Goal: Task Accomplishment & Management: Complete application form

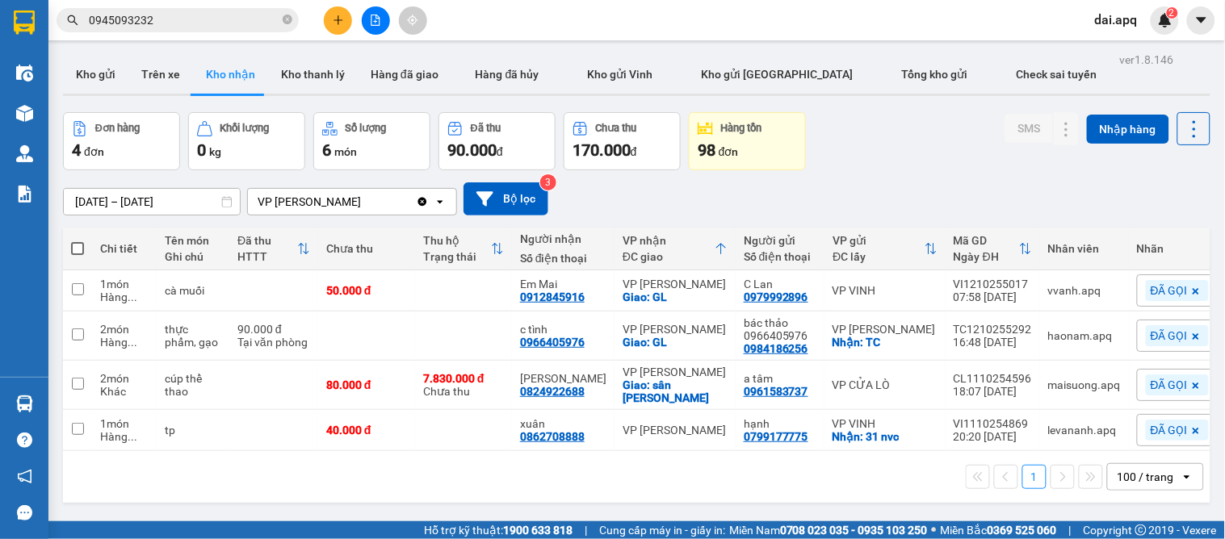
scroll to position [188, 0]
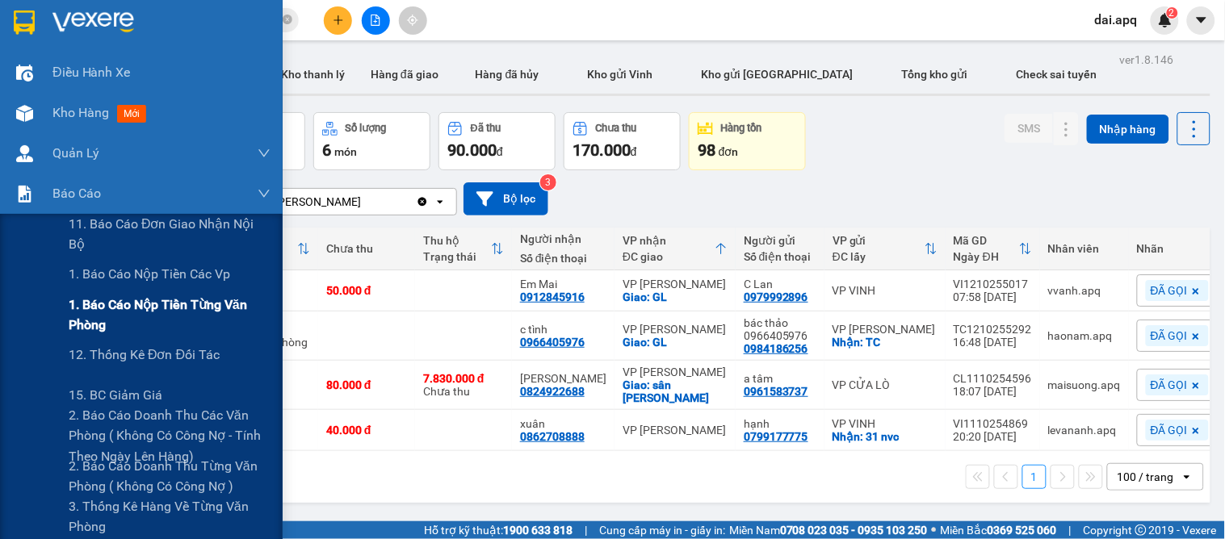
drag, startPoint x: 103, startPoint y: 279, endPoint x: 42, endPoint y: 323, distance: 74.6
click at [103, 279] on span "1. Báo cáo nộp tiền các vp" at bounding box center [149, 274] width 161 height 20
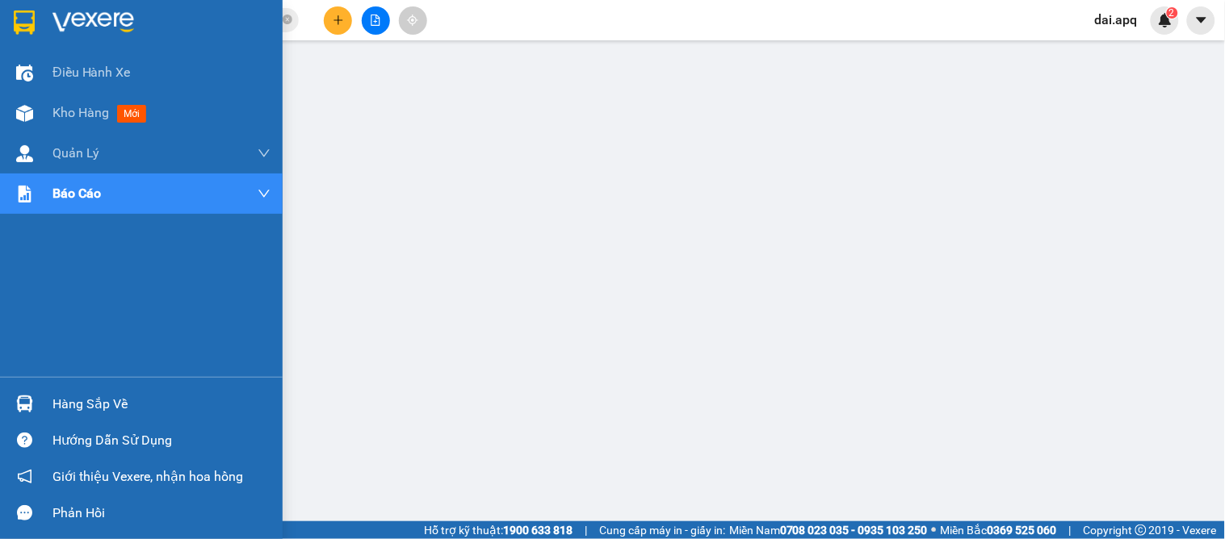
click at [79, 393] on div "Hàng sắp về" at bounding box center [161, 404] width 218 height 24
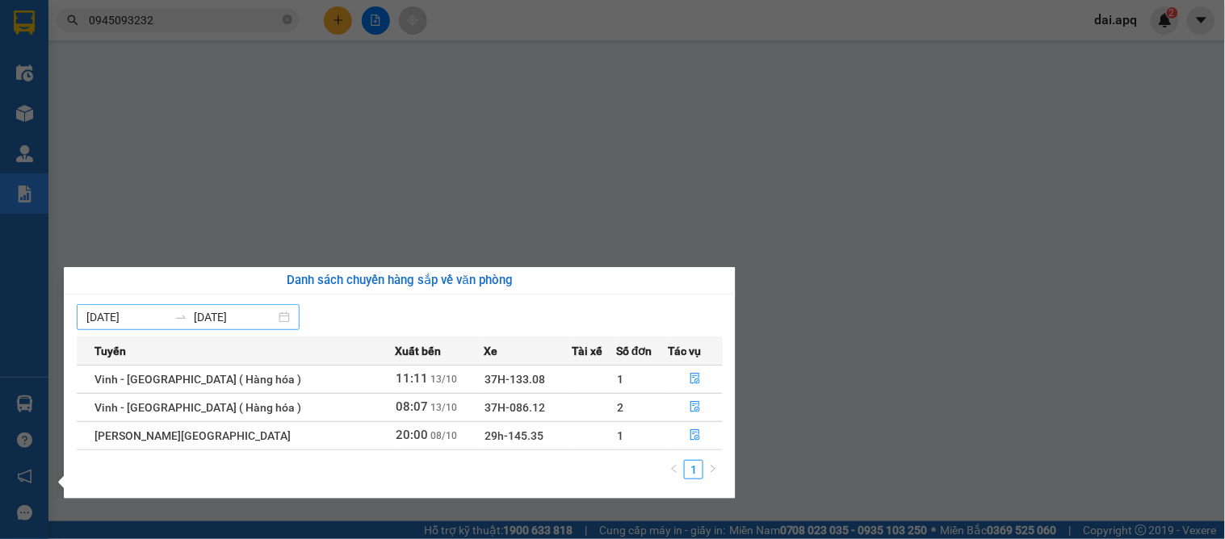
click at [103, 312] on input "[DATE]" at bounding box center [127, 317] width 82 height 18
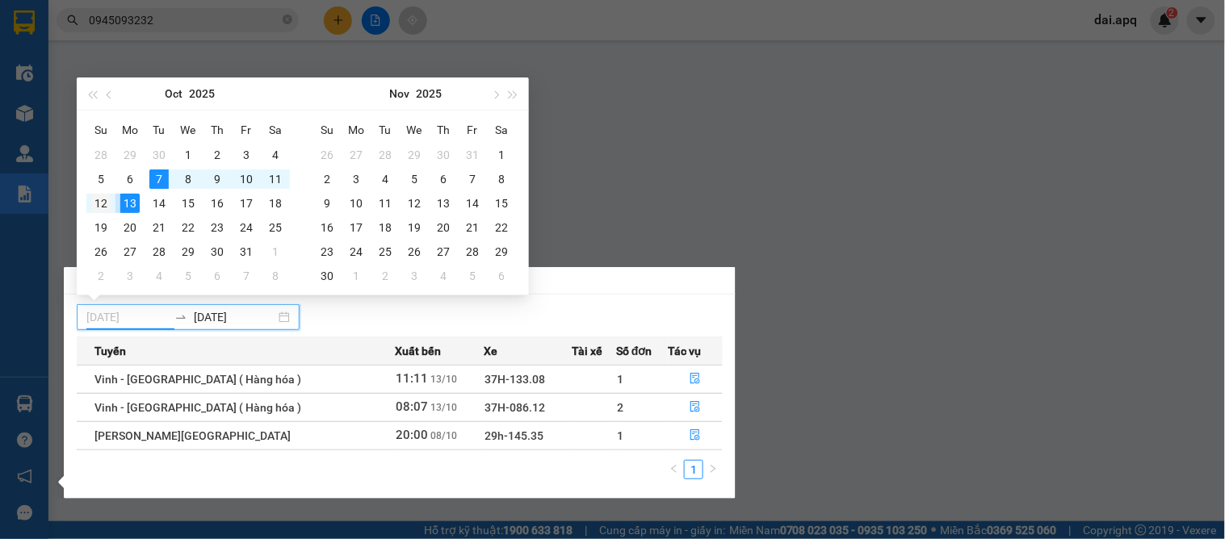
type input "[DATE]"
click at [100, 202] on div "12" at bounding box center [100, 203] width 19 height 19
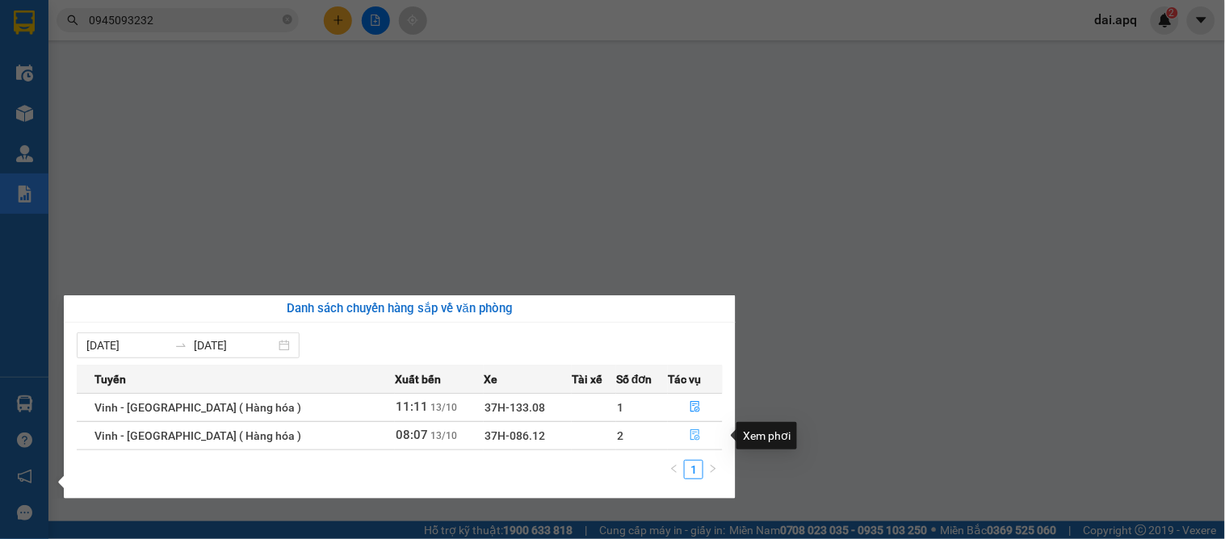
click at [690, 430] on icon "file-done" at bounding box center [695, 435] width 11 height 11
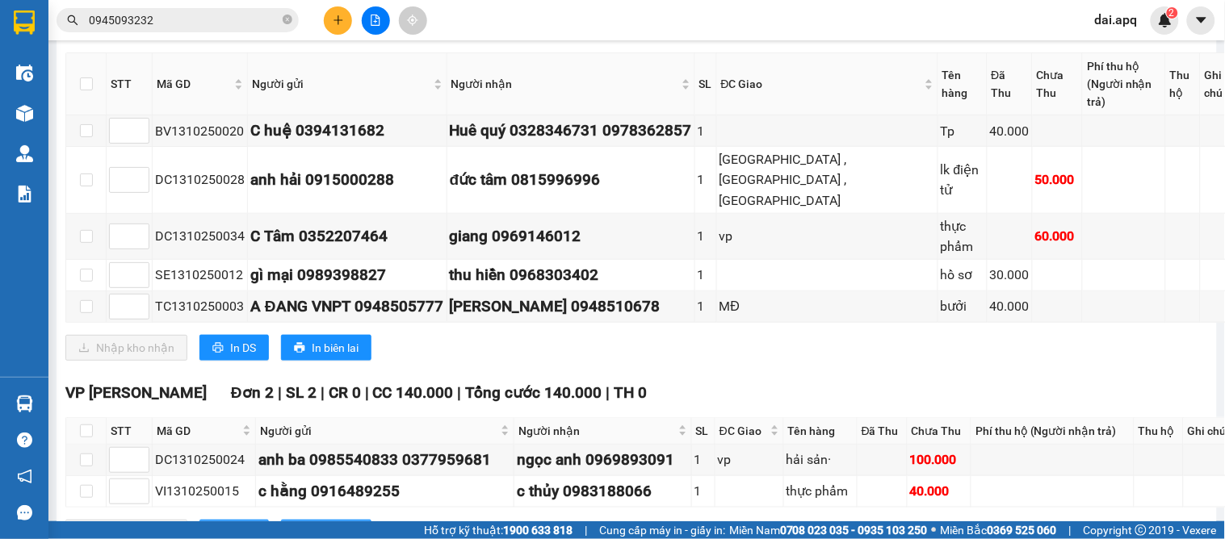
scroll to position [464, 0]
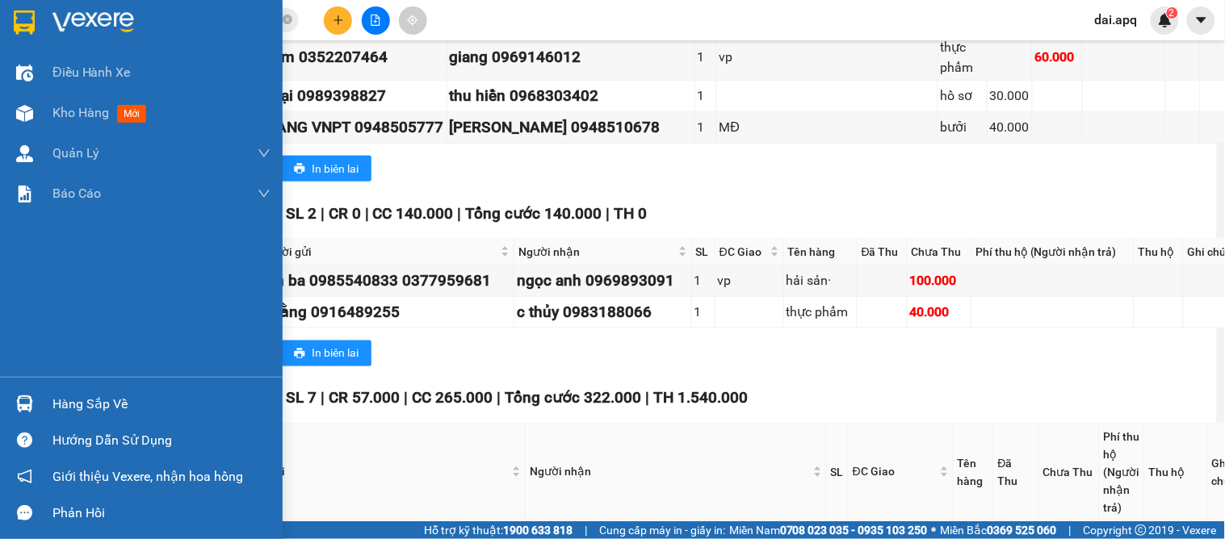
click at [113, 407] on div "Hàng sắp về" at bounding box center [161, 404] width 218 height 24
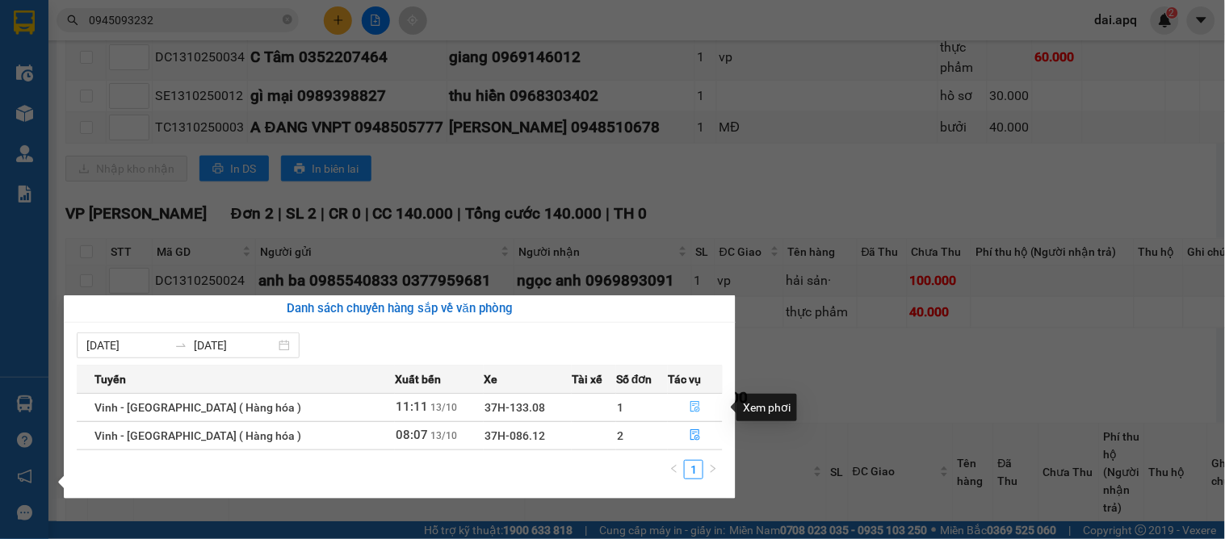
click at [690, 408] on icon "file-done" at bounding box center [695, 406] width 11 height 11
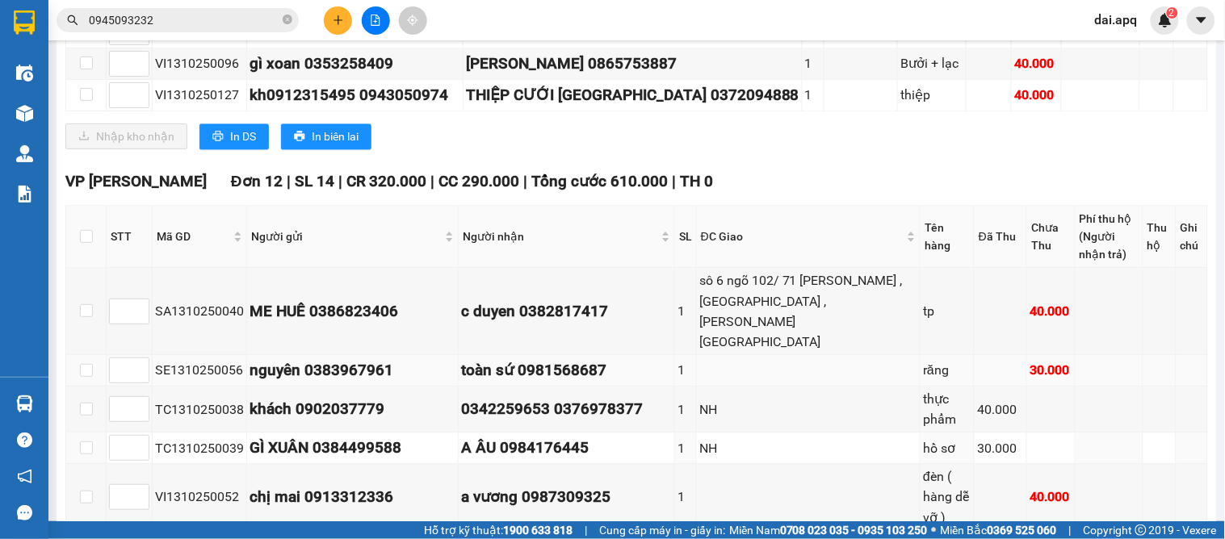
scroll to position [720, 0]
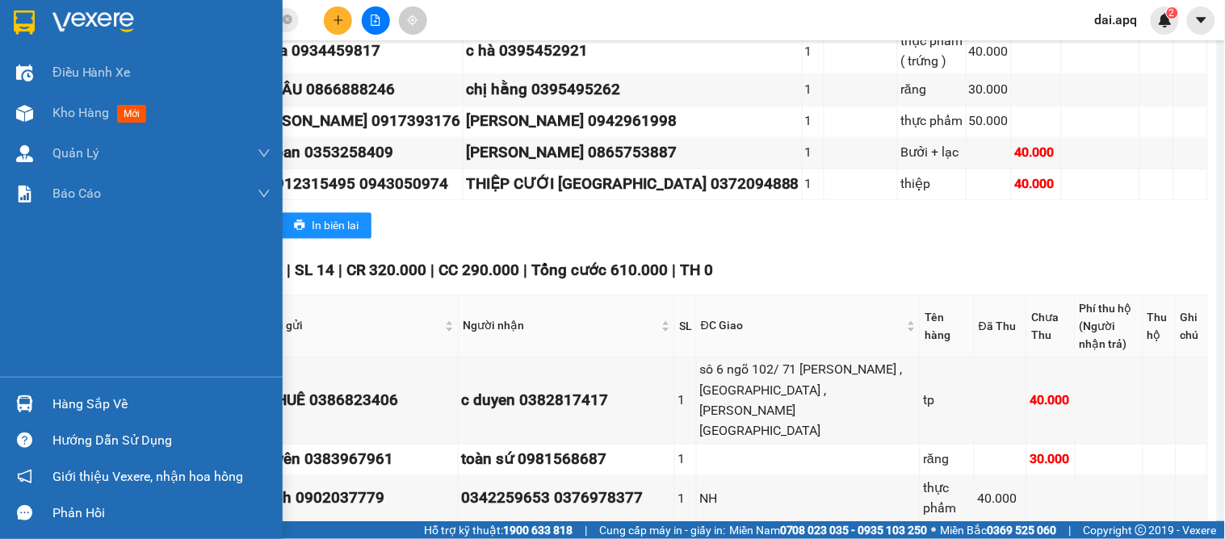
drag, startPoint x: 61, startPoint y: 399, endPoint x: 84, endPoint y: 399, distance: 23.4
click at [65, 399] on div "Hàng sắp về" at bounding box center [161, 404] width 218 height 24
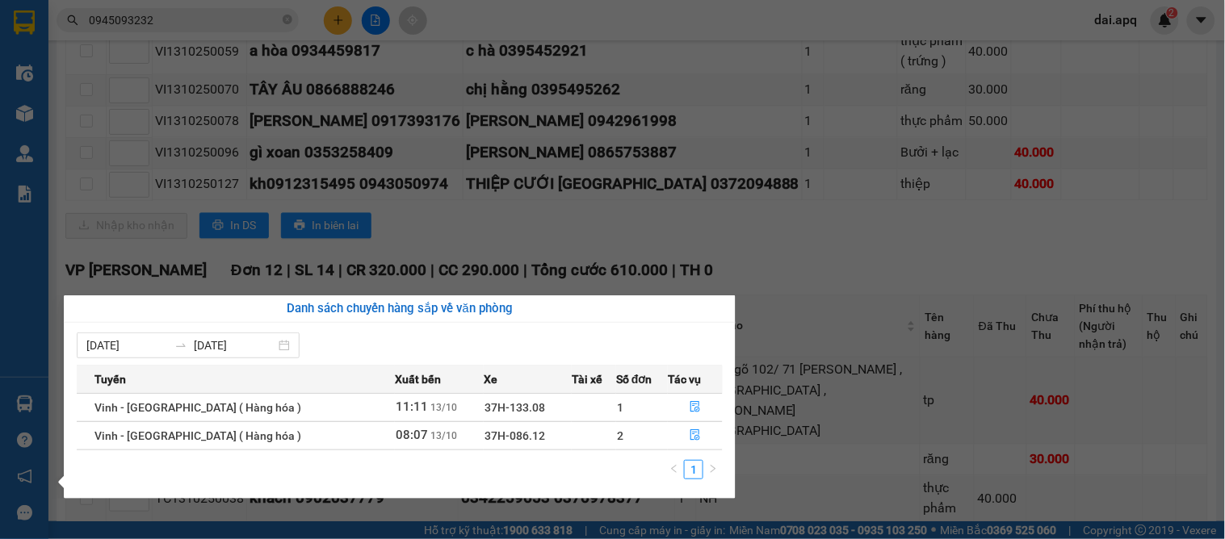
click at [818, 257] on section "Kết quả tìm kiếm ( 2 ) Bộ lọc Gửi 3 ngày gần nhất Mã ĐH Trạng thái Món hàng Thu…" at bounding box center [612, 269] width 1225 height 539
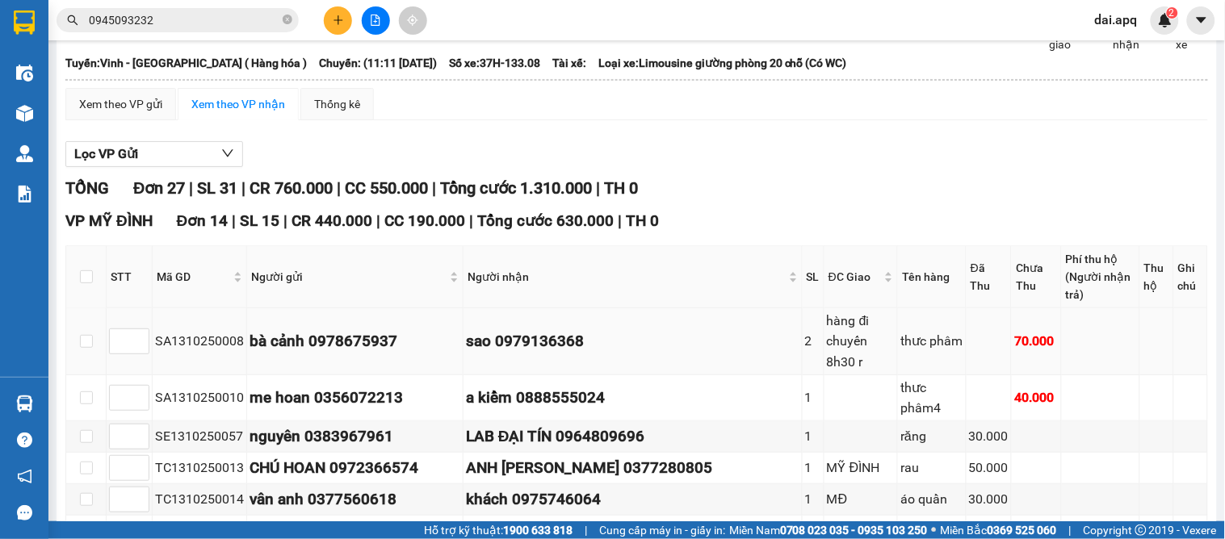
scroll to position [0, 0]
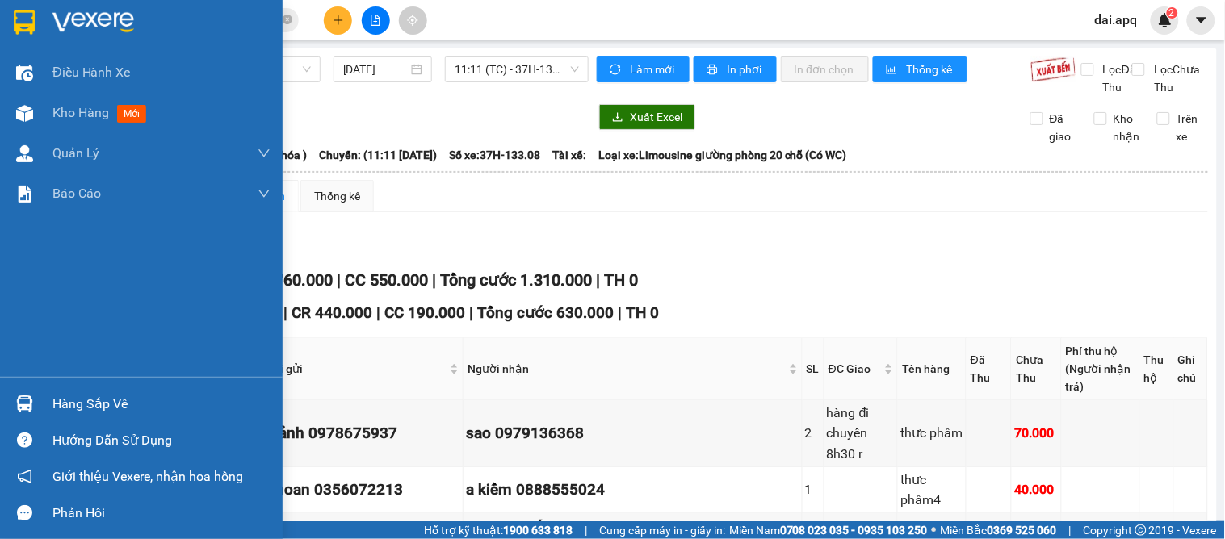
click at [84, 397] on div "Hàng sắp về" at bounding box center [161, 404] width 218 height 24
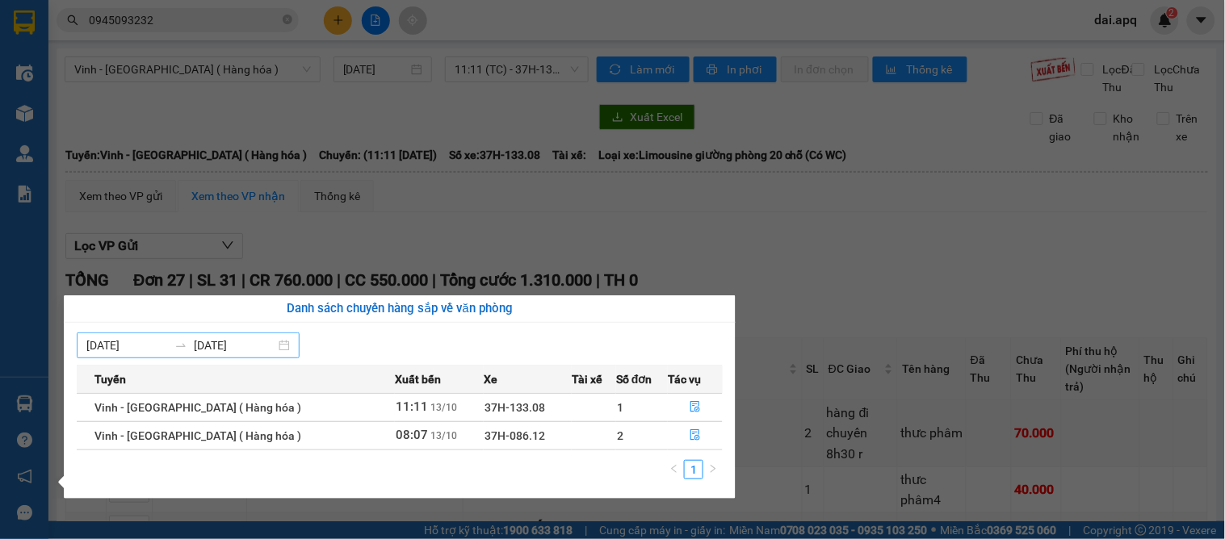
click at [94, 340] on input "[DATE]" at bounding box center [127, 346] width 82 height 18
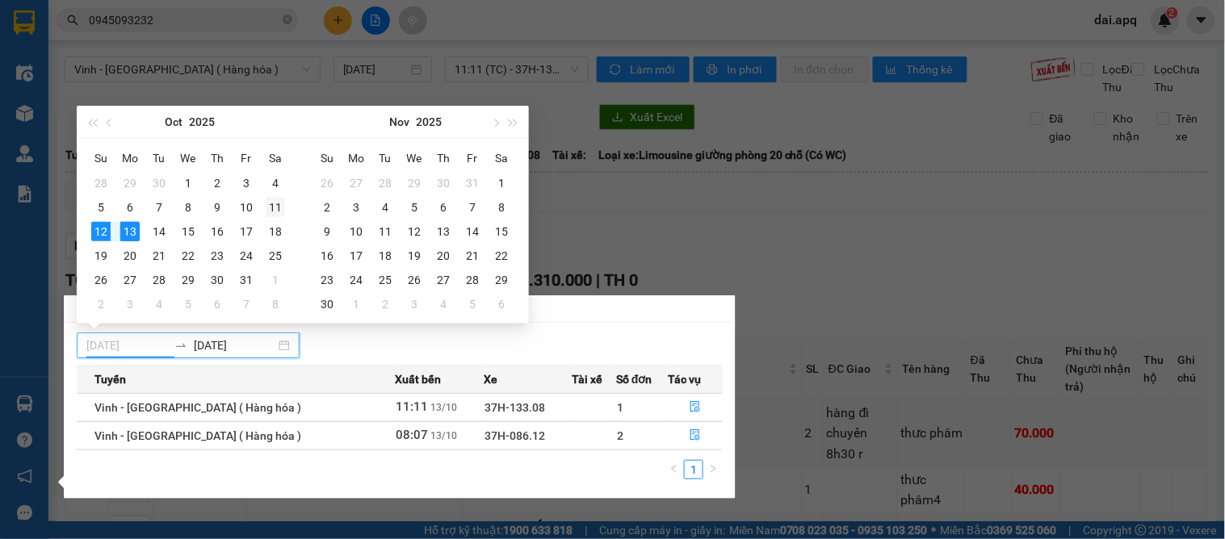
type input "[DATE]"
click at [268, 205] on div "11" at bounding box center [275, 207] width 19 height 19
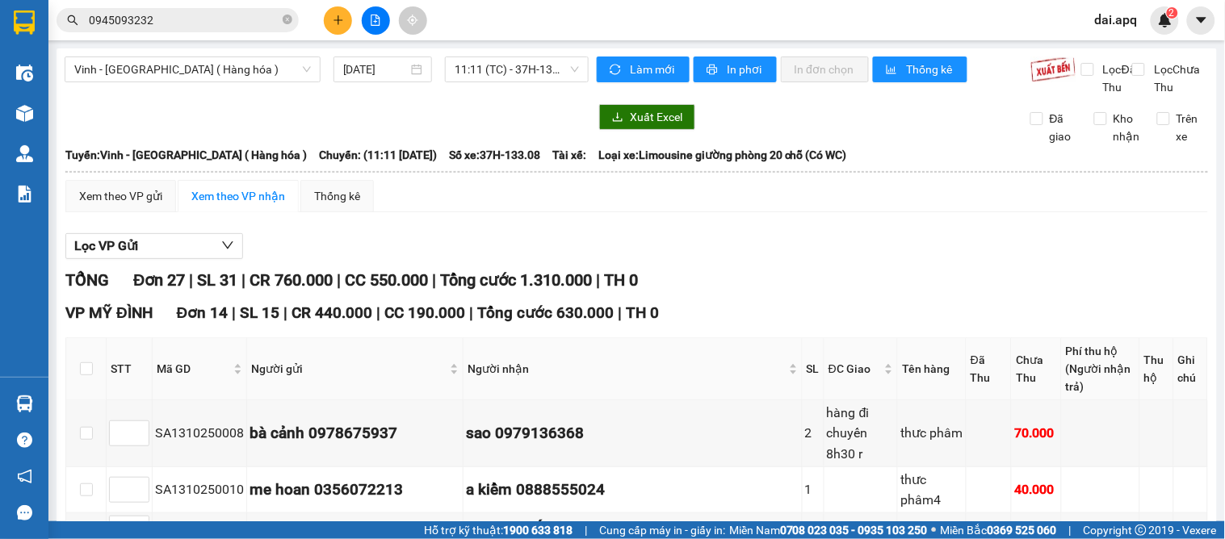
click at [833, 287] on section "Kết quả tìm kiếm ( 2 ) Bộ lọc Gửi 3 ngày gần nhất Mã ĐH Trạng thái Món hàng Thu…" at bounding box center [612, 269] width 1225 height 539
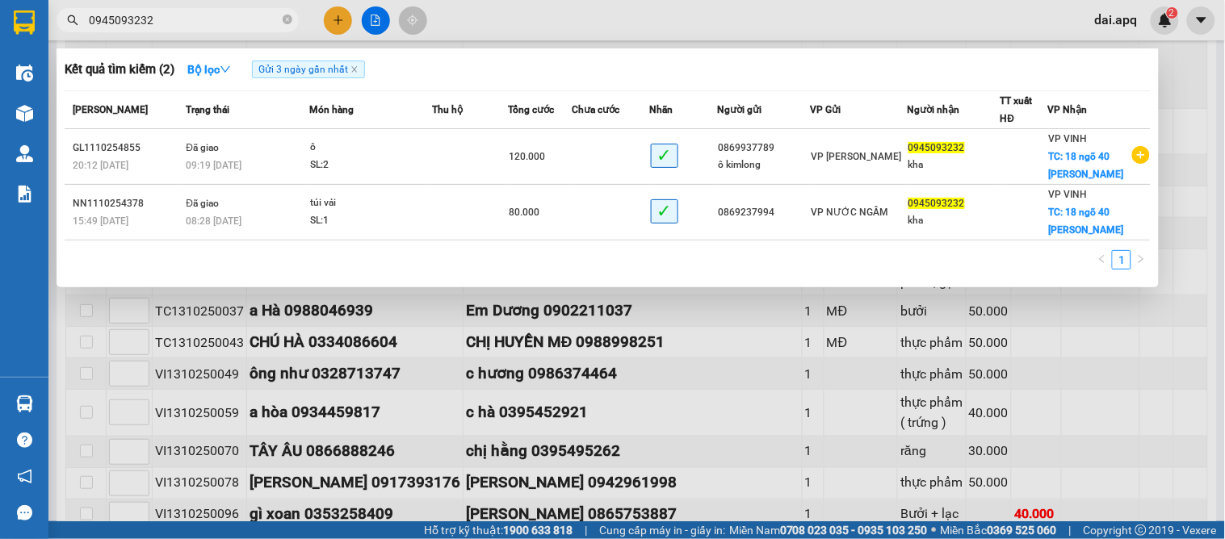
click at [279, 16] on span "0945093232" at bounding box center [178, 20] width 242 height 24
click at [287, 24] on icon "close-circle" at bounding box center [288, 20] width 10 height 10
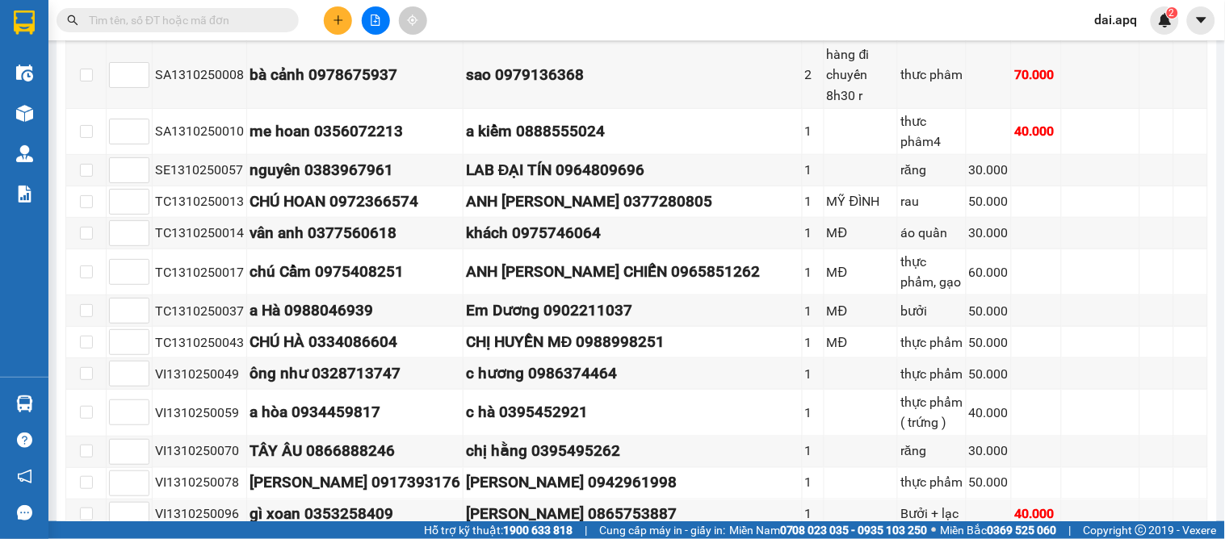
click at [329, 25] on button at bounding box center [338, 20] width 28 height 28
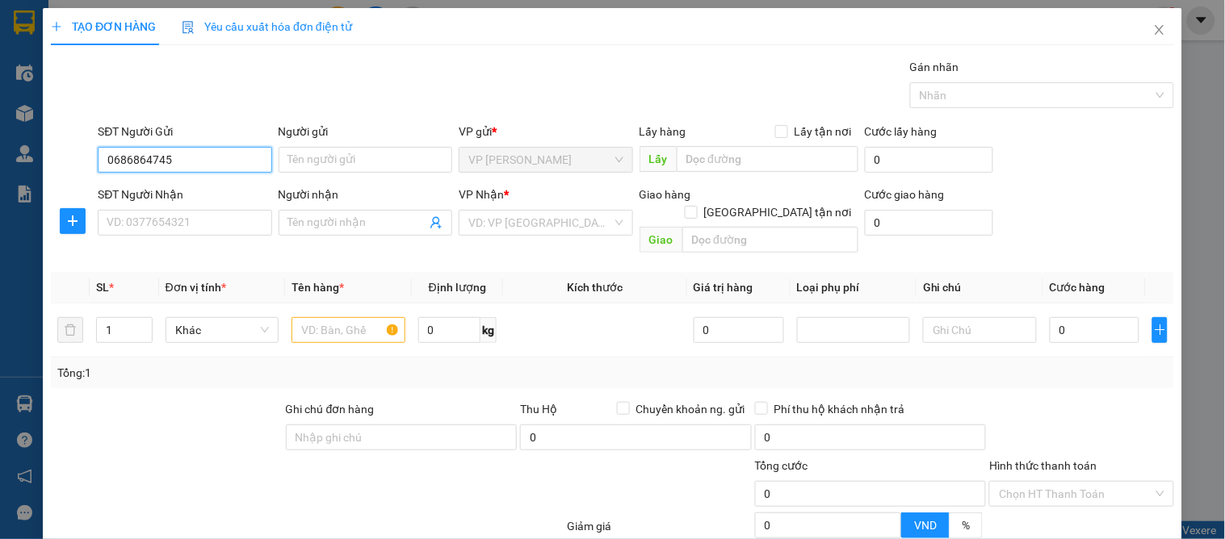
click at [121, 157] on input "0686864745" at bounding box center [185, 160] width 174 height 26
type input "0386864745"
drag, startPoint x: 164, startPoint y: 187, endPoint x: 159, endPoint y: 214, distance: 27.9
click at [164, 194] on div "0386864745 - a vương" at bounding box center [183, 192] width 153 height 18
type input "a vương"
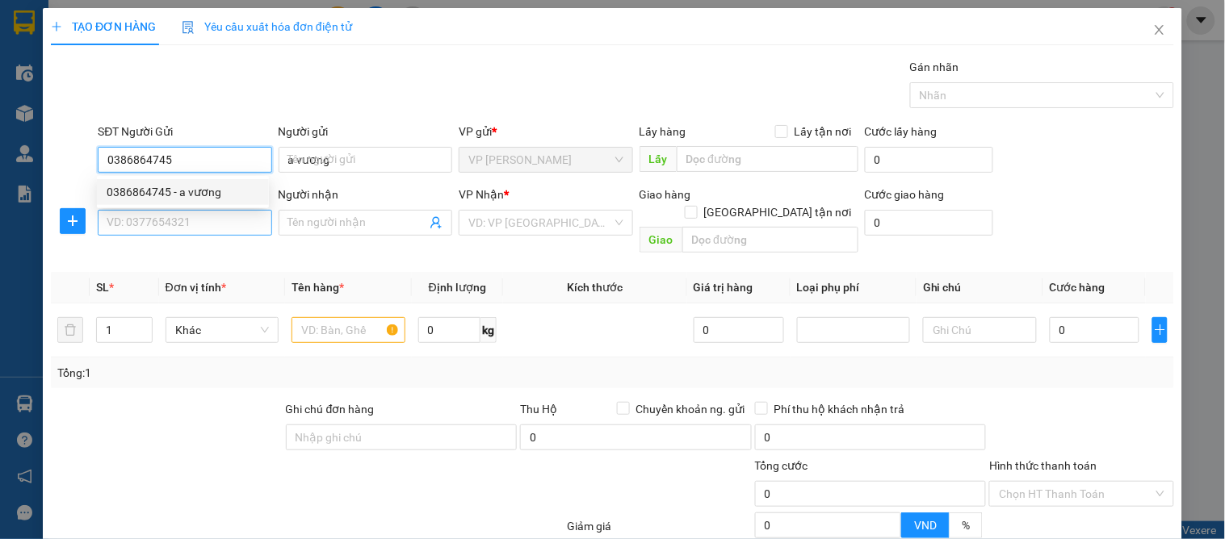
type input "0386864745"
drag, startPoint x: 159, startPoint y: 214, endPoint x: 184, endPoint y: 249, distance: 42.8
click at [159, 219] on input "SĐT Người Nhận" at bounding box center [185, 223] width 174 height 26
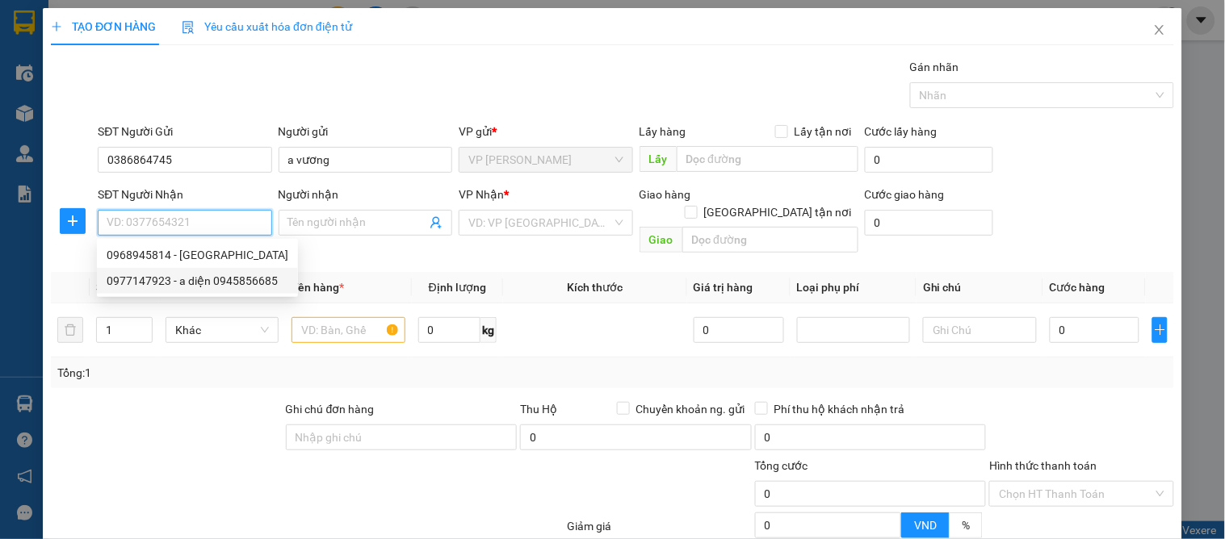
click at [208, 278] on div "0977147923 - a diện 0945856685" at bounding box center [198, 281] width 182 height 18
type input "0977147923"
type input "a diện 0945856685"
checkbox input "true"
type input "vp vinh"
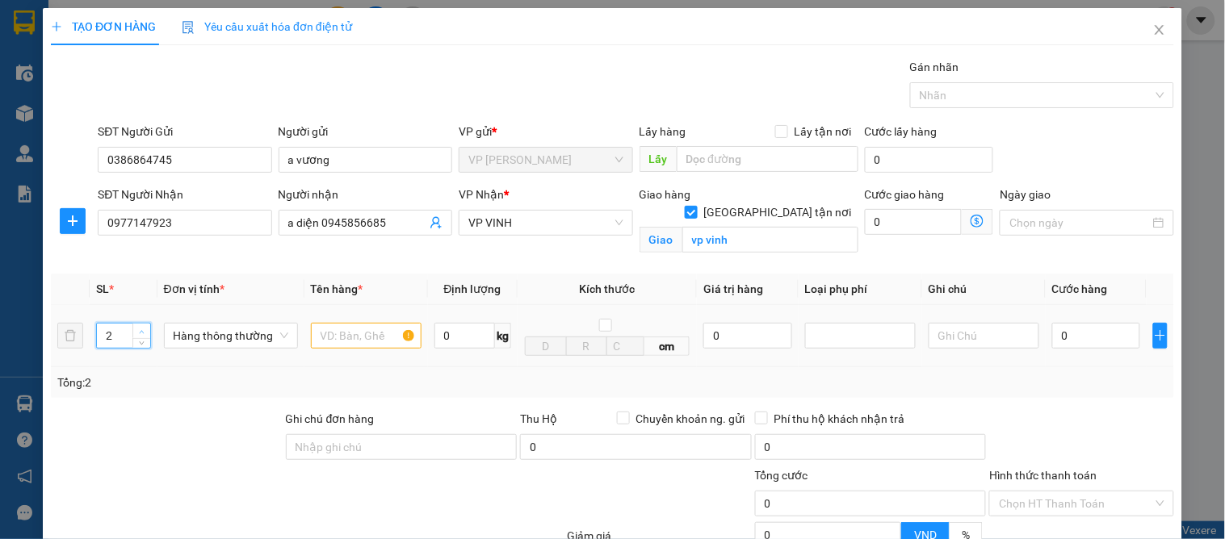
click at [144, 327] on span "up" at bounding box center [142, 332] width 10 height 10
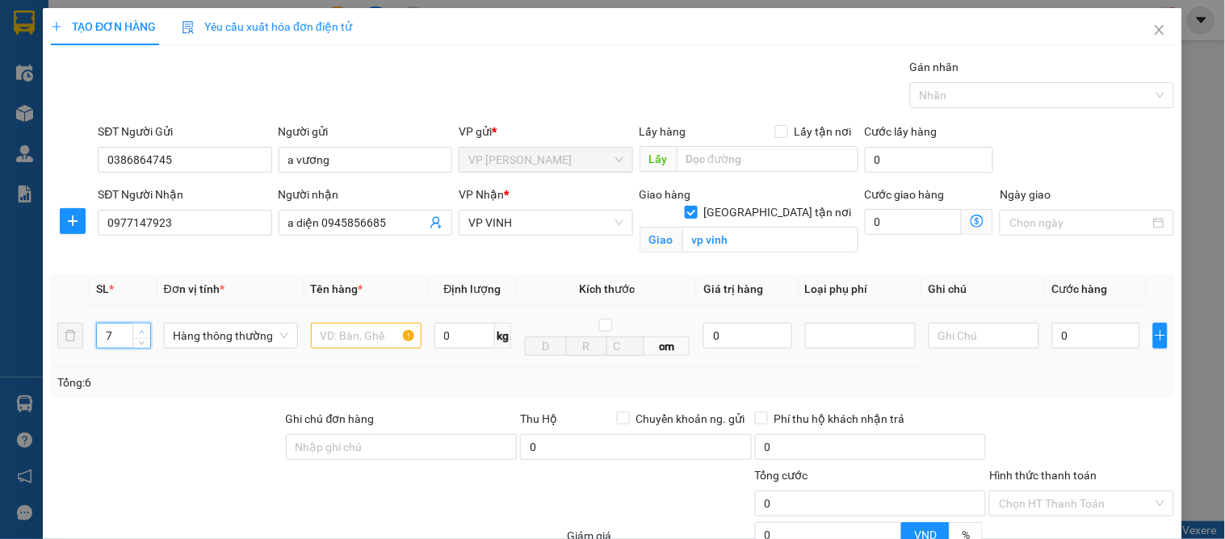
click at [144, 327] on span "up" at bounding box center [142, 332] width 10 height 10
type input "8"
click at [144, 327] on span "up" at bounding box center [142, 332] width 10 height 10
click at [367, 328] on input "text" at bounding box center [366, 336] width 111 height 26
type input "thuốc thú y"
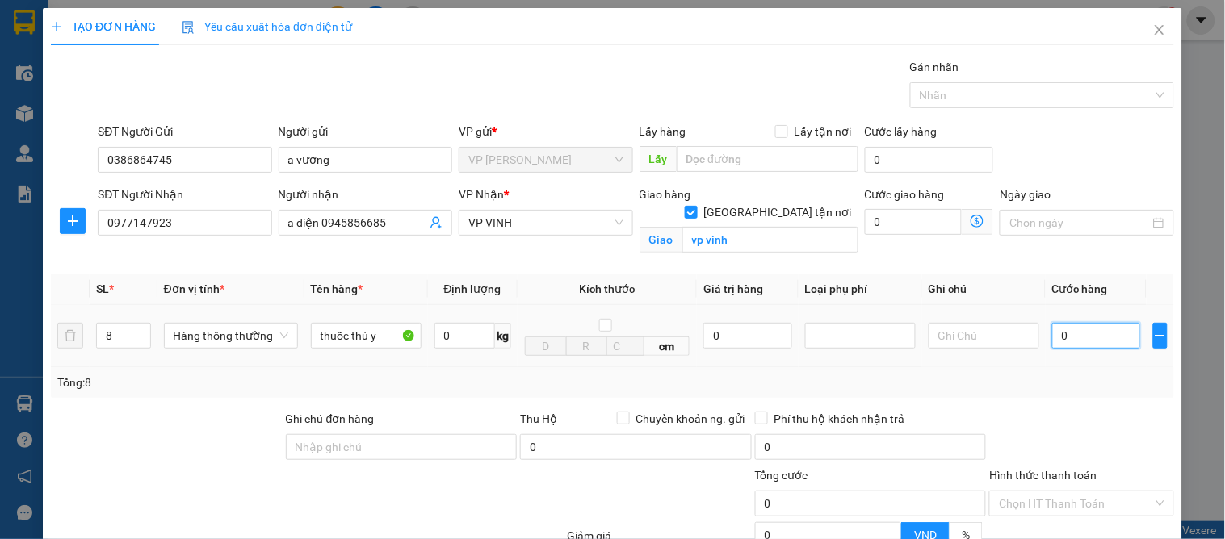
click at [1060, 342] on input "0" at bounding box center [1096, 336] width 88 height 26
type input "4"
type input "40"
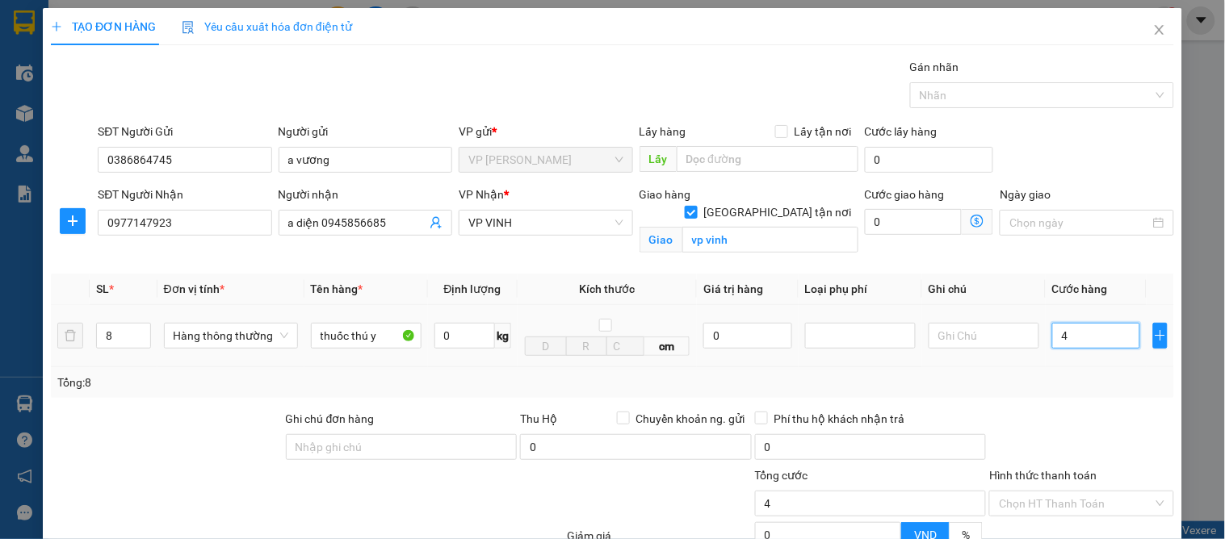
type input "40"
type input "400"
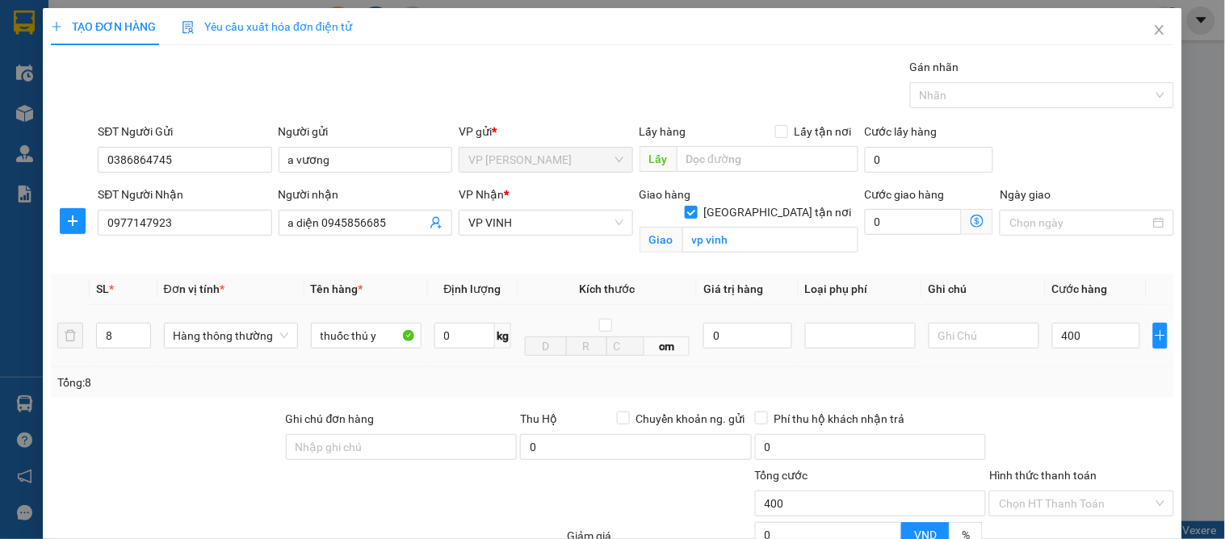
type input "400.000"
click at [1080, 413] on div "Transit Pickup Surcharge Ids Transit Deliver Surcharge Ids Transit Deliver Surc…" at bounding box center [612, 367] width 1123 height 618
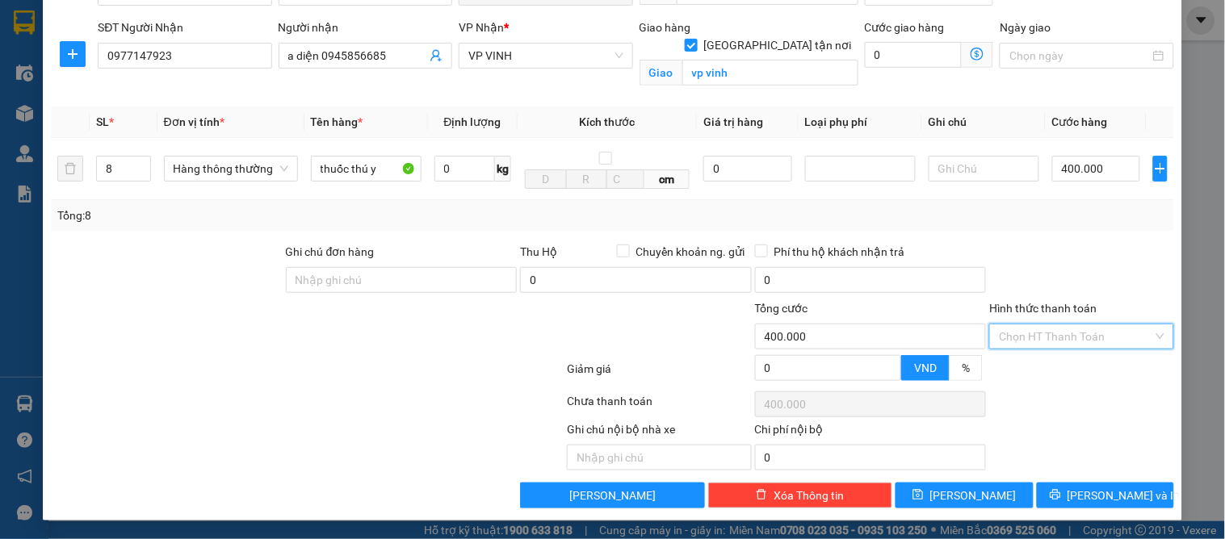
click at [1060, 331] on input "Hình thức thanh toán" at bounding box center [1075, 337] width 153 height 24
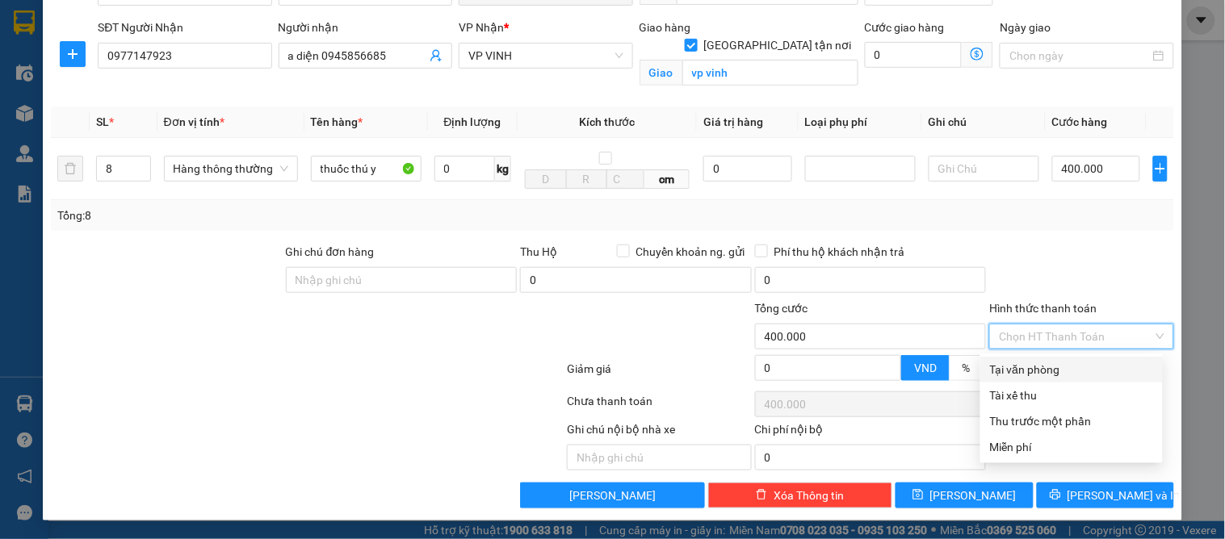
click at [1058, 370] on div "Tại văn phòng" at bounding box center [1071, 370] width 163 height 18
type input "0"
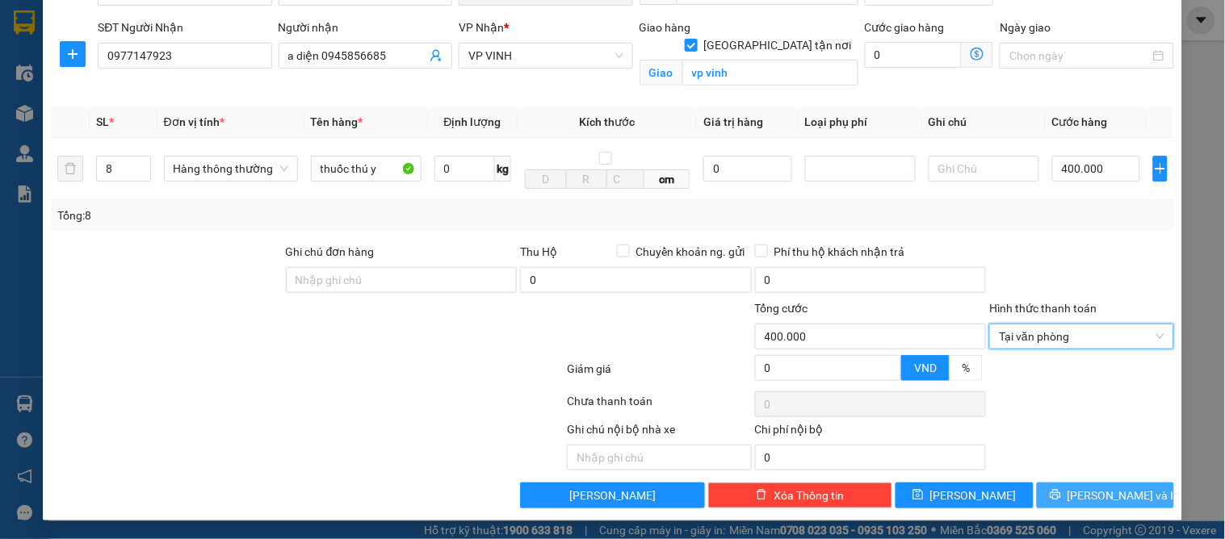
click at [1102, 501] on span "[PERSON_NAME] và In" at bounding box center [1123, 496] width 113 height 18
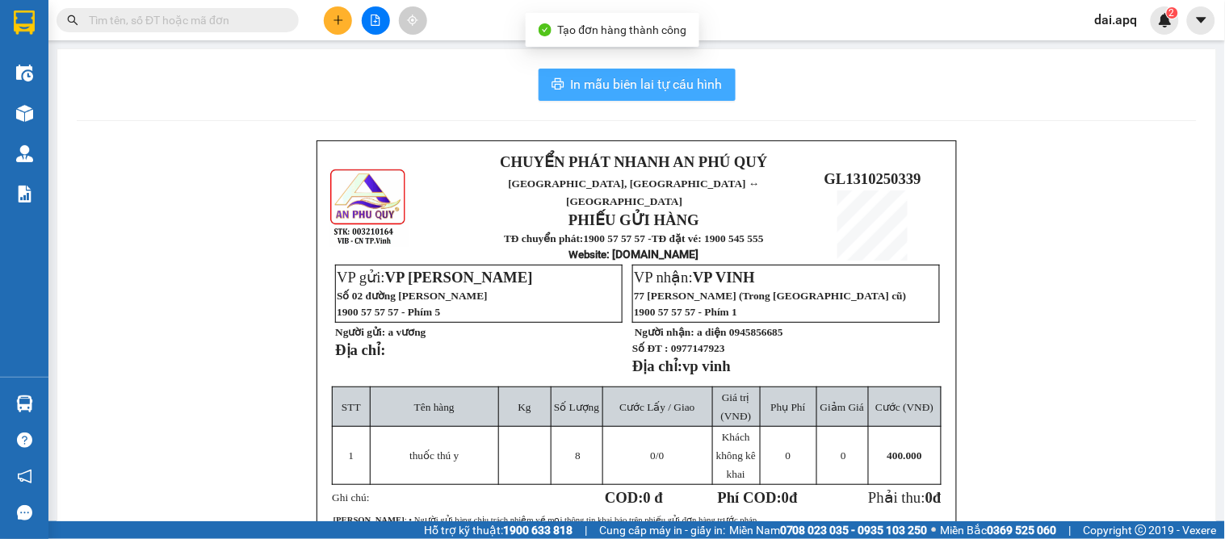
click at [644, 85] on span "In mẫu biên lai tự cấu hình" at bounding box center [647, 84] width 152 height 20
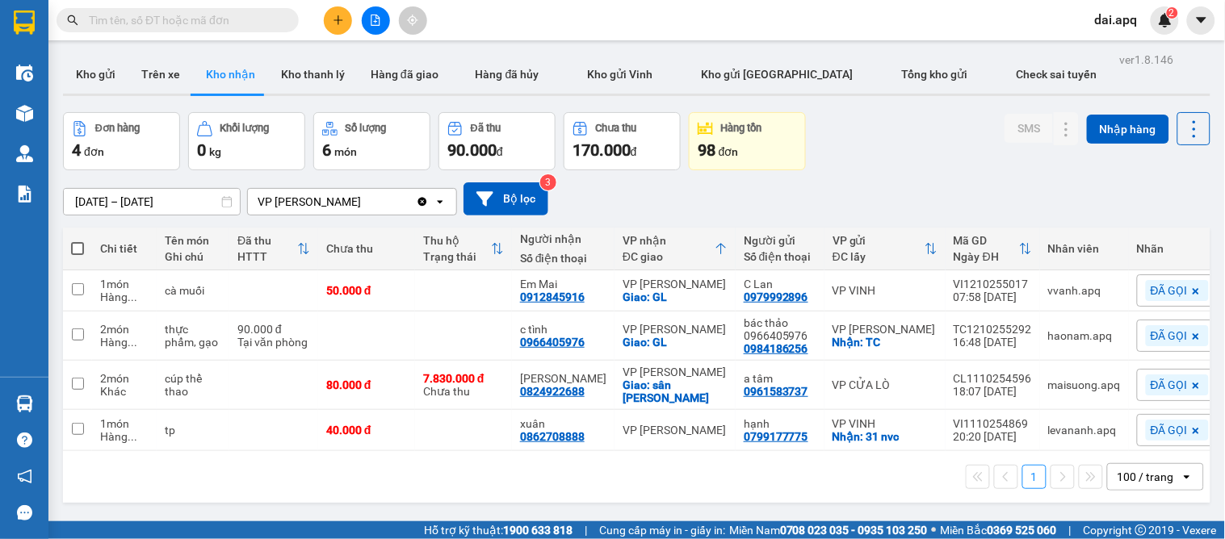
click at [735, 188] on div "[DATE] – [DATE] Press the down arrow key to interact with the calendar and sele…" at bounding box center [636, 198] width 1147 height 33
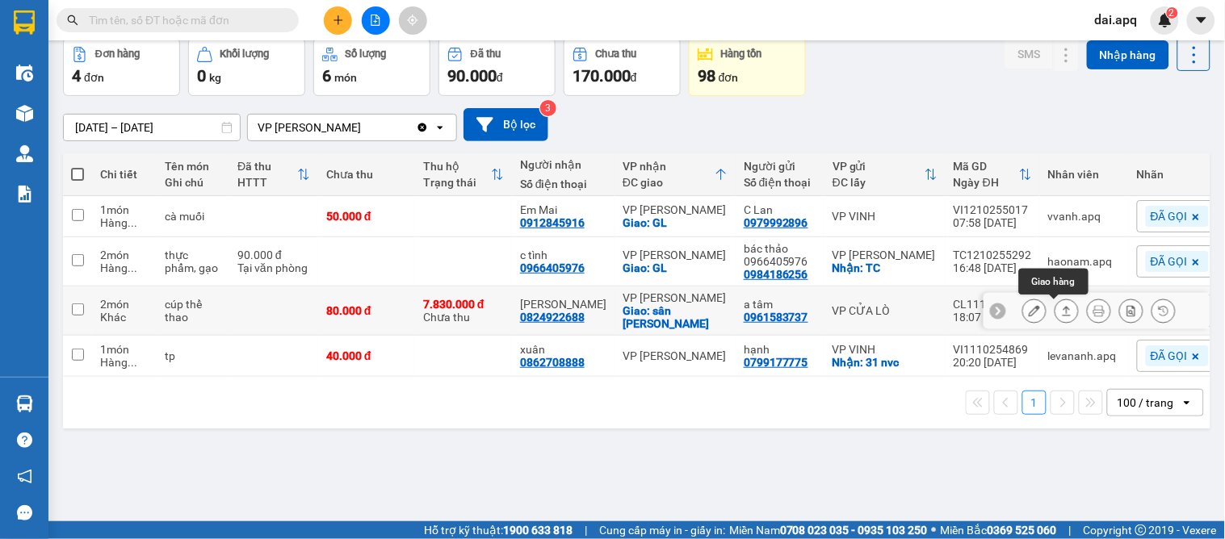
click at [1063, 310] on icon at bounding box center [1067, 311] width 9 height 10
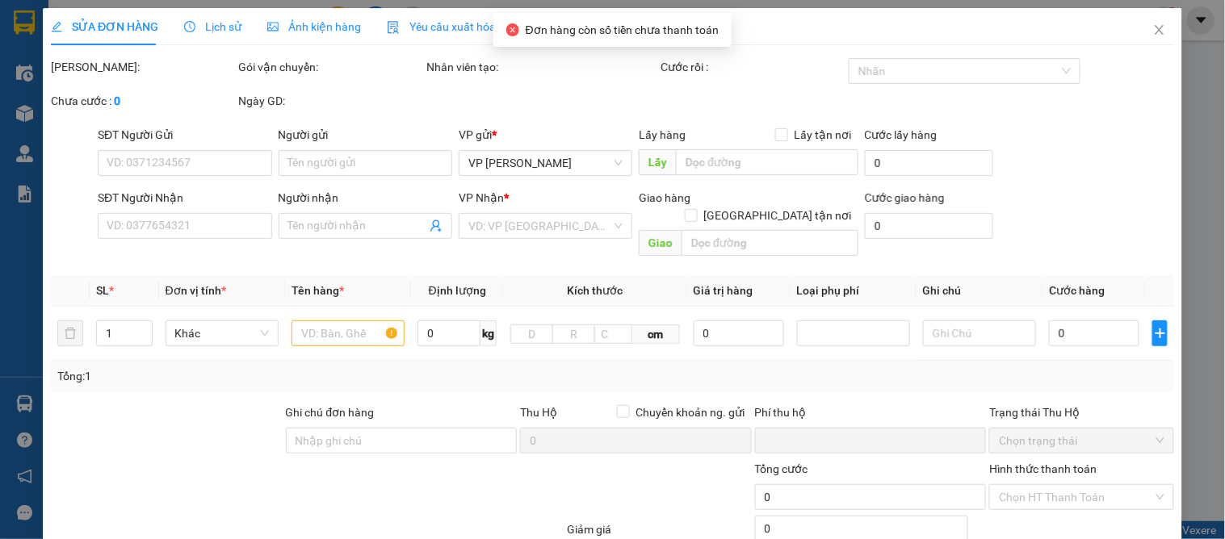
type input "0961583737"
type input "a tâm"
type input "0824922688"
type input "[PERSON_NAME]"
checkbox input "true"
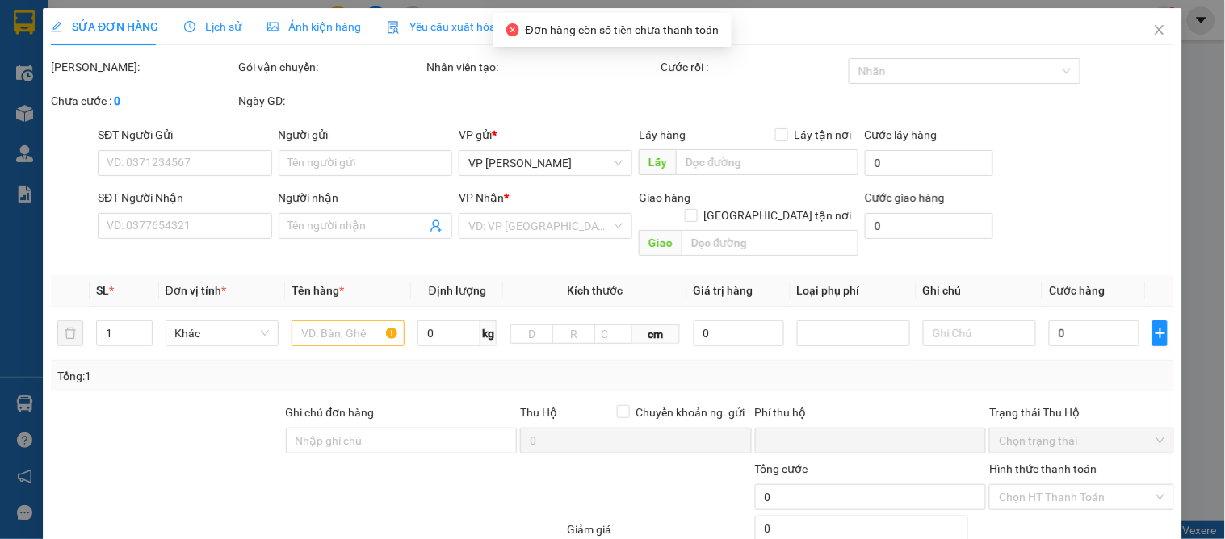
type input "sân [PERSON_NAME]"
type input "người gửi trả phí thu hộ"
type input "80.000"
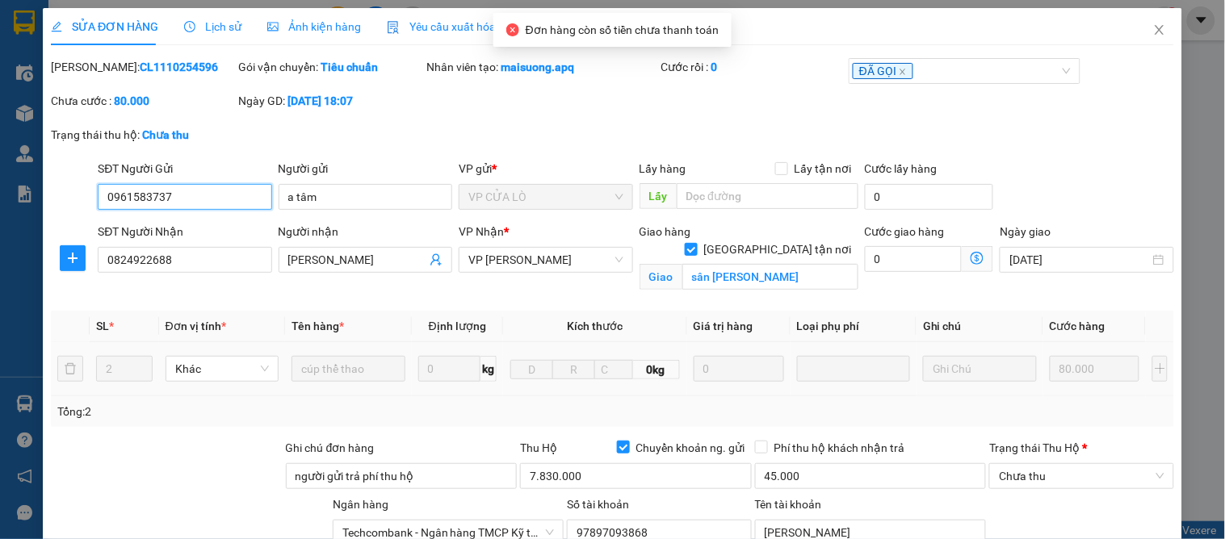
scroll to position [90, 0]
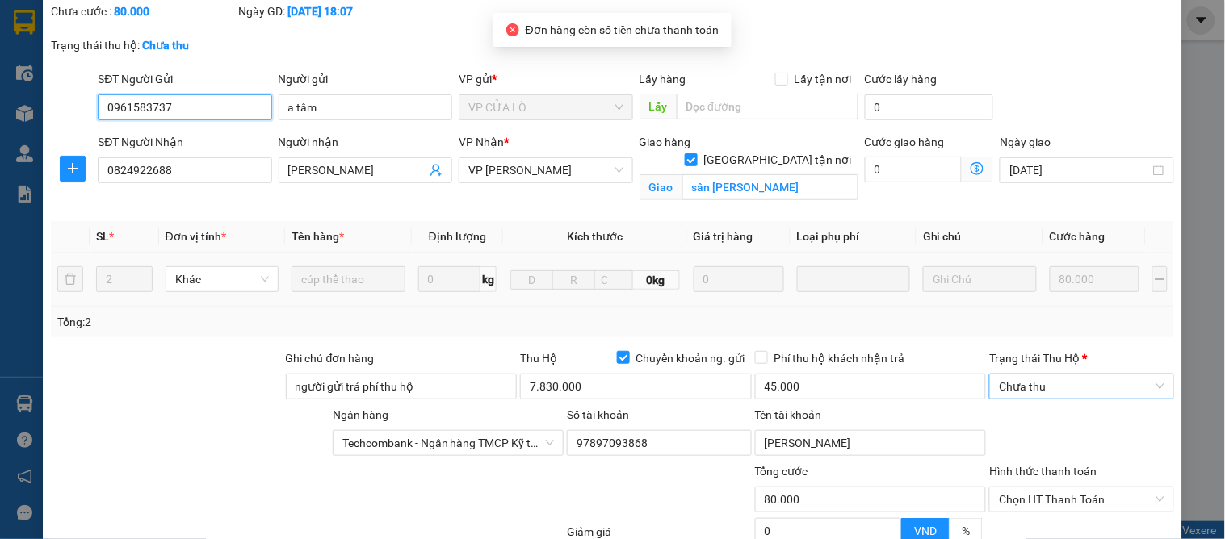
click at [1026, 388] on span "Chưa thu" at bounding box center [1081, 387] width 165 height 24
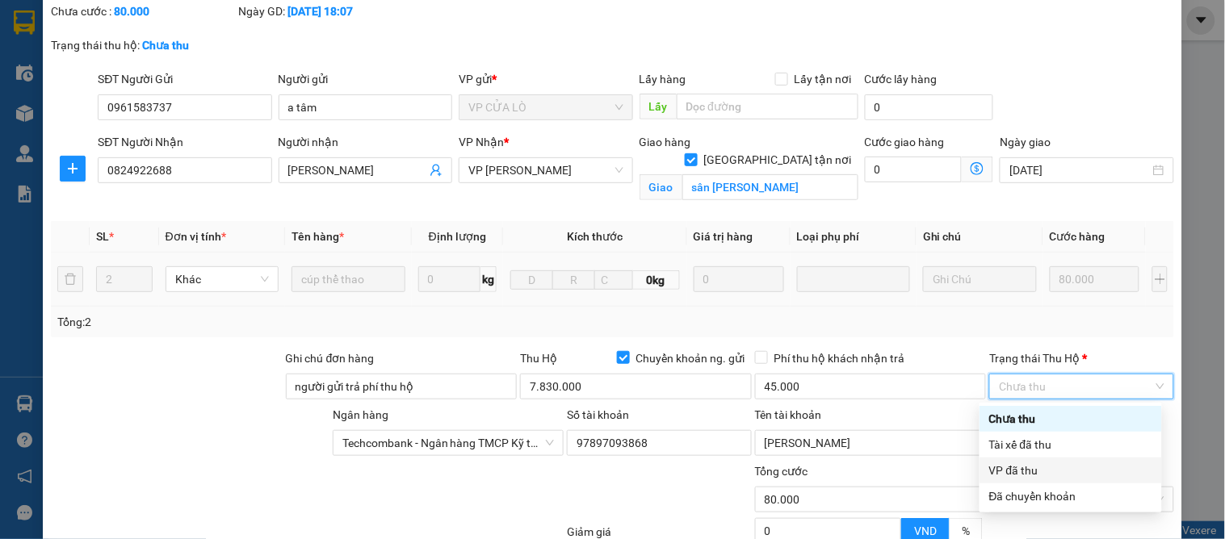
click at [1019, 469] on div "VP đã thu" at bounding box center [1070, 471] width 163 height 18
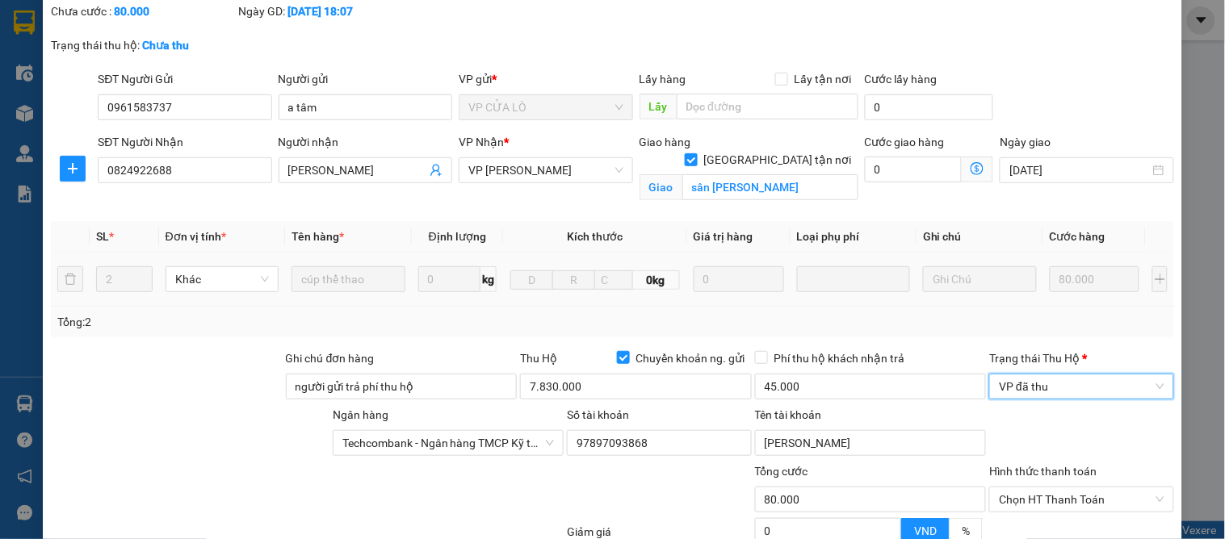
scroll to position [253, 0]
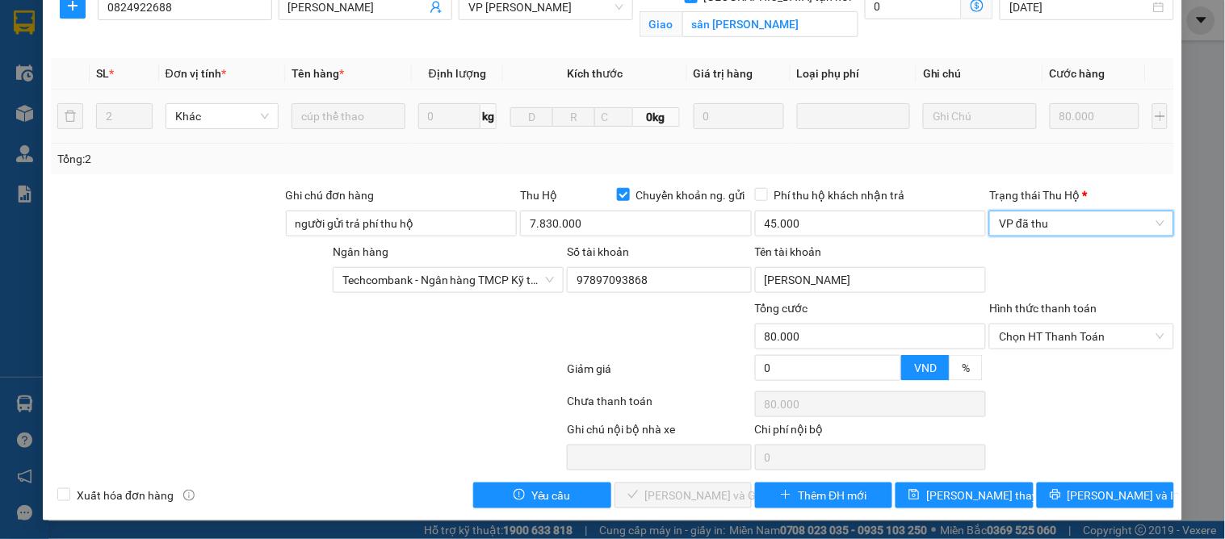
click at [1039, 350] on div "Hình thức thanh toán Chọn HT Thanh Toán" at bounding box center [1081, 328] width 184 height 57
click at [1040, 342] on span "Chọn HT Thanh Toán" at bounding box center [1081, 337] width 165 height 24
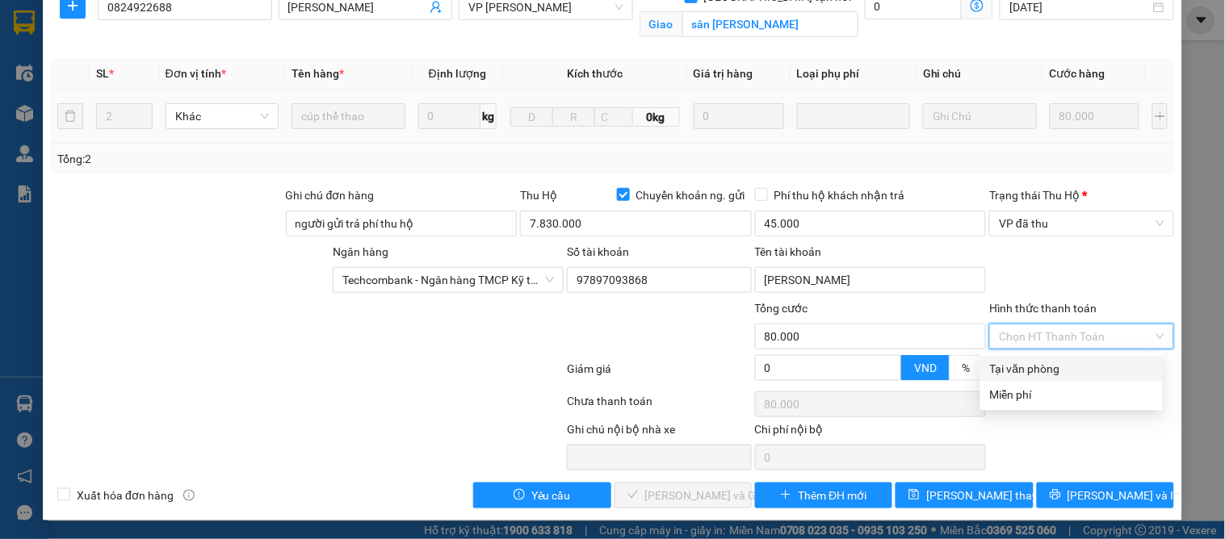
click at [1038, 370] on div "Tại văn phòng" at bounding box center [1071, 369] width 163 height 18
type input "0"
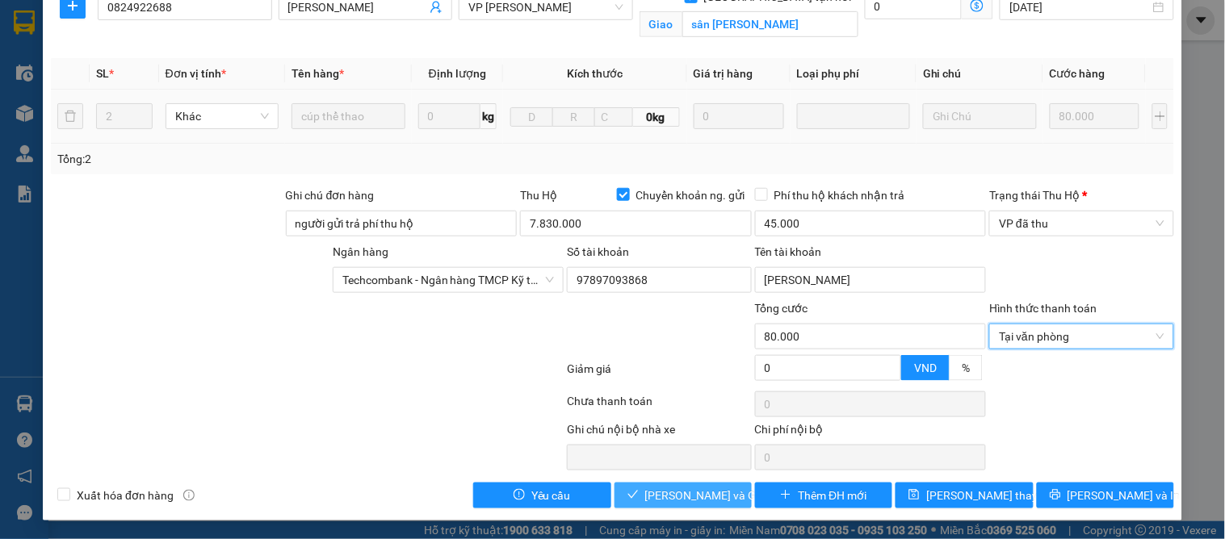
click at [689, 488] on span "[PERSON_NAME] và Giao hàng" at bounding box center [722, 496] width 155 height 18
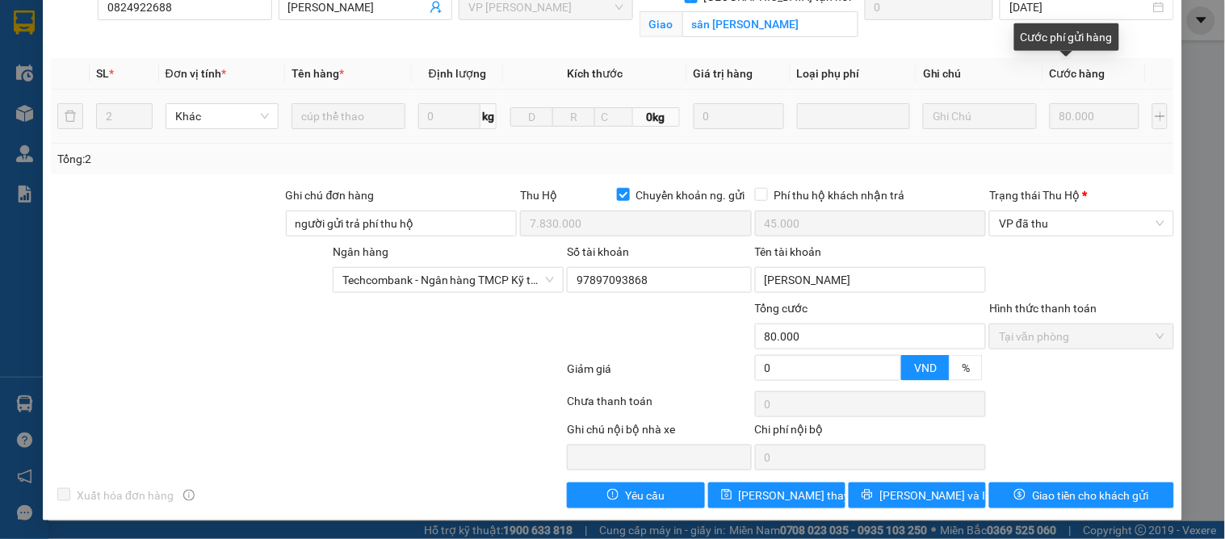
scroll to position [0, 0]
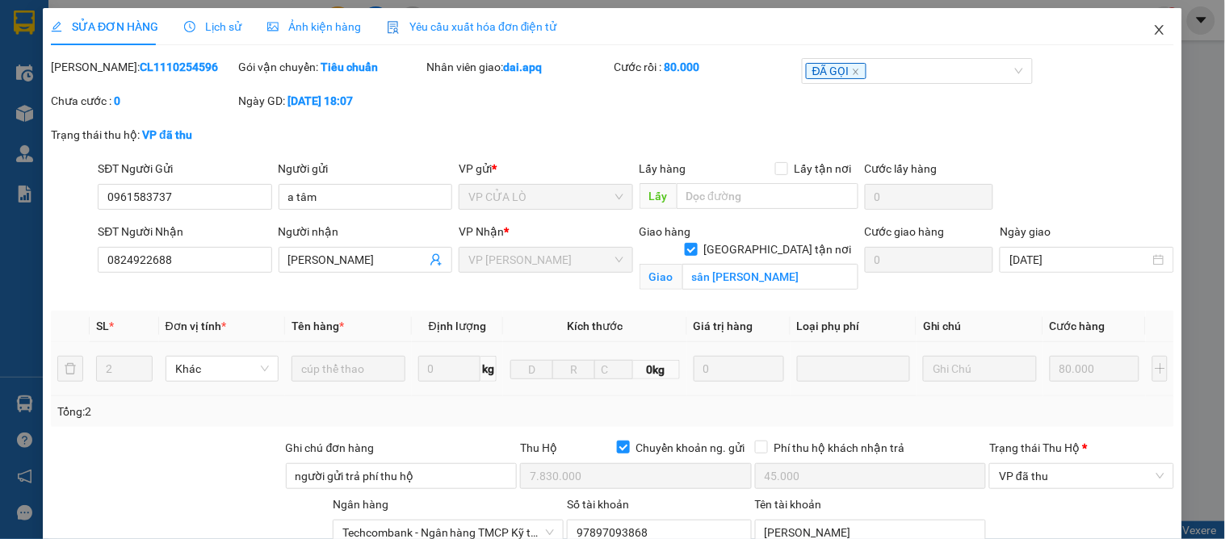
click at [1153, 27] on icon "close" at bounding box center [1159, 29] width 13 height 13
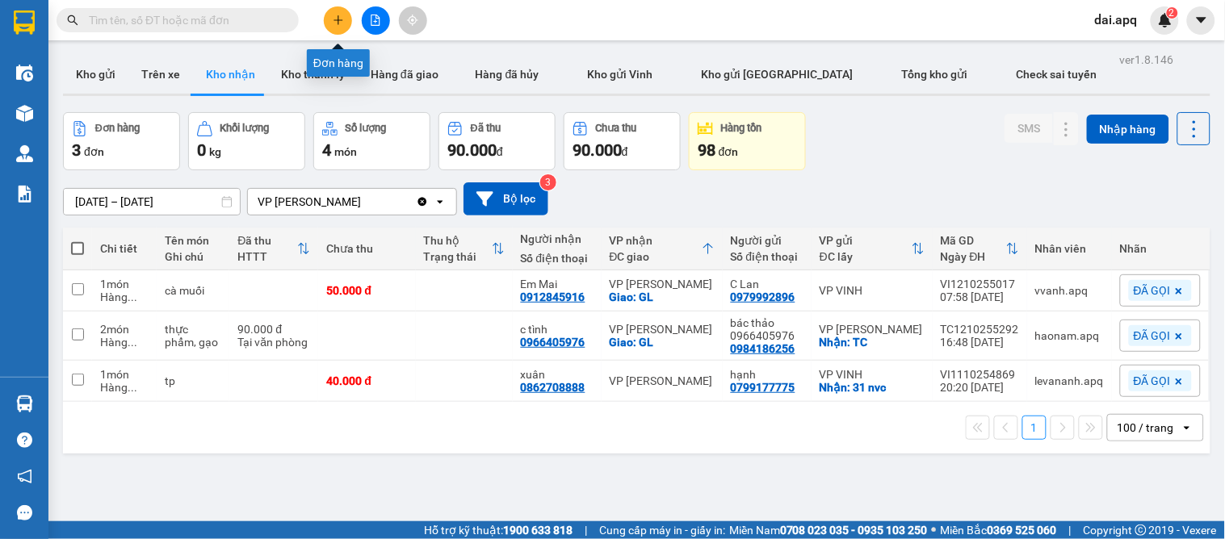
click at [340, 15] on icon "plus" at bounding box center [338, 20] width 11 height 11
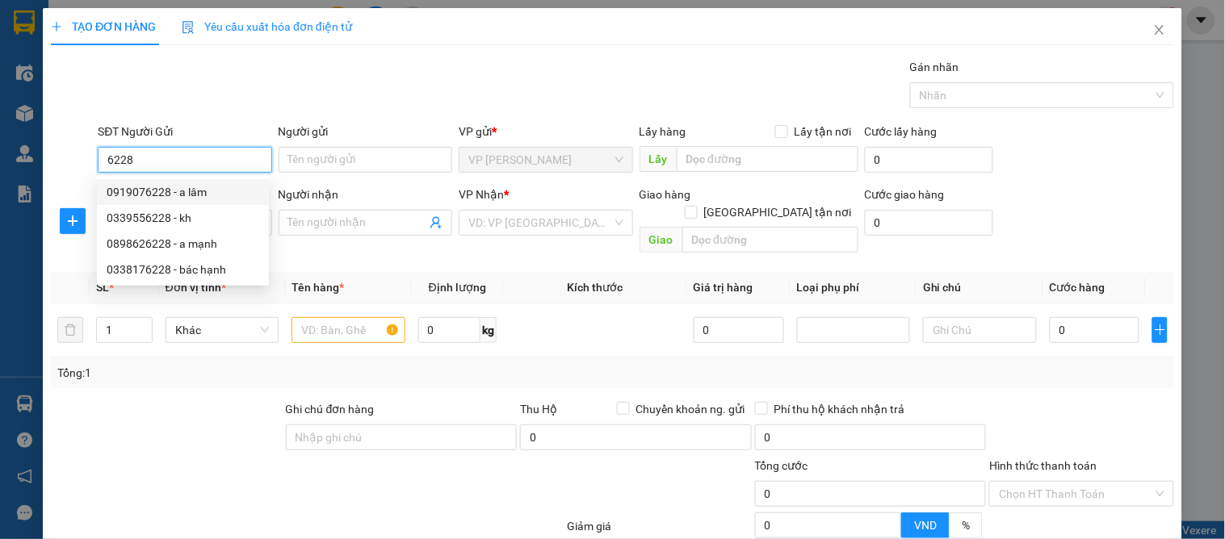
click at [165, 186] on div "0919076228 - a lâm" at bounding box center [183, 192] width 153 height 18
type input "0919076228"
type input "a lâm"
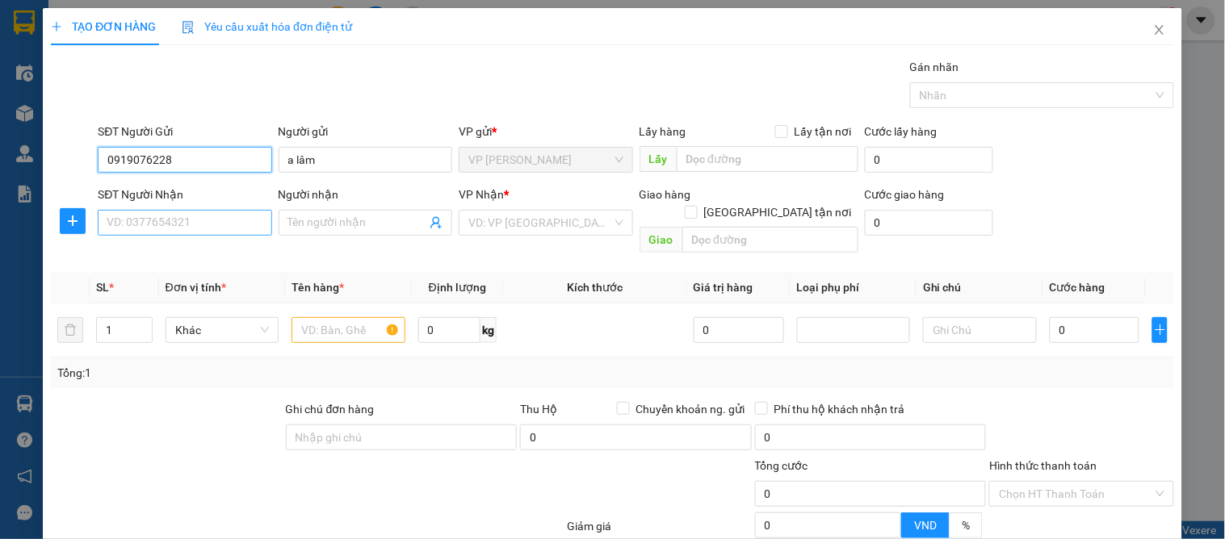
type input "0919076228"
click at [158, 215] on input "SĐT Người Nhận" at bounding box center [185, 223] width 174 height 26
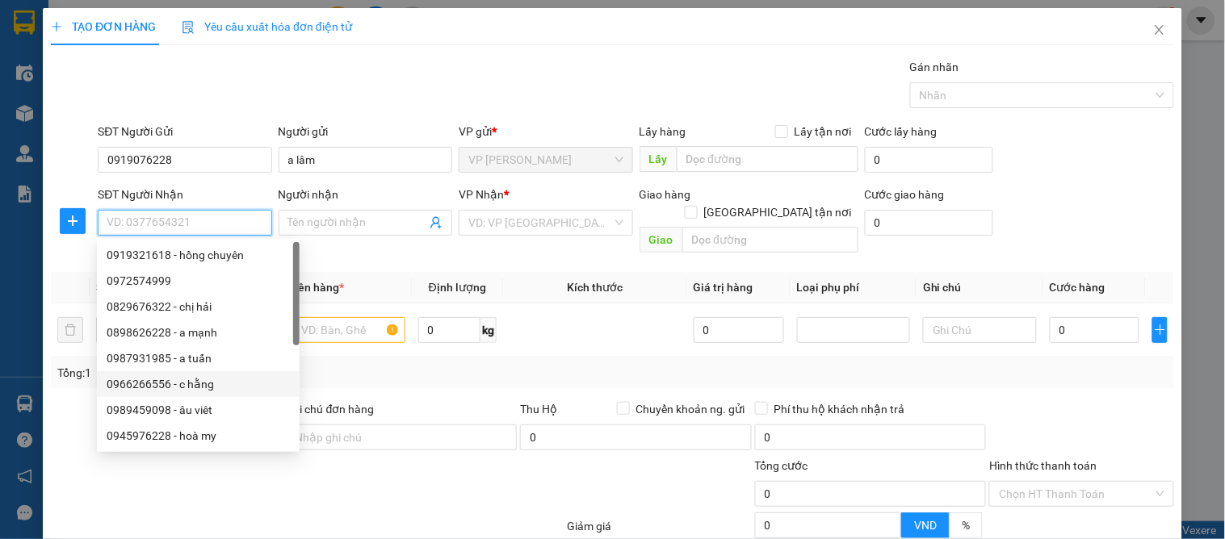
click at [204, 385] on div "0966266556 - c hằng" at bounding box center [198, 384] width 183 height 18
type input "0966266556"
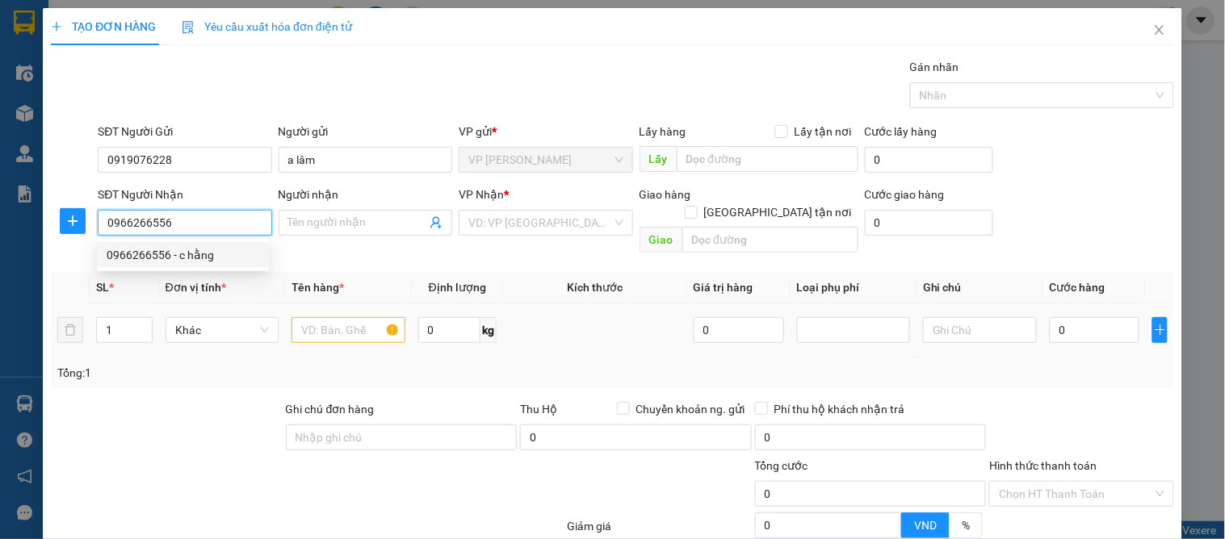
type input "c hằng"
checkbox input "true"
type input "cc tân phúc"
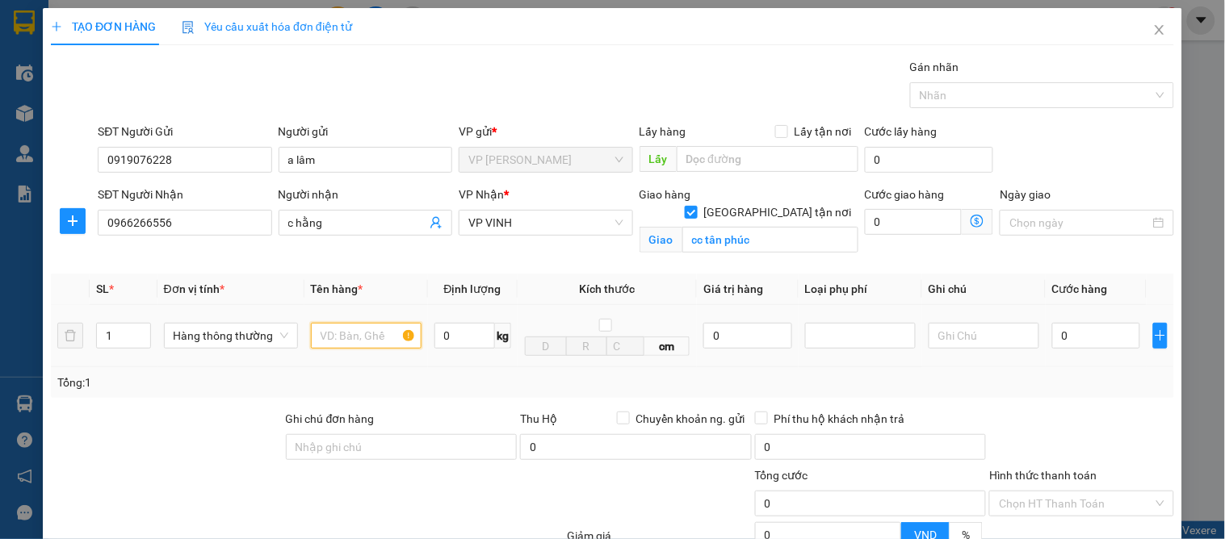
click at [362, 336] on input "text" at bounding box center [366, 336] width 111 height 26
type input "my pham"
click at [1058, 351] on div "0" at bounding box center [1096, 336] width 88 height 32
click at [1061, 334] on input "0" at bounding box center [1096, 336] width 88 height 26
type input "4"
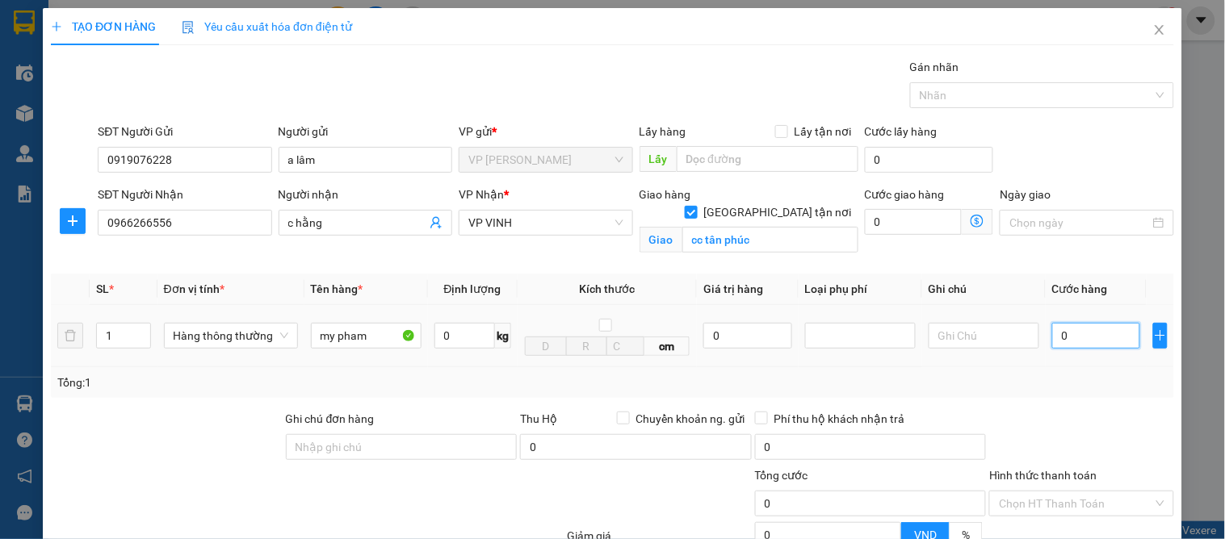
type input "4"
type input "40"
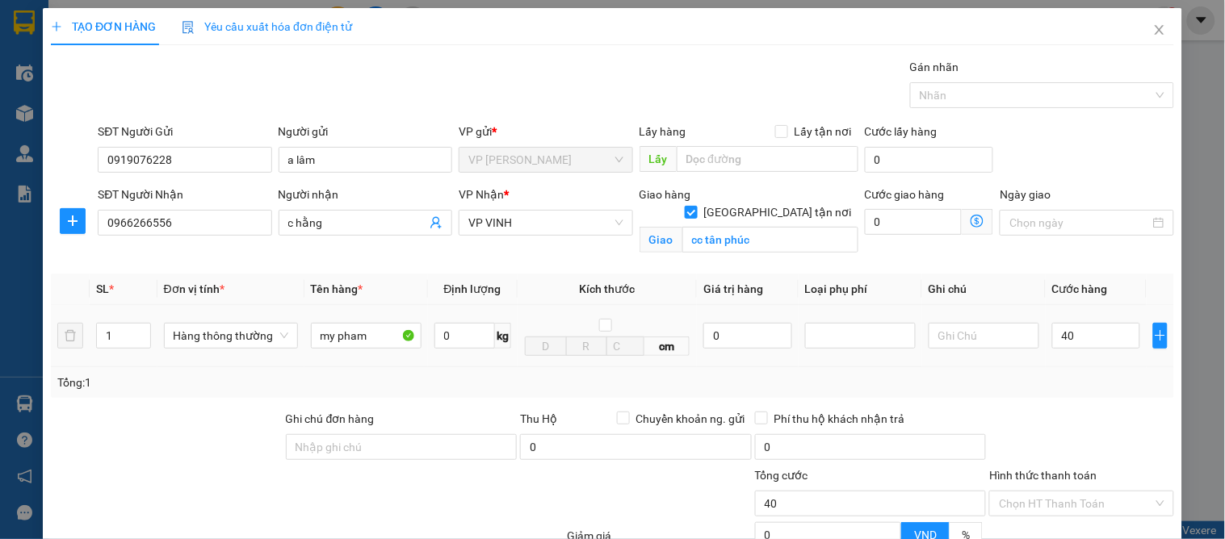
type input "40.000"
click at [1114, 414] on div at bounding box center [1080, 438] width 187 height 57
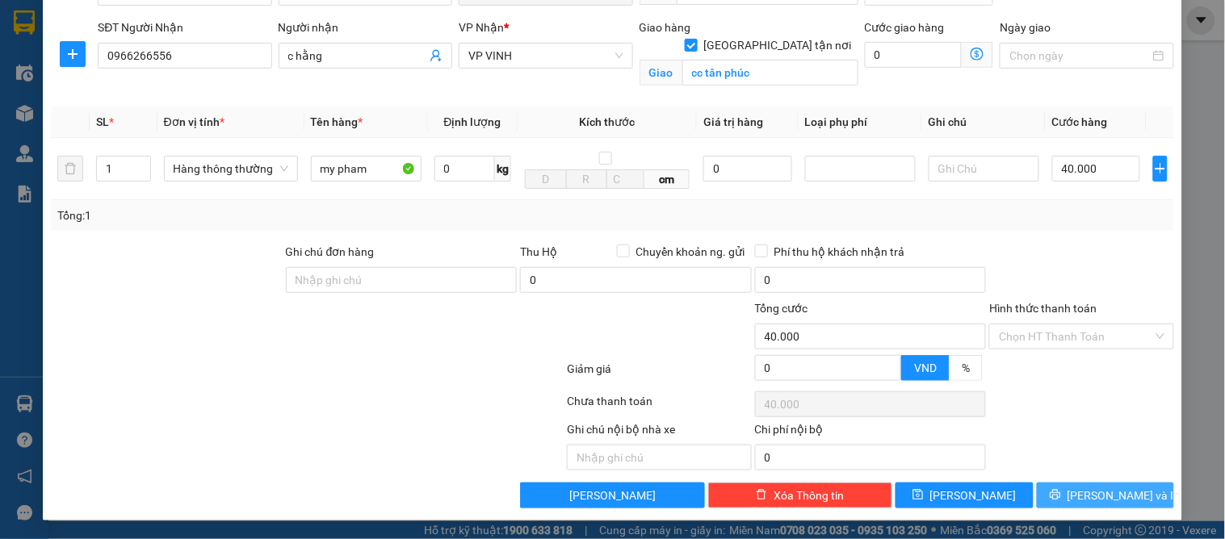
click at [1094, 495] on span "[PERSON_NAME] và In" at bounding box center [1123, 496] width 113 height 18
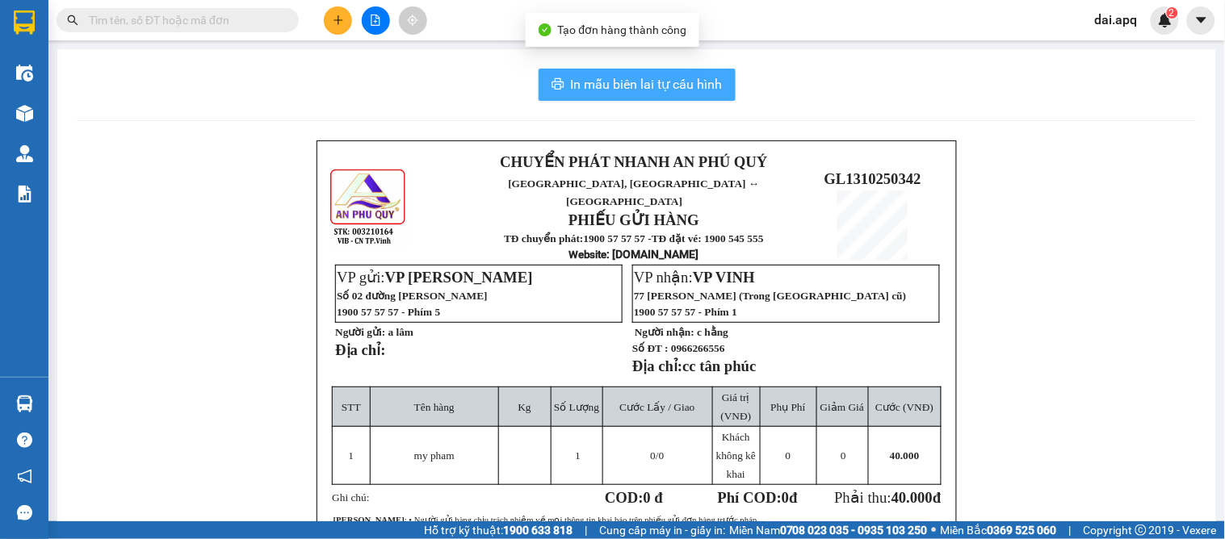
click at [618, 77] on span "In mẫu biên lai tự cấu hình" at bounding box center [647, 84] width 152 height 20
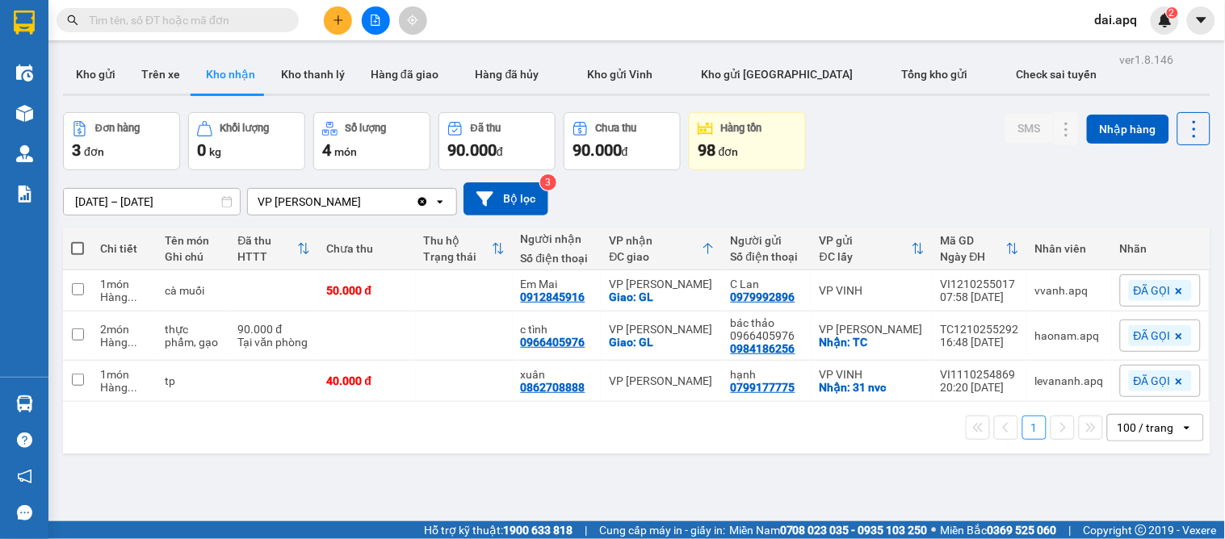
click at [674, 210] on div "[DATE] – [DATE] Press the down arrow key to interact with the calendar and sele…" at bounding box center [636, 198] width 1147 height 33
click at [341, 22] on icon "plus" at bounding box center [338, 20] width 11 height 11
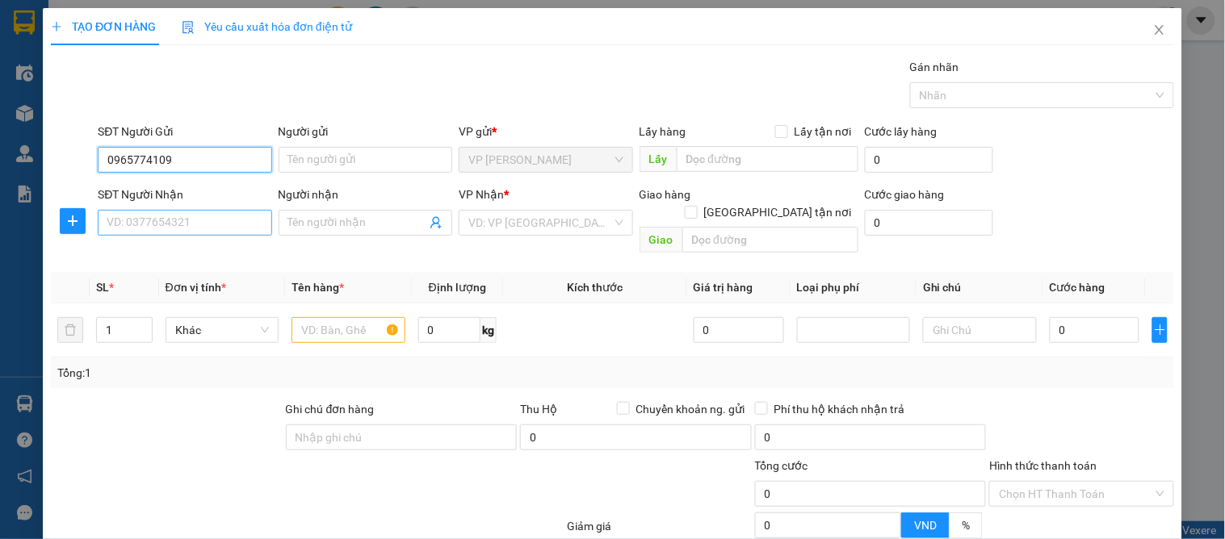
type input "0965774109"
click at [148, 223] on input "SĐT Người Nhận" at bounding box center [185, 223] width 174 height 26
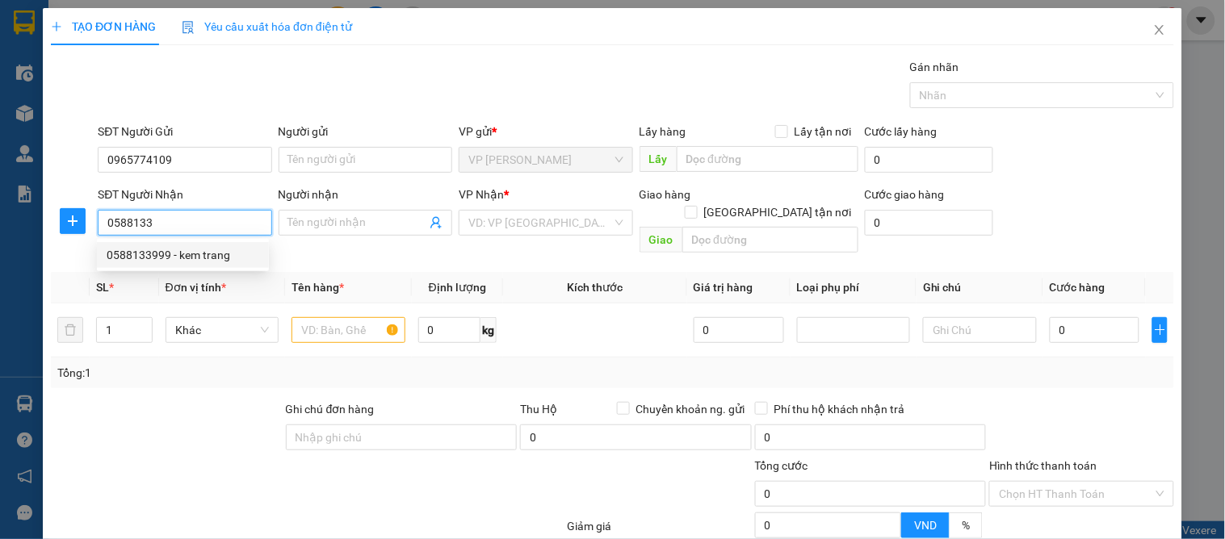
click at [195, 261] on div "0588133999 - kem trang" at bounding box center [183, 255] width 153 height 18
type input "0588133999"
type input "kem trang"
checkbox input "true"
type input "vp"
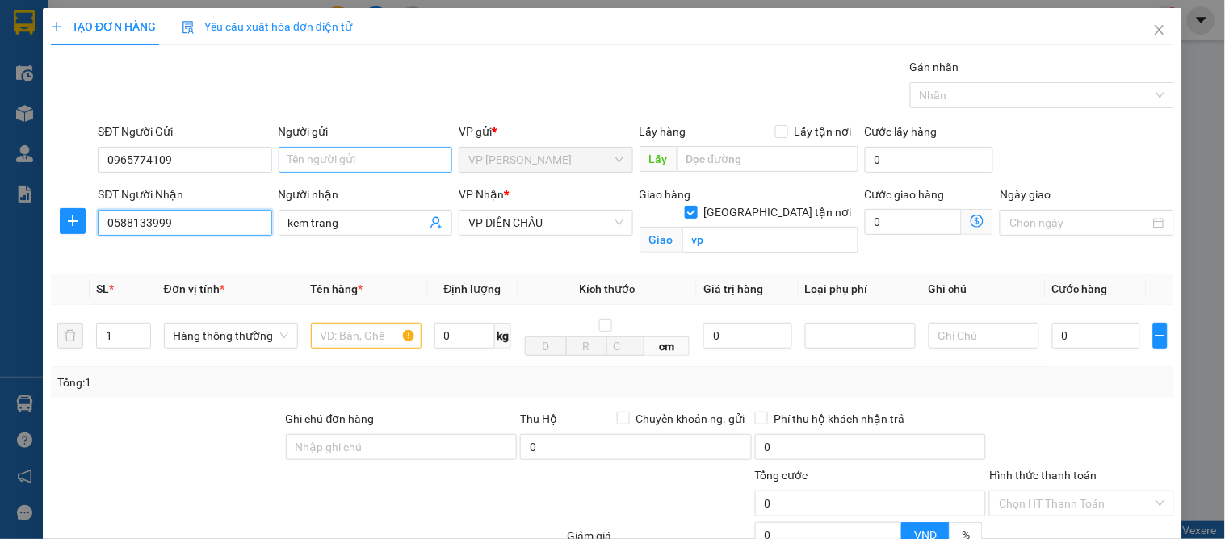
type input "0588133999"
click at [358, 163] on input "Người gửi" at bounding box center [366, 160] width 174 height 26
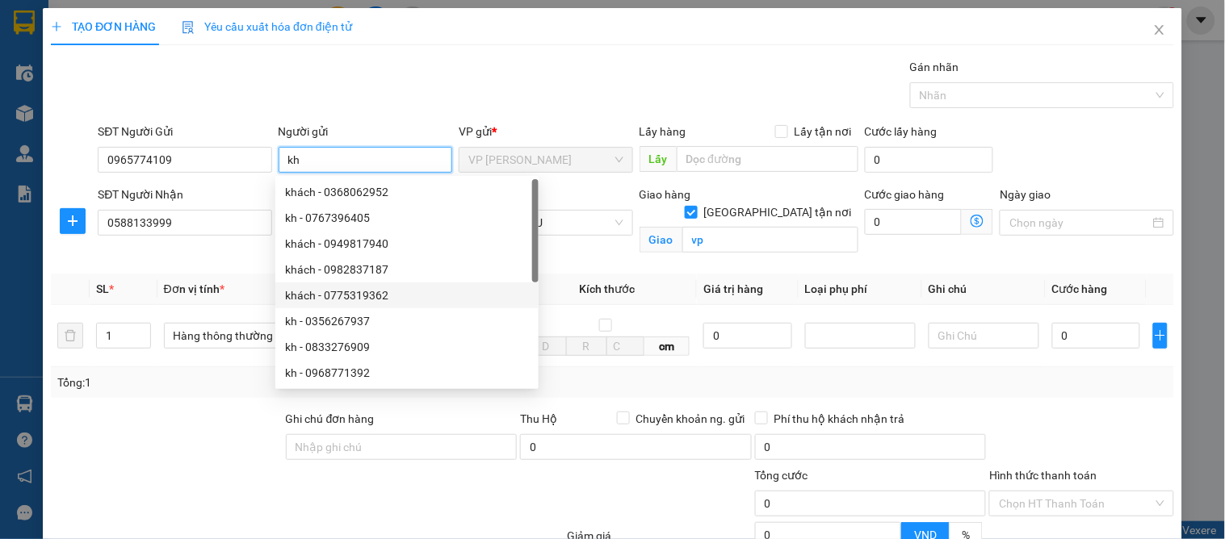
type input "kh"
click at [247, 413] on div at bounding box center [166, 438] width 235 height 57
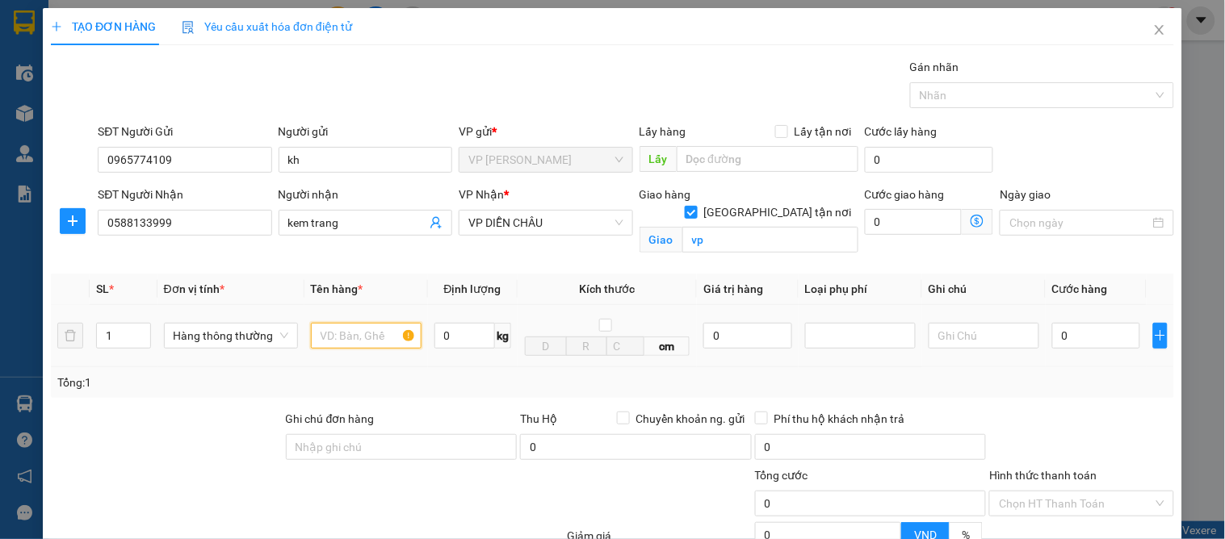
click at [311, 327] on input "text" at bounding box center [366, 336] width 111 height 26
type input "thưc phẩm"
click at [1070, 335] on input "0" at bounding box center [1096, 336] width 88 height 26
type input "5"
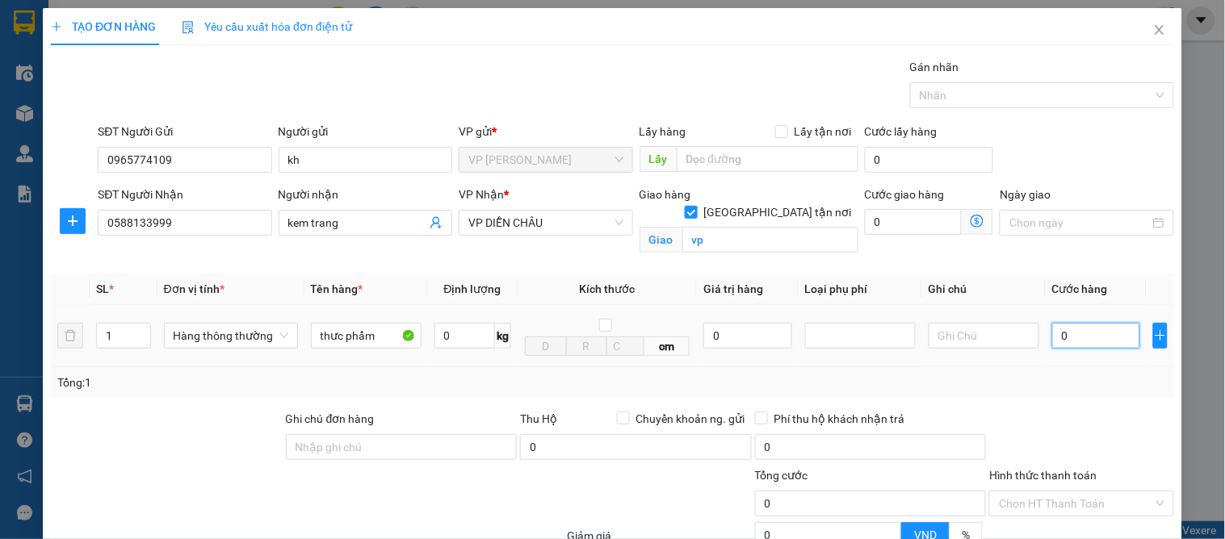
type input "5"
type input "50"
type input "50.000"
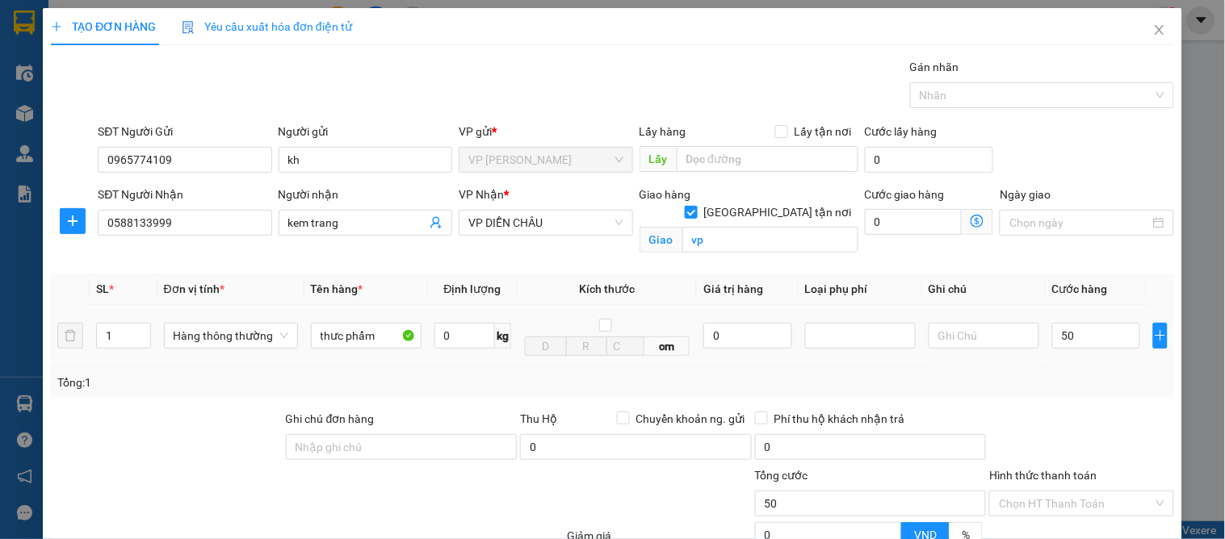
type input "50.000"
click at [1084, 378] on div "Tổng: 1" at bounding box center [612, 383] width 1110 height 18
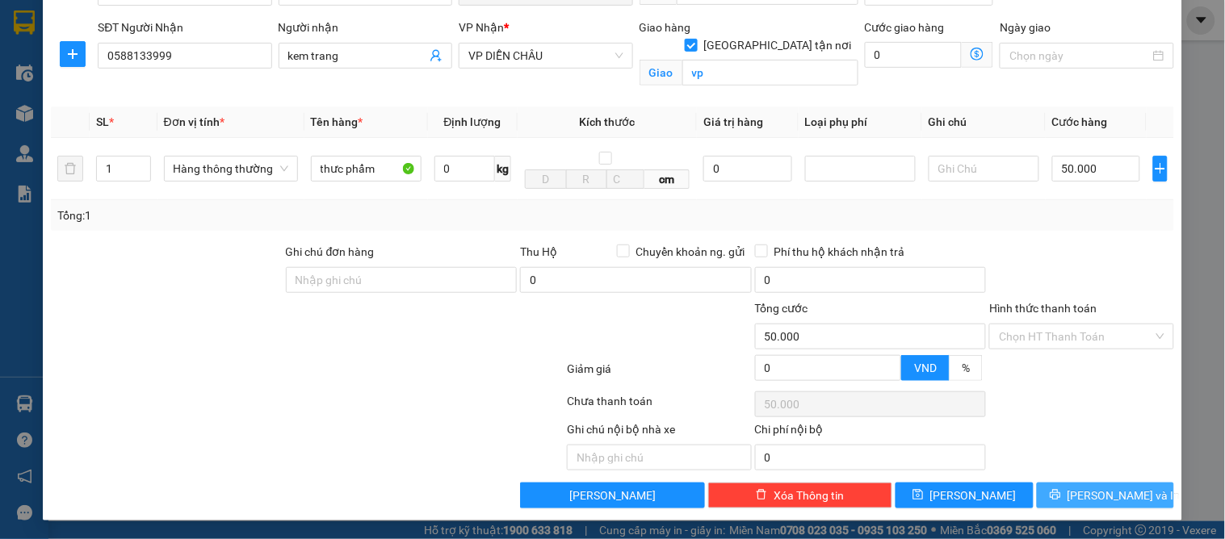
click at [1088, 490] on span "[PERSON_NAME] và In" at bounding box center [1123, 496] width 113 height 18
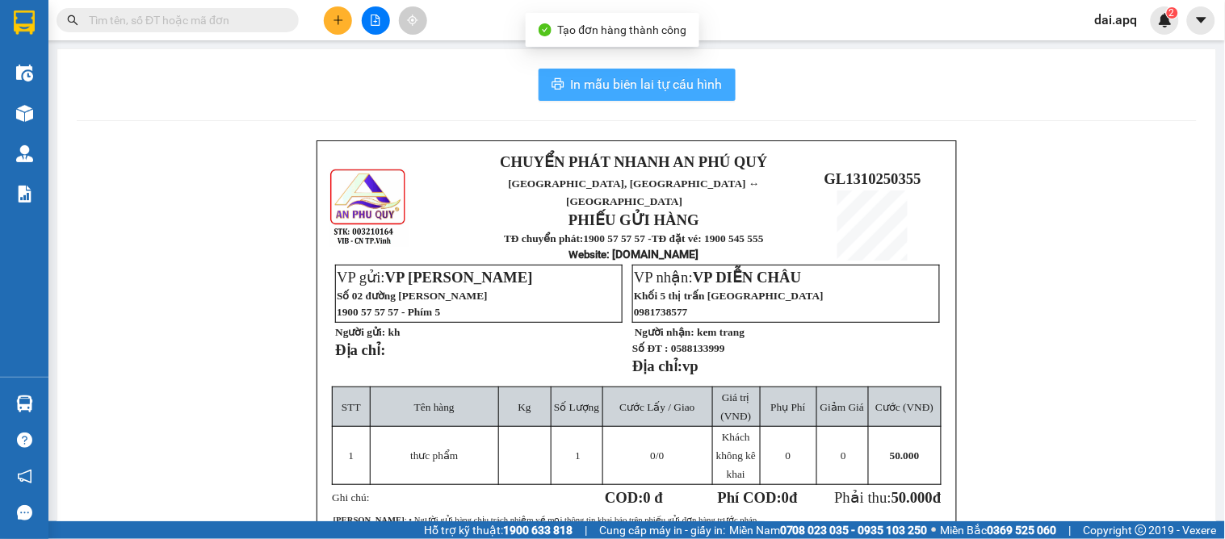
click at [635, 94] on span "In mẫu biên lai tự cấu hình" at bounding box center [647, 84] width 152 height 20
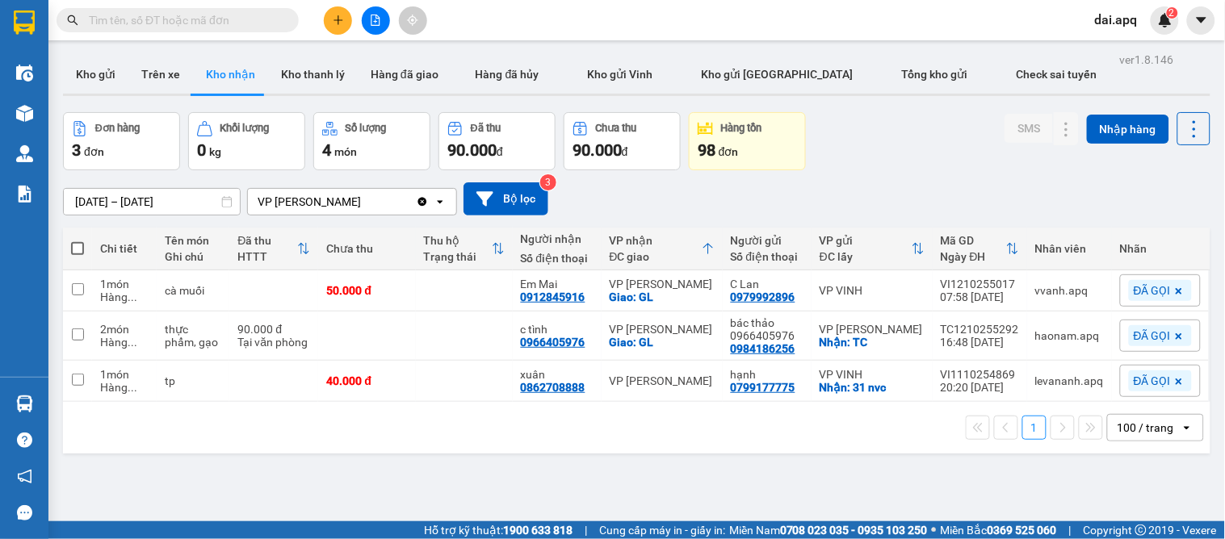
click at [684, 194] on div "[DATE] – [DATE] Press the down arrow key to interact with the calendar and sele…" at bounding box center [636, 198] width 1147 height 33
click at [883, 155] on div "Đơn hàng 3 đơn Khối lượng 0 kg Số lượng 4 món Đã thu 90.000 đ Chưa thu 90.000 đ…" at bounding box center [636, 141] width 1147 height 58
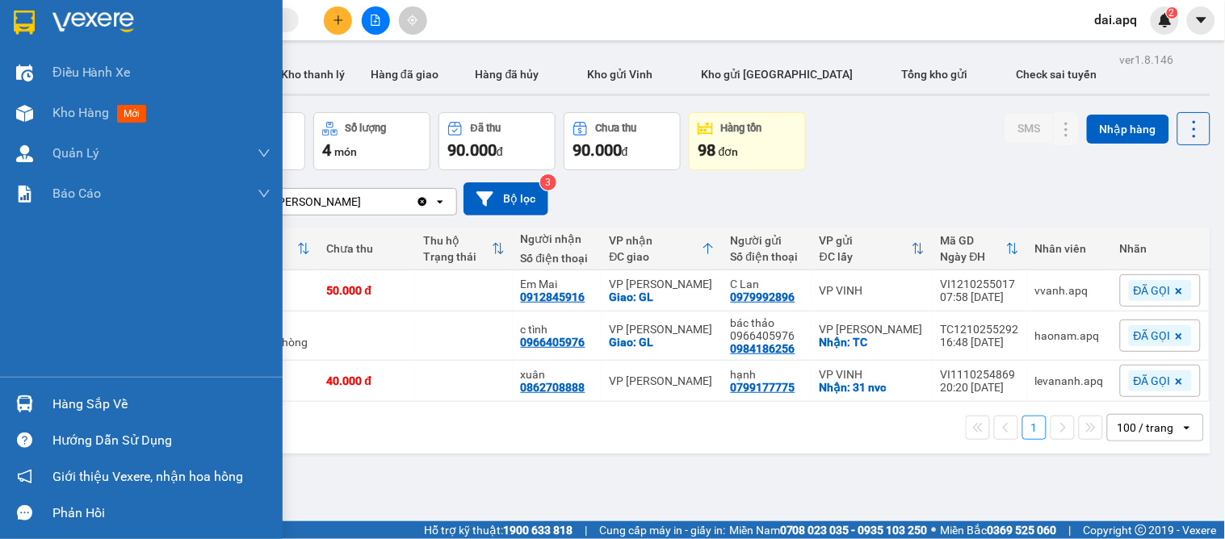
click at [103, 405] on div "Hàng sắp về" at bounding box center [161, 404] width 218 height 24
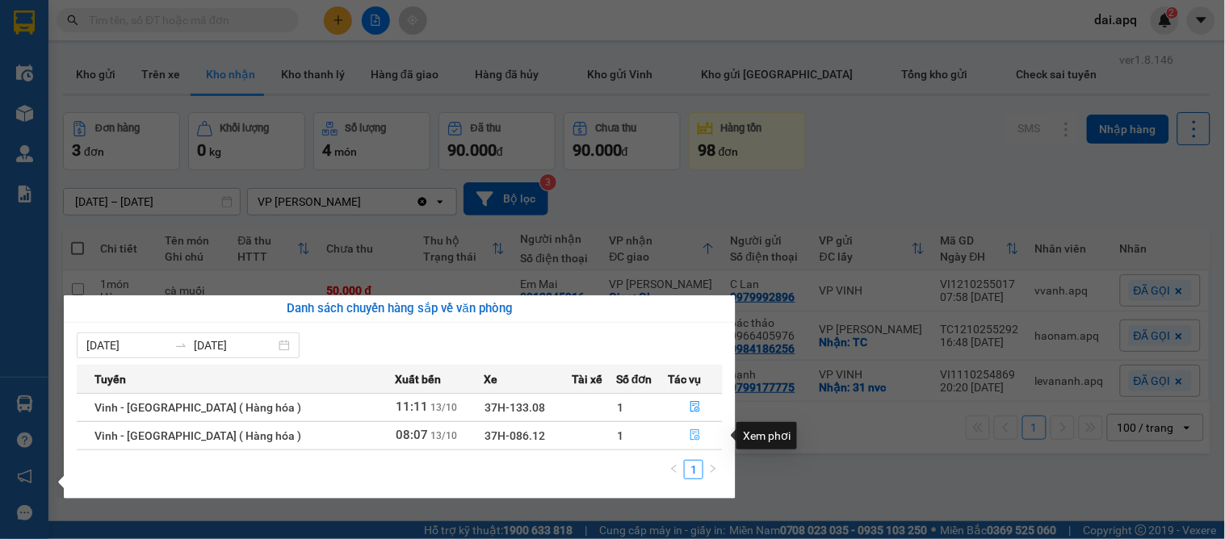
click at [690, 434] on icon "file-done" at bounding box center [695, 435] width 11 height 11
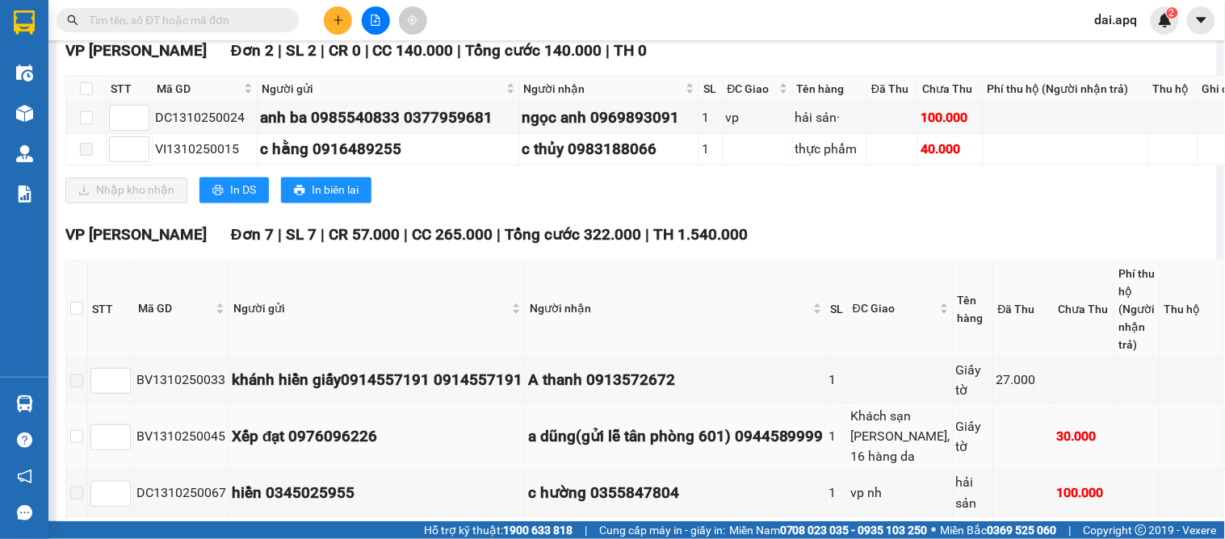
scroll to position [538, 0]
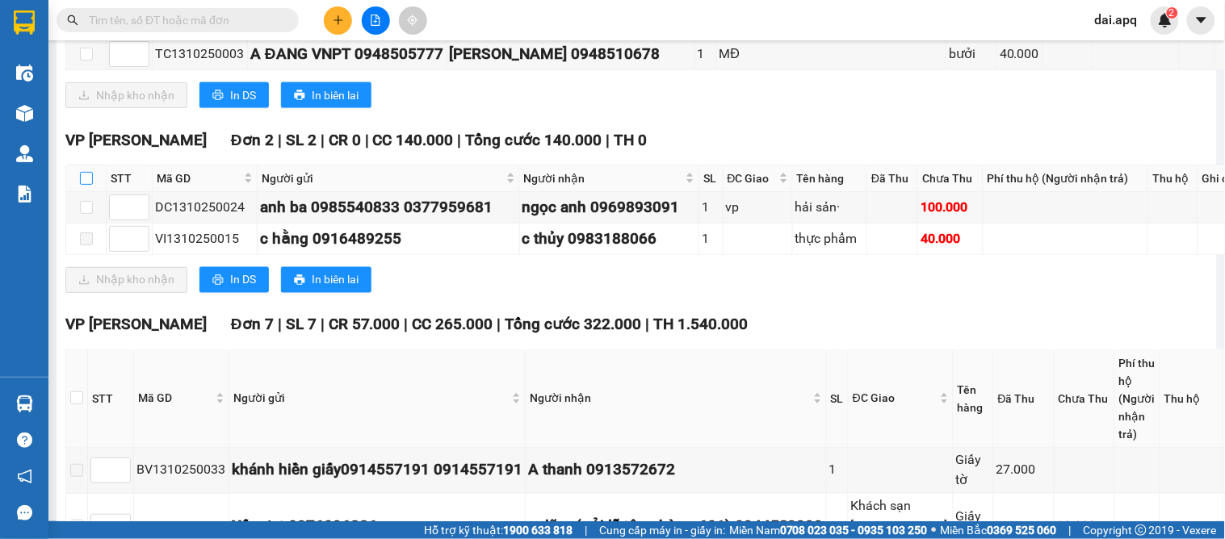
click at [84, 172] on input "checkbox" at bounding box center [86, 178] width 13 height 13
checkbox input "true"
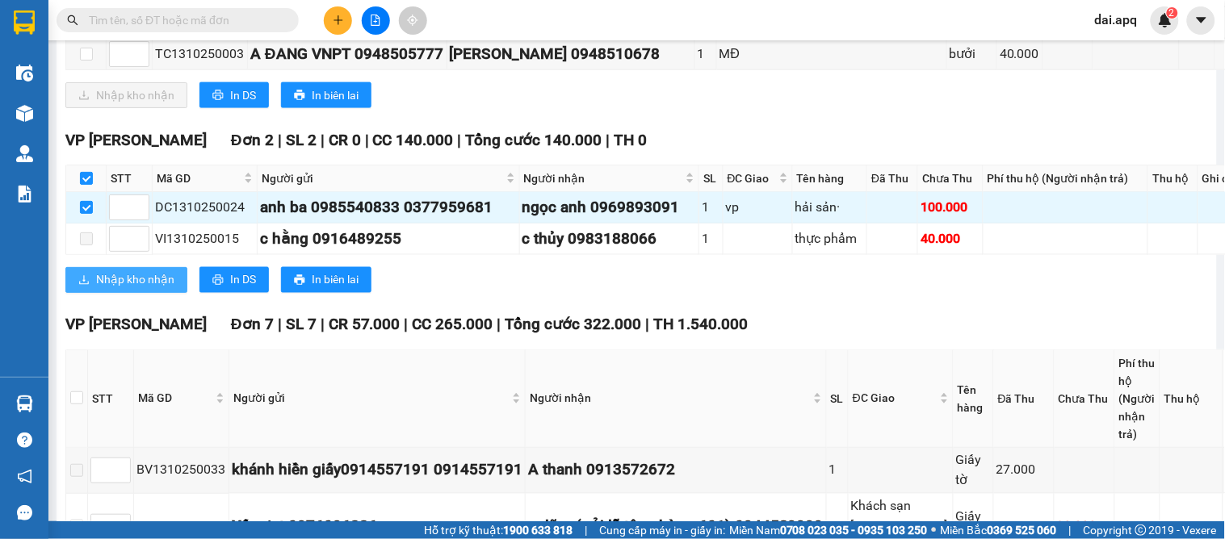
click at [103, 271] on span "Nhập kho nhận" at bounding box center [135, 280] width 78 height 18
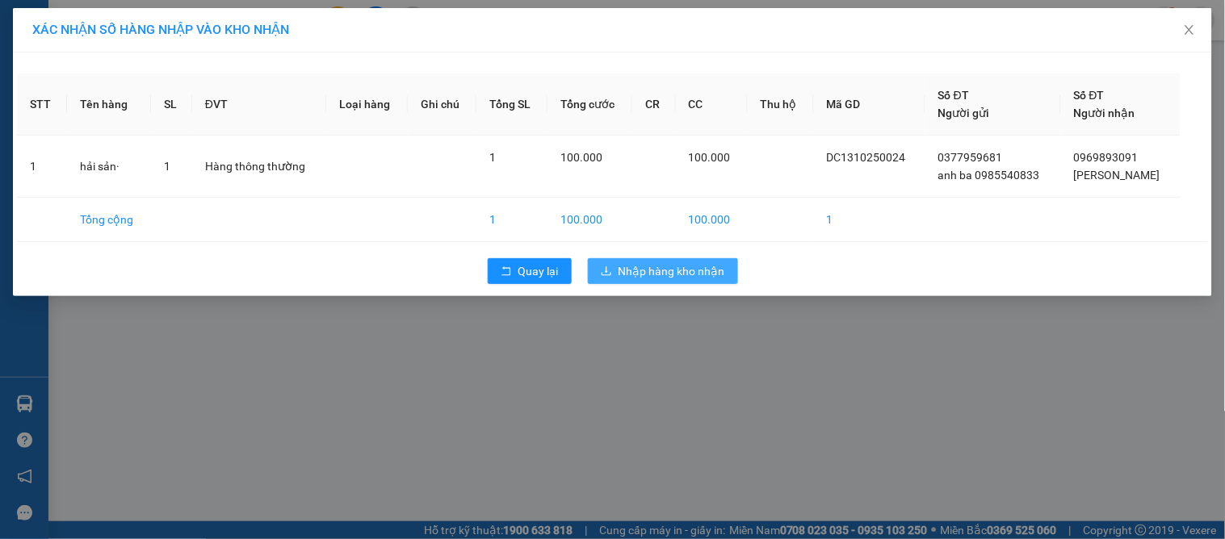
drag, startPoint x: 666, startPoint y: 279, endPoint x: 483, endPoint y: 311, distance: 186.1
click at [656, 279] on span "Nhập hàng kho nhận" at bounding box center [671, 271] width 107 height 18
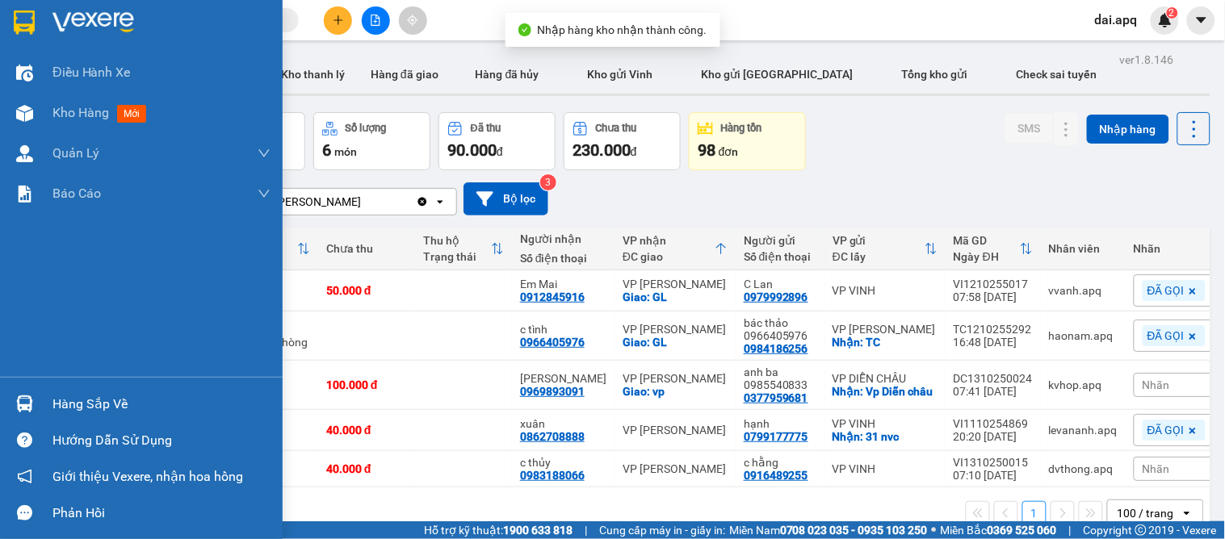
click at [31, 401] on img at bounding box center [24, 404] width 17 height 17
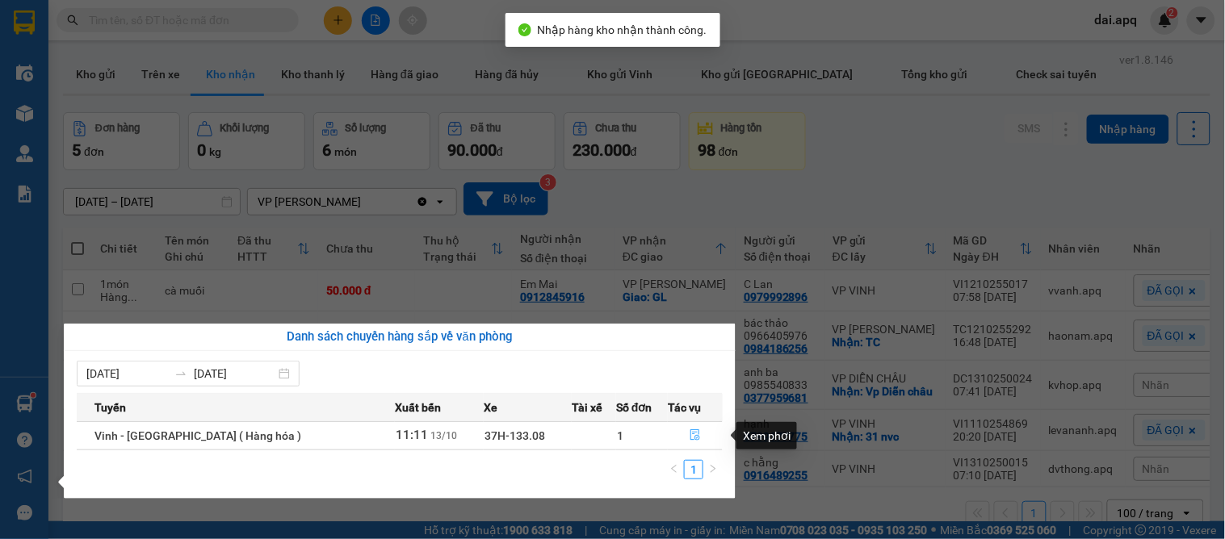
click at [691, 434] on icon "file-done" at bounding box center [696, 435] width 10 height 11
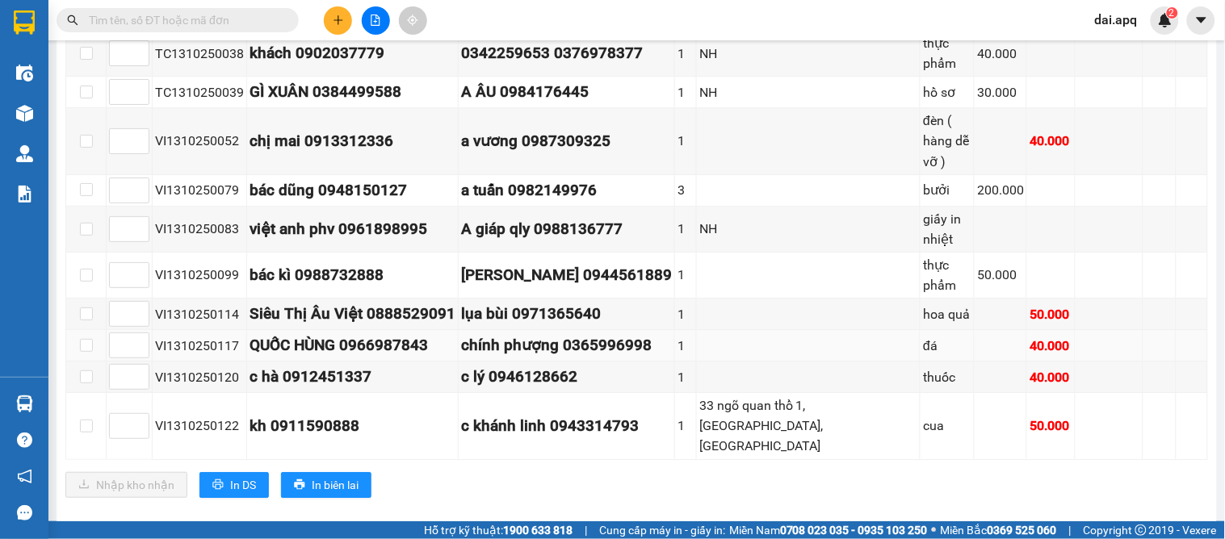
scroll to position [1258, 0]
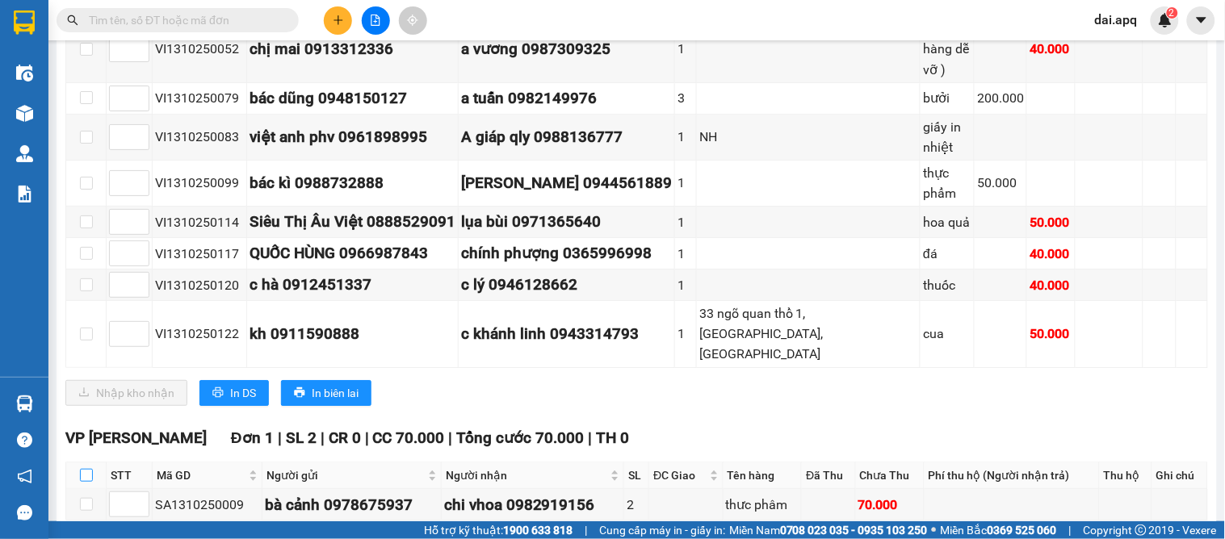
drag, startPoint x: 84, startPoint y: 392, endPoint x: 48, endPoint y: 444, distance: 63.4
click at [83, 469] on input "checkbox" at bounding box center [86, 475] width 13 height 13
checkbox input "true"
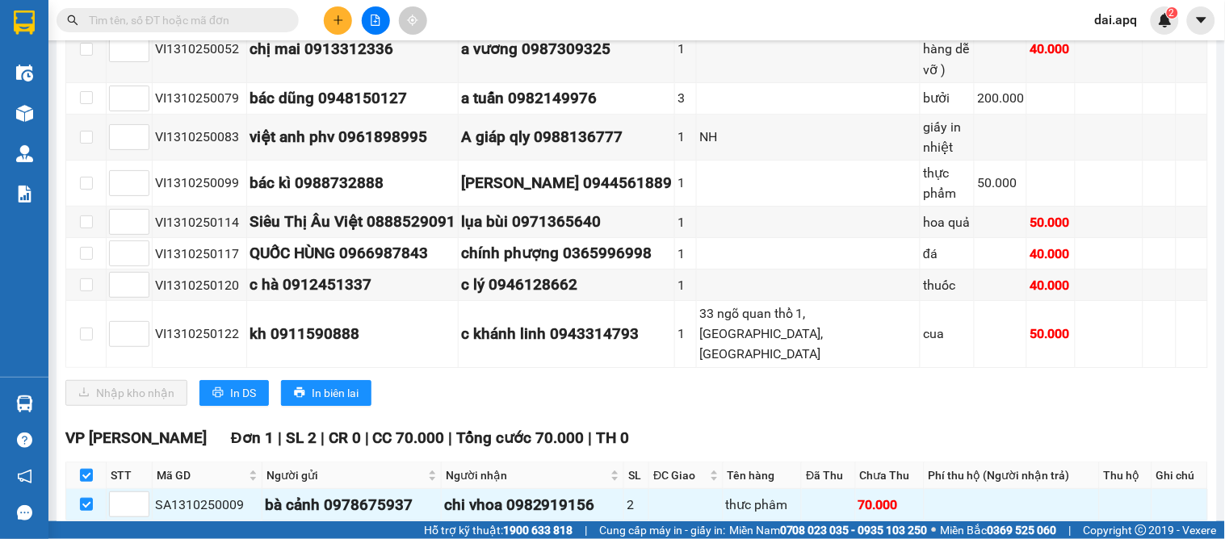
click at [115, 537] on span "Nhập kho nhận" at bounding box center [135, 546] width 78 height 18
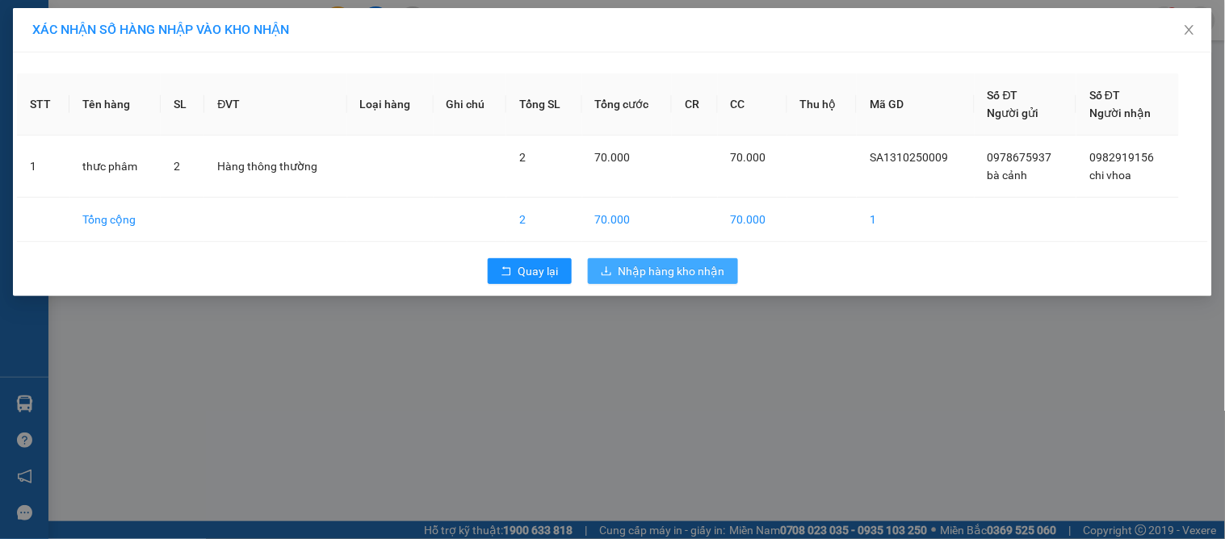
click at [682, 270] on span "Nhập hàng kho nhận" at bounding box center [671, 271] width 107 height 18
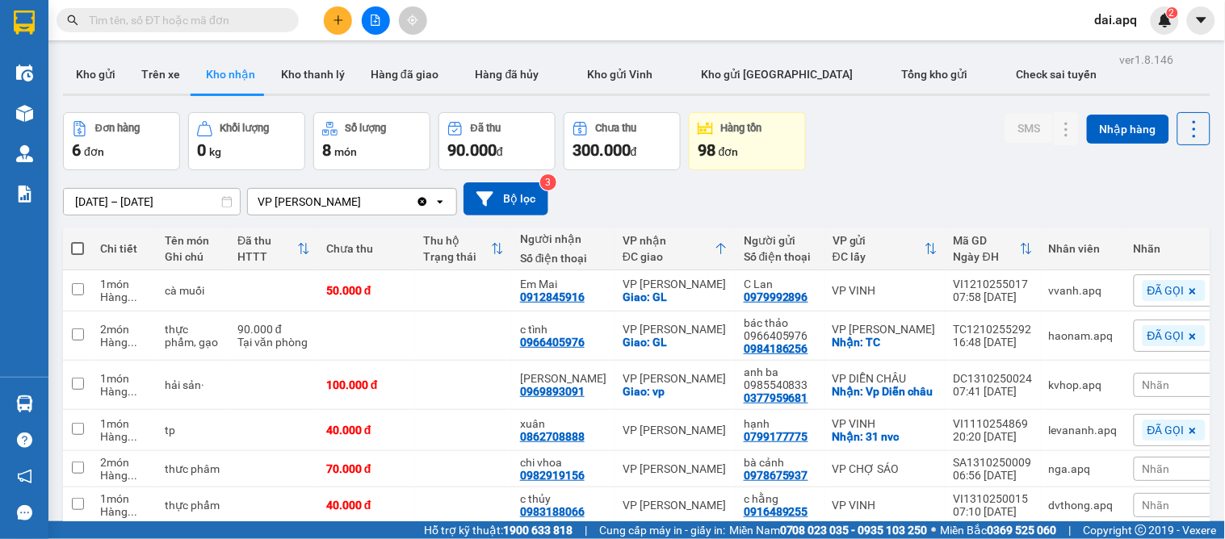
scroll to position [76, 0]
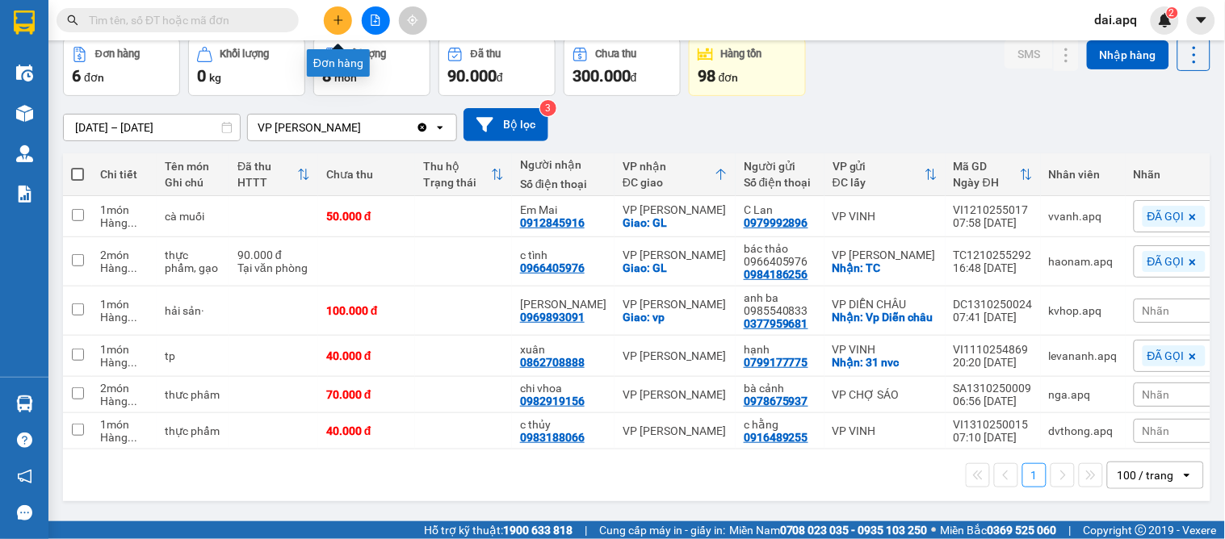
click at [336, 26] on button at bounding box center [338, 20] width 28 height 28
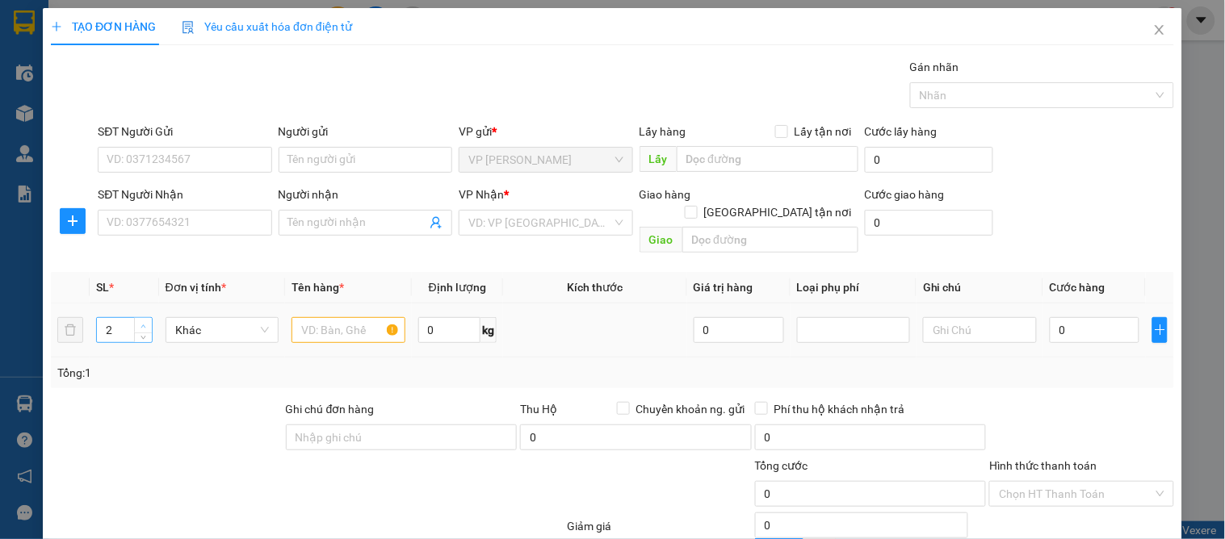
click at [146, 321] on span "up" at bounding box center [144, 326] width 10 height 10
type input "4"
click at [146, 321] on span "up" at bounding box center [144, 326] width 10 height 10
click at [342, 321] on input "text" at bounding box center [347, 330] width 113 height 26
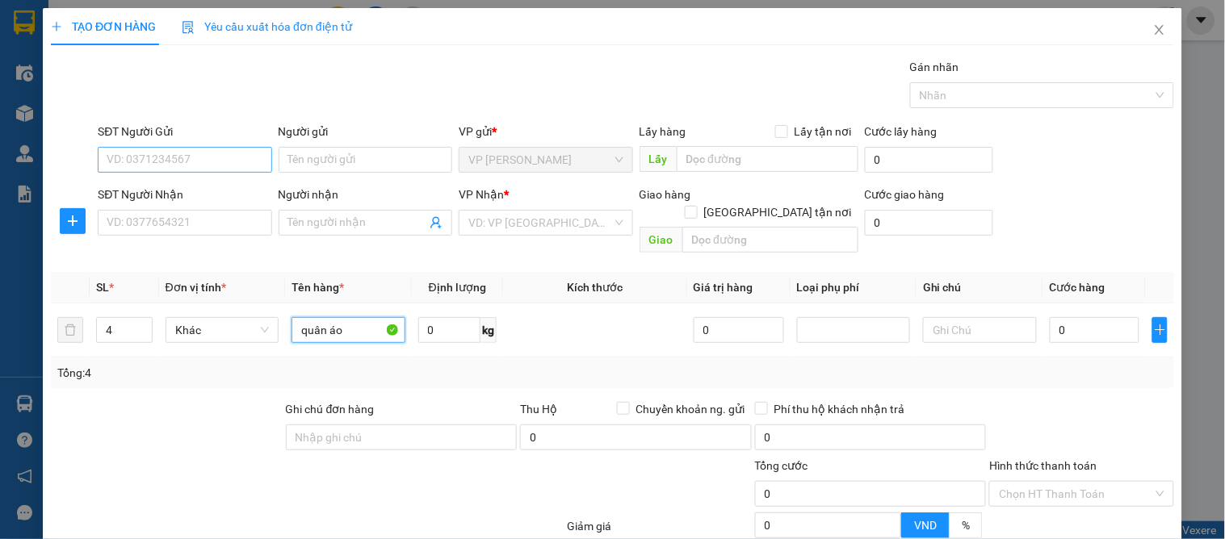
type input "quân áo"
click at [145, 162] on input "SĐT Người Gửi" at bounding box center [185, 160] width 174 height 26
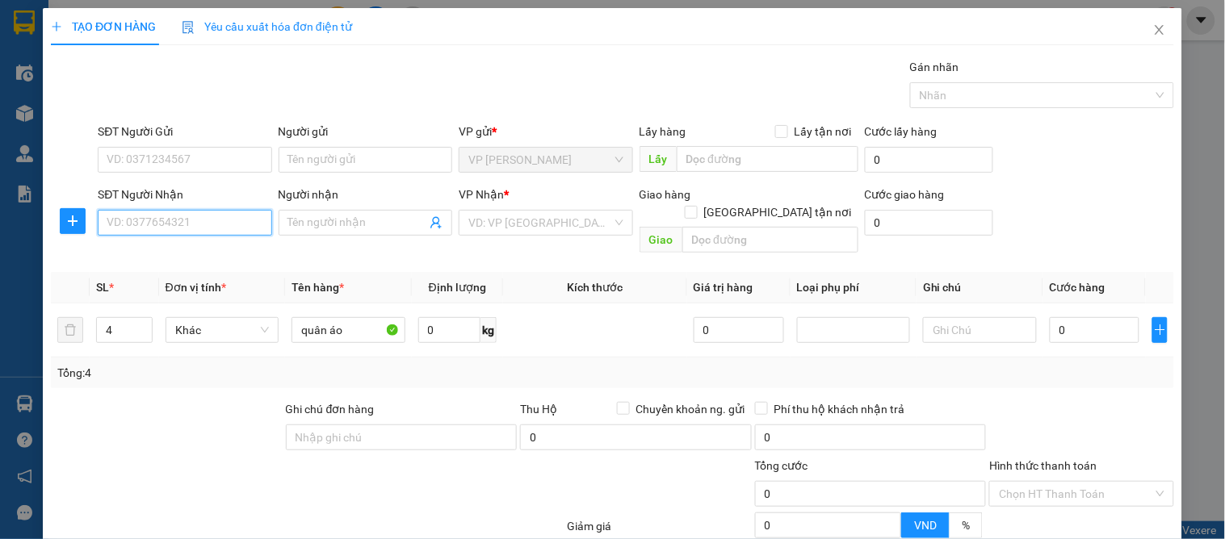
click at [189, 228] on input "SĐT Người Nhận" at bounding box center [185, 223] width 174 height 26
type input "0985278"
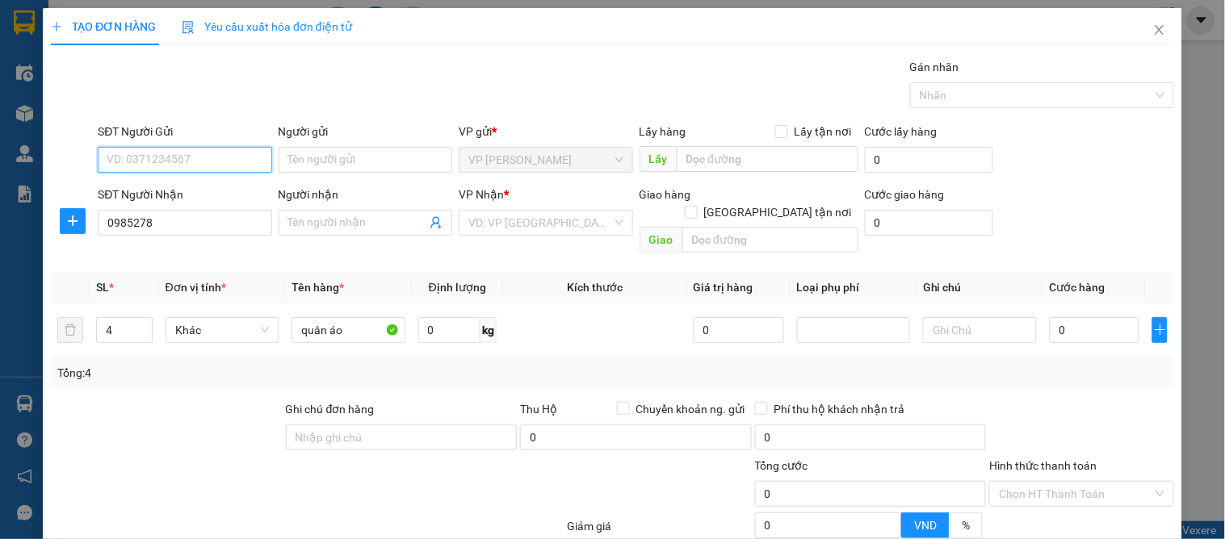
click at [132, 152] on input "SĐT Người Gửi" at bounding box center [185, 160] width 174 height 26
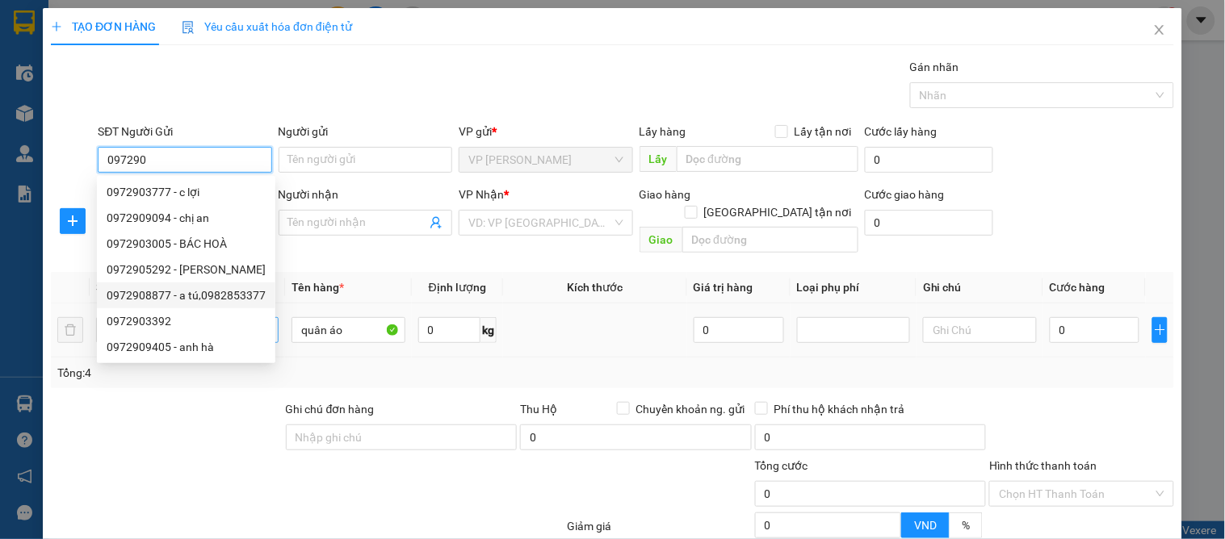
click at [172, 299] on div "0972908877 - a tú,0982853377" at bounding box center [186, 296] width 159 height 18
type input "0972908877"
type input "a tú,0982853377"
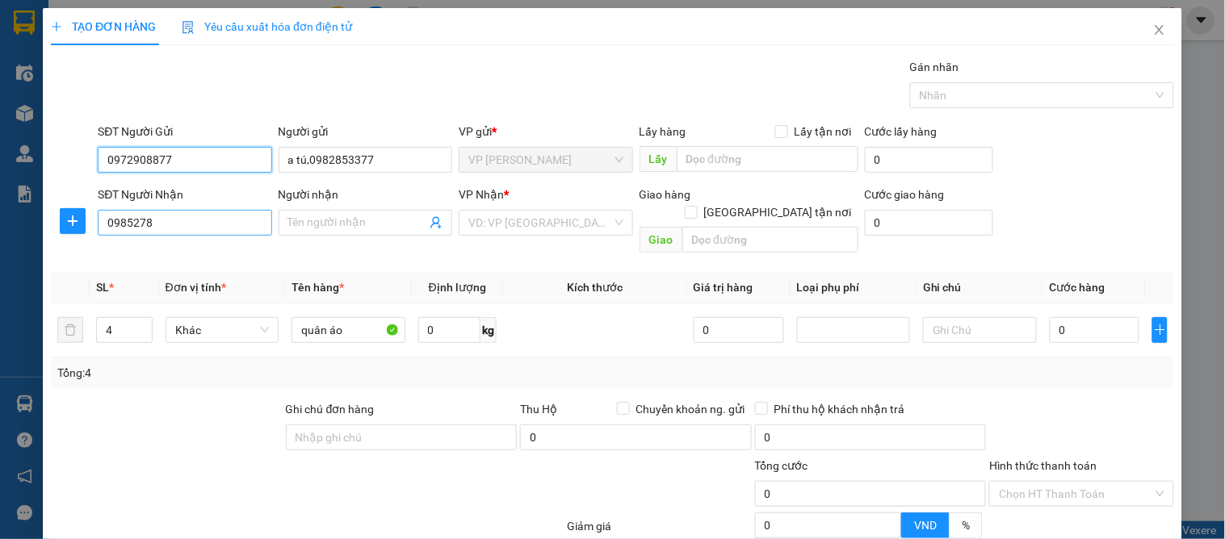
type input "0972908877"
drag, startPoint x: 168, startPoint y: 223, endPoint x: 182, endPoint y: 229, distance: 15.9
click at [170, 224] on input "0985278" at bounding box center [185, 223] width 174 height 26
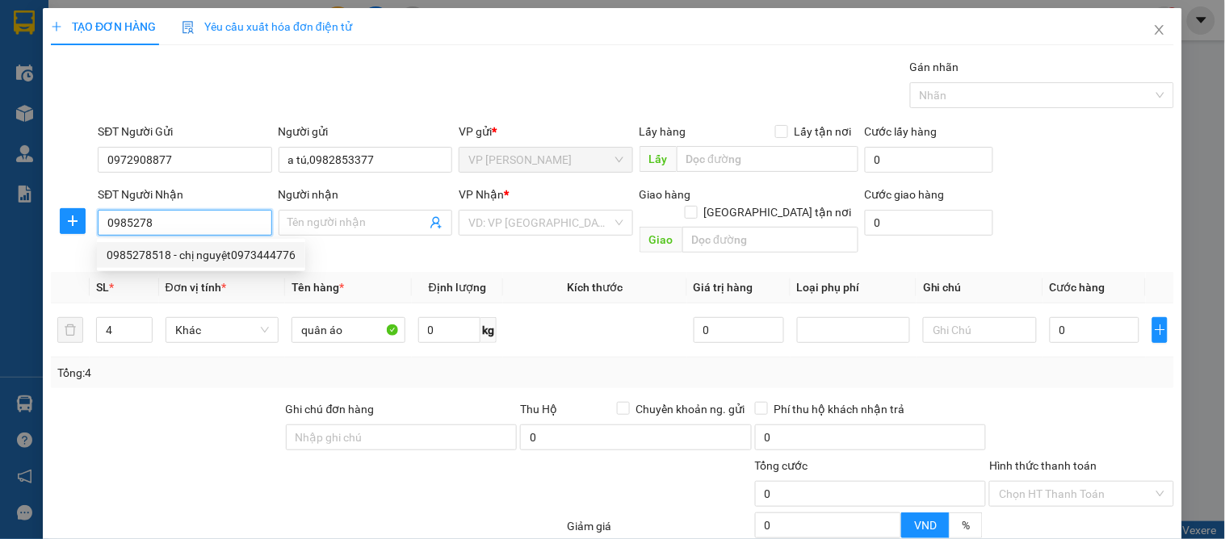
click at [228, 256] on div "0985278518 - chị nguyệt0973444776" at bounding box center [201, 255] width 189 height 18
type input "0985278518"
type input "chị nguyệt0973444776"
checkbox input "true"
type input "[GEOGRAPHIC_DATA]"
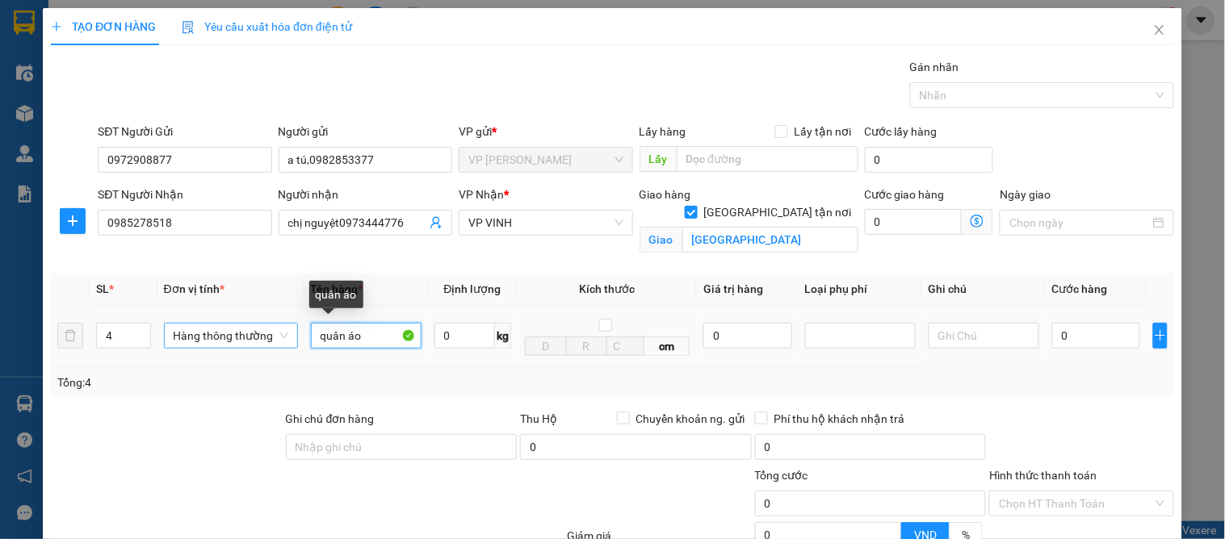
drag, startPoint x: 369, startPoint y: 337, endPoint x: 280, endPoint y: 337, distance: 88.8
click at [283, 337] on tr "4 Hàng thông thường quân áo 0 kg cm 0 0" at bounding box center [612, 336] width 1123 height 62
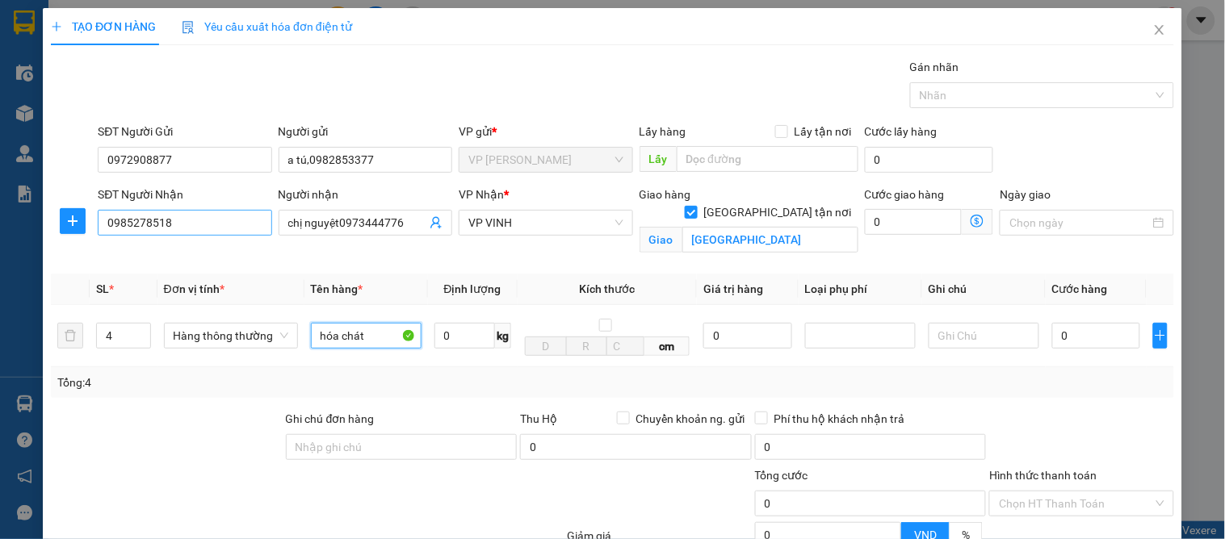
type input "hóa chát"
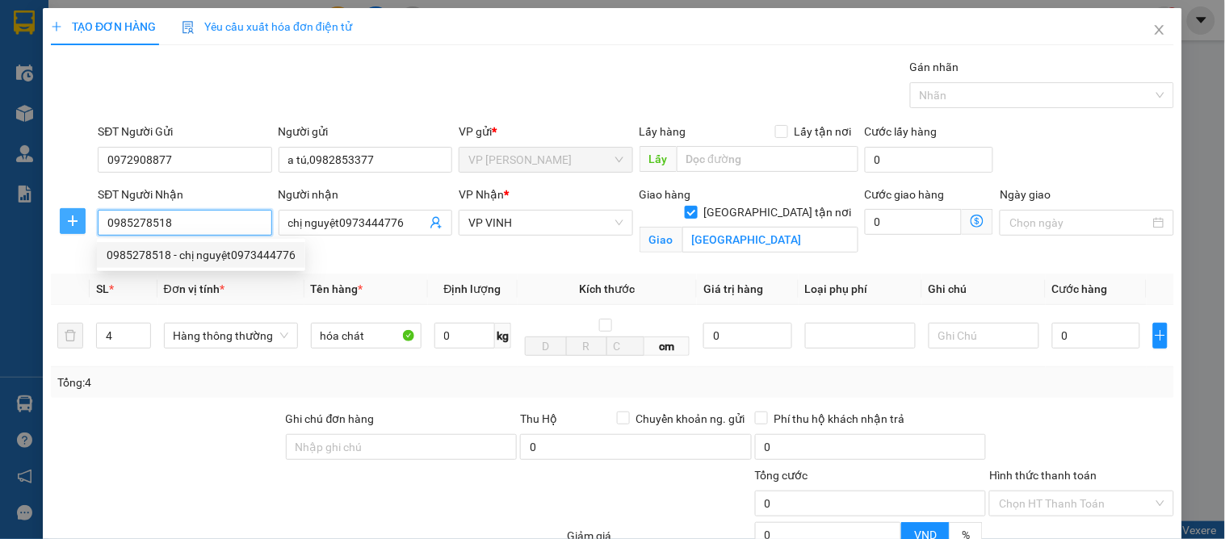
drag, startPoint x: 191, startPoint y: 221, endPoint x: 63, endPoint y: 220, distance: 127.6
click at [63, 220] on div "SĐT Người Nhận 0985278518 Người nhận chị nguyệt0973444776 VP Nhận * VP VINH G…" at bounding box center [612, 224] width 1126 height 76
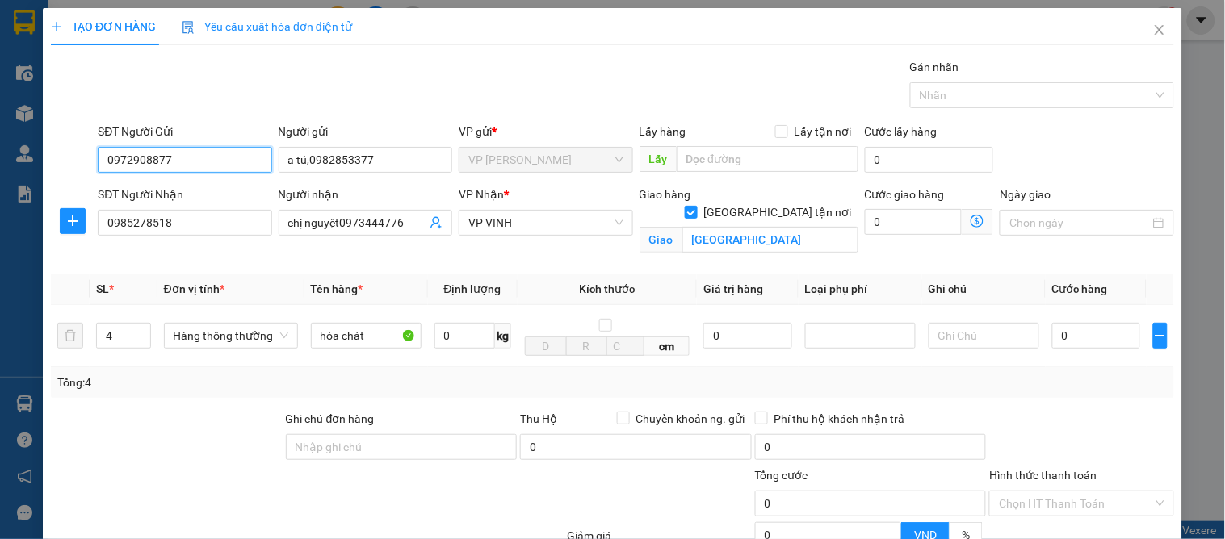
drag, startPoint x: 197, startPoint y: 155, endPoint x: 36, endPoint y: 155, distance: 161.5
click at [27, 155] on div "TẠO ĐƠN HÀNG Yêu cầu xuất hóa đơn điện tử Transit Pickup Surcharge Ids Transit …" at bounding box center [612, 269] width 1225 height 539
click at [1067, 326] on input "0" at bounding box center [1096, 336] width 88 height 26
type input "2"
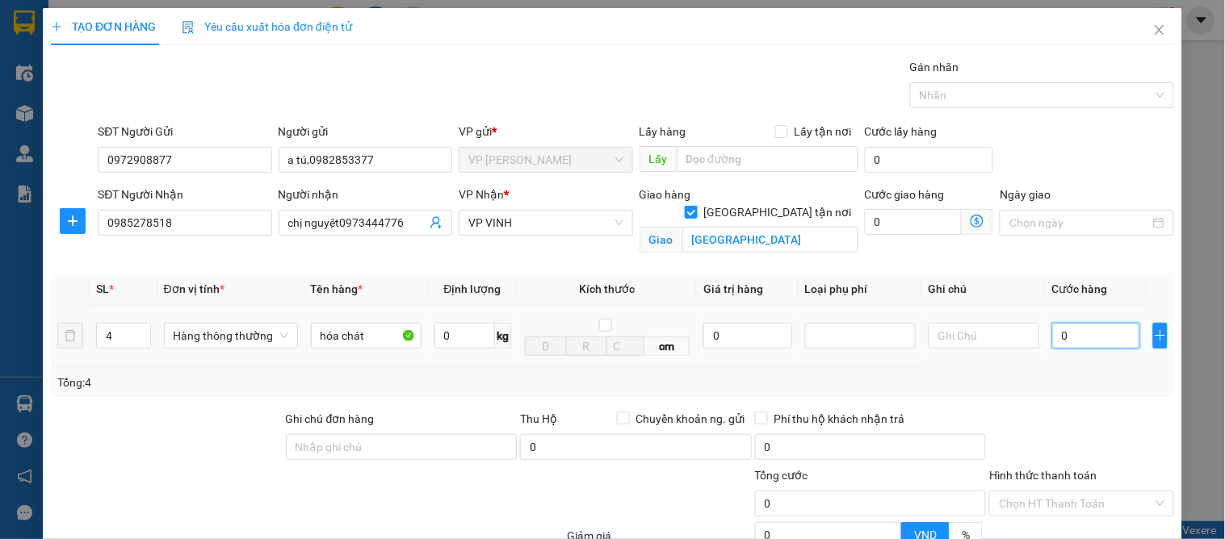
type input "2"
type input "24"
type input "240"
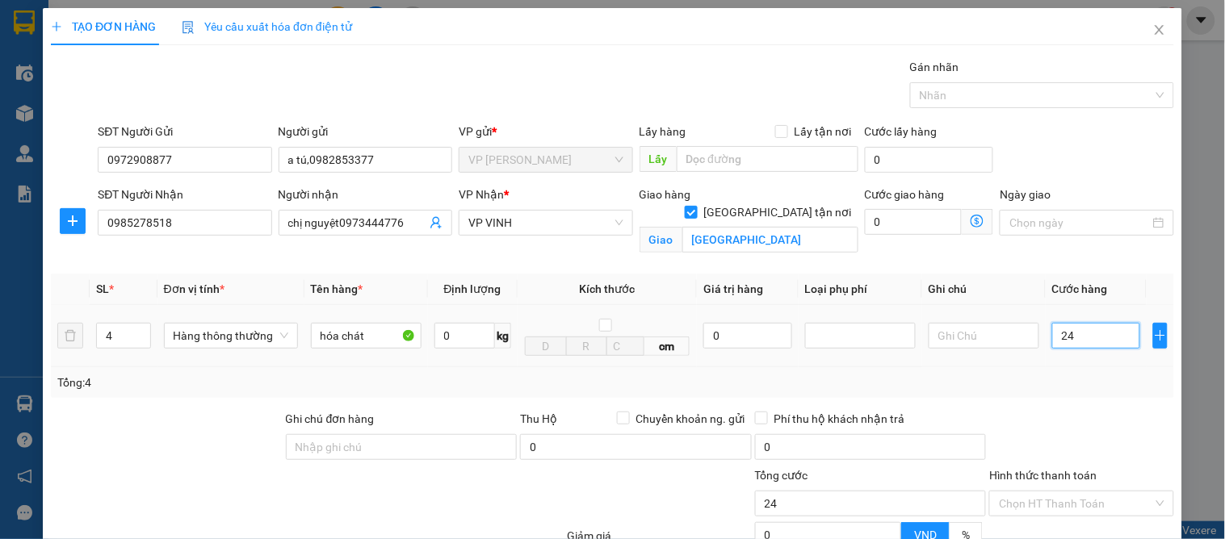
type input "240"
type input "240.000"
click at [1100, 433] on div at bounding box center [1080, 438] width 187 height 57
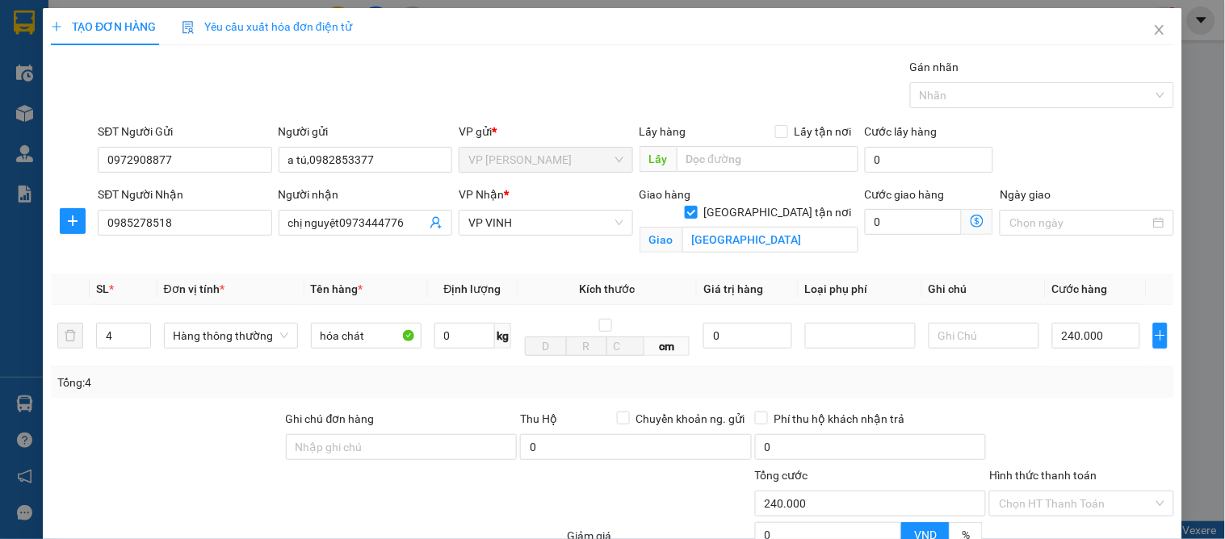
scroll to position [167, 0]
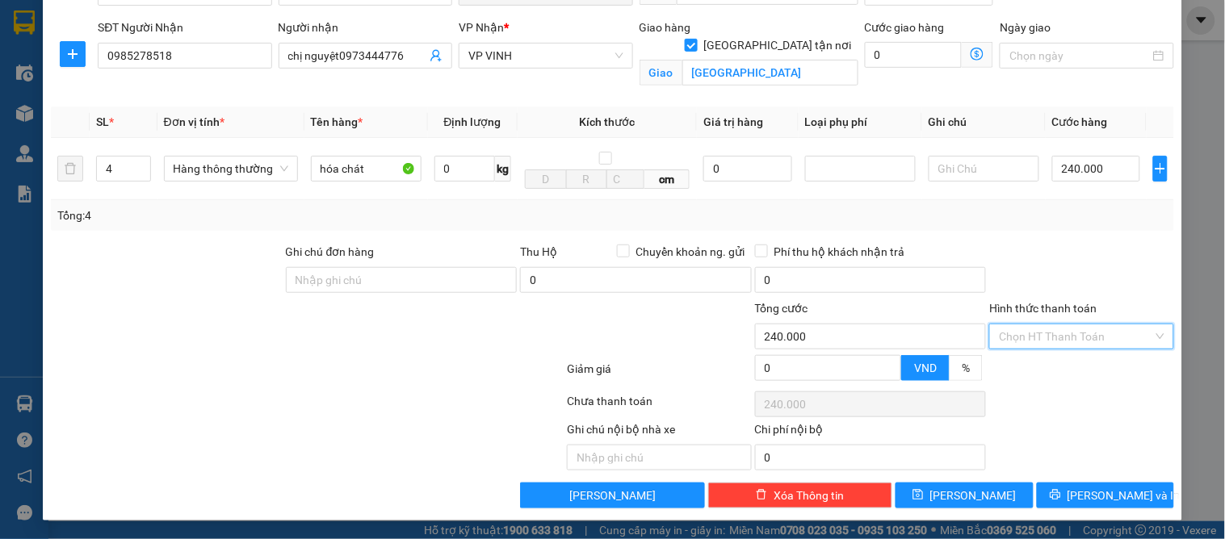
drag, startPoint x: 1055, startPoint y: 342, endPoint x: 1054, endPoint y: 370, distance: 27.5
click at [1055, 355] on div "Transit Pickup Surcharge Ids Transit Deliver Surcharge Ids Transit Deliver Surc…" at bounding box center [612, 200] width 1123 height 618
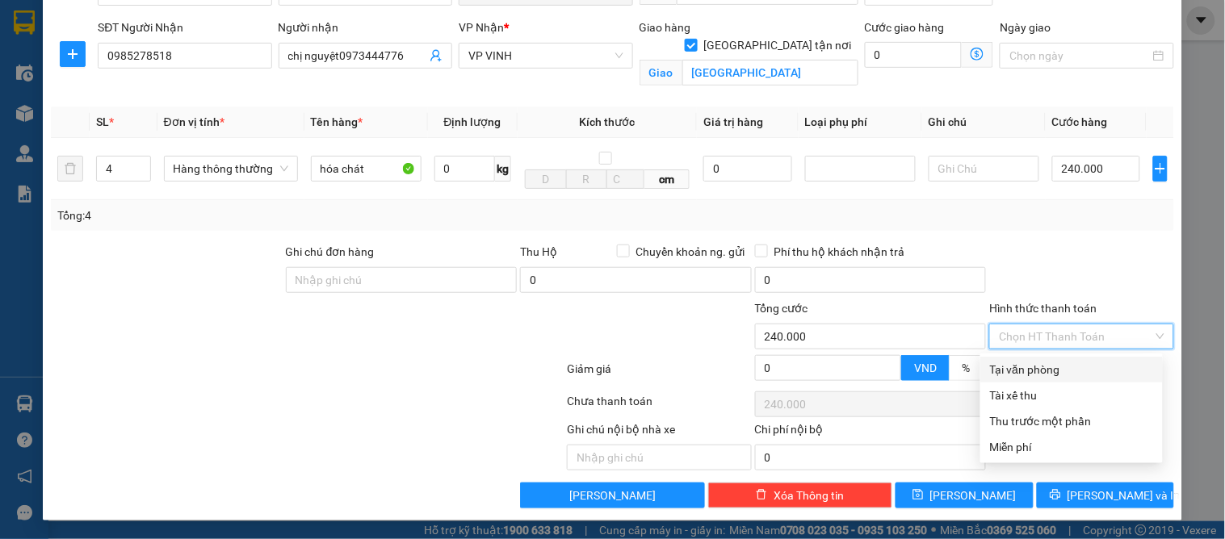
click at [1054, 370] on div "Tại văn phòng" at bounding box center [1071, 370] width 163 height 18
type input "0"
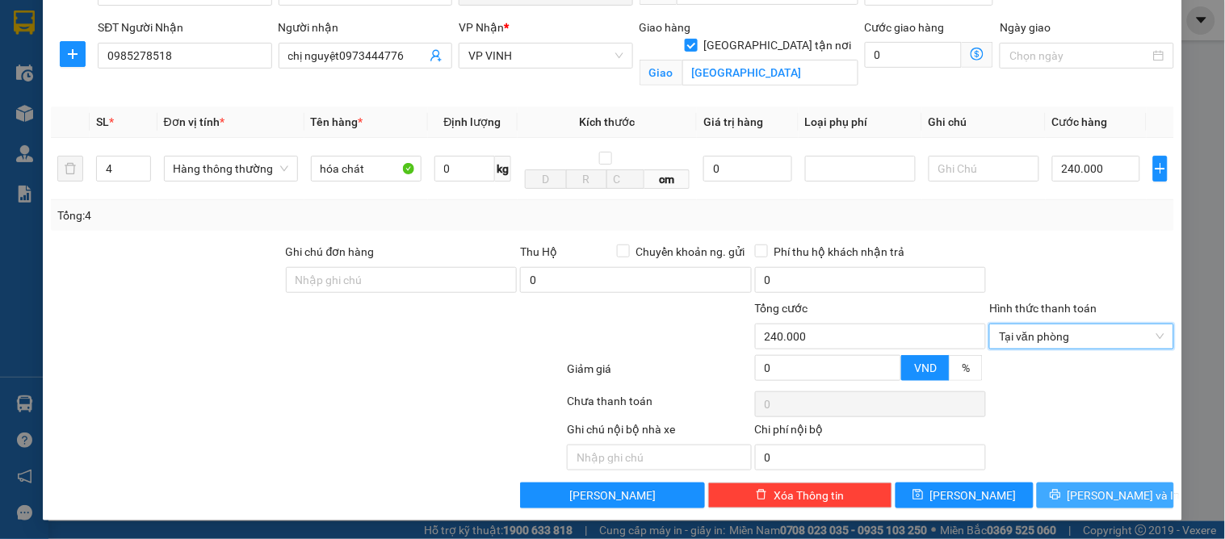
drag, startPoint x: 1045, startPoint y: 488, endPoint x: 1032, endPoint y: 484, distance: 13.5
click at [1044, 488] on button "[PERSON_NAME] và In" at bounding box center [1105, 496] width 137 height 26
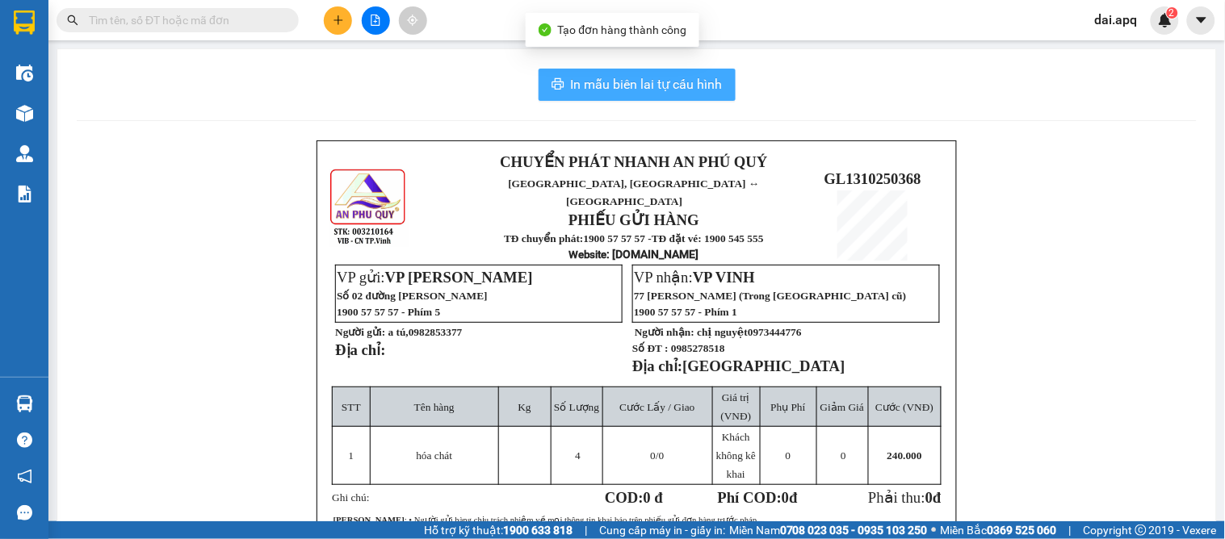
click at [623, 86] on span "In mẫu biên lai tự cấu hình" at bounding box center [647, 84] width 152 height 20
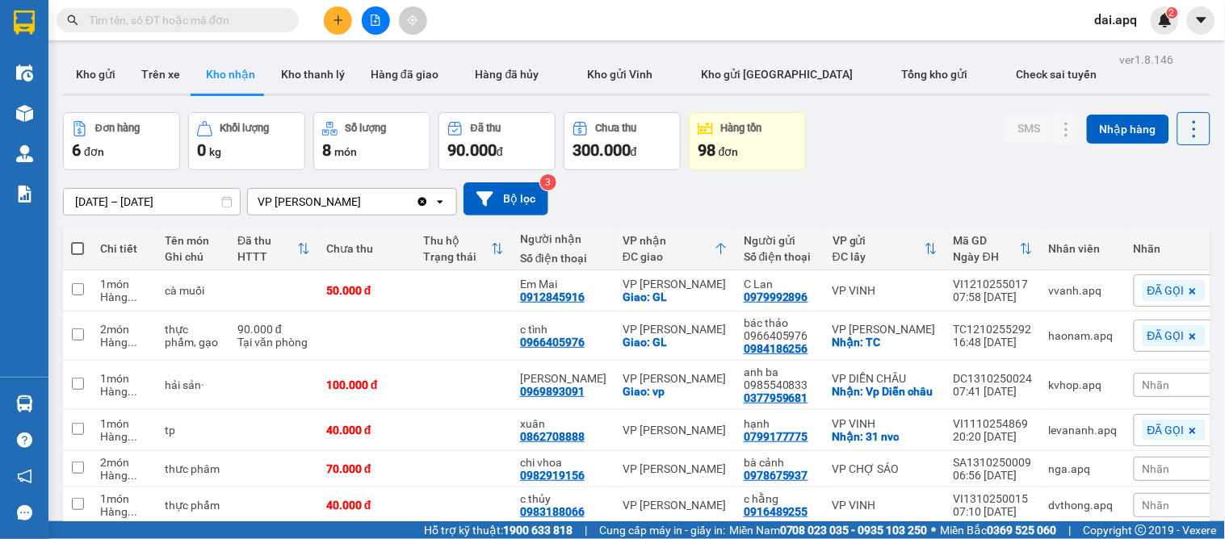
click at [658, 186] on div "[DATE] – [DATE] Press the down arrow key to interact with the calendar and sele…" at bounding box center [636, 198] width 1147 height 33
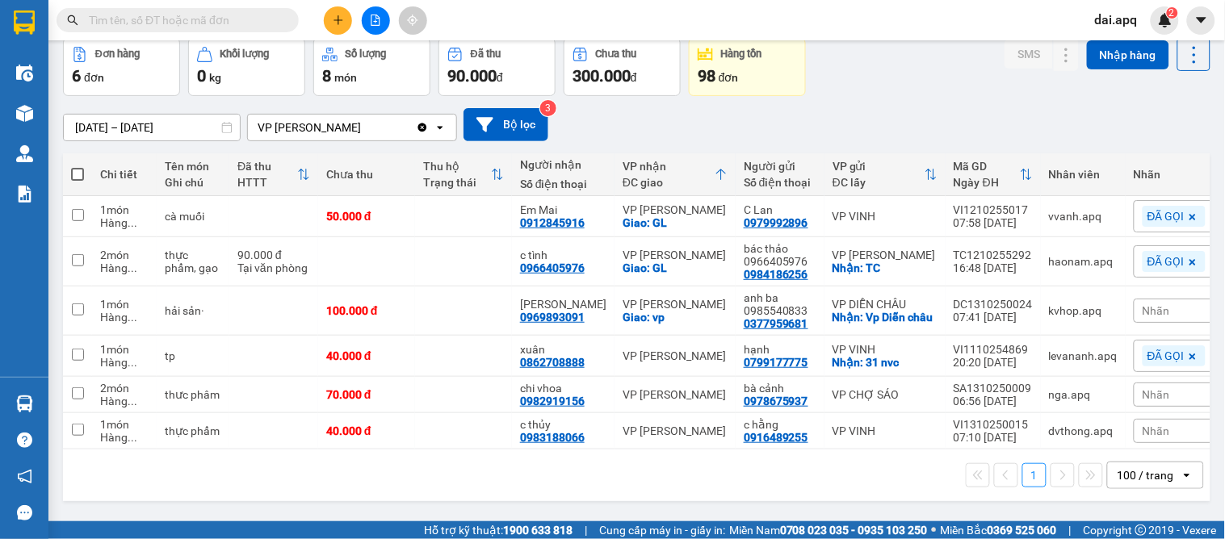
click at [1142, 393] on span "Nhãn" at bounding box center [1155, 394] width 27 height 13
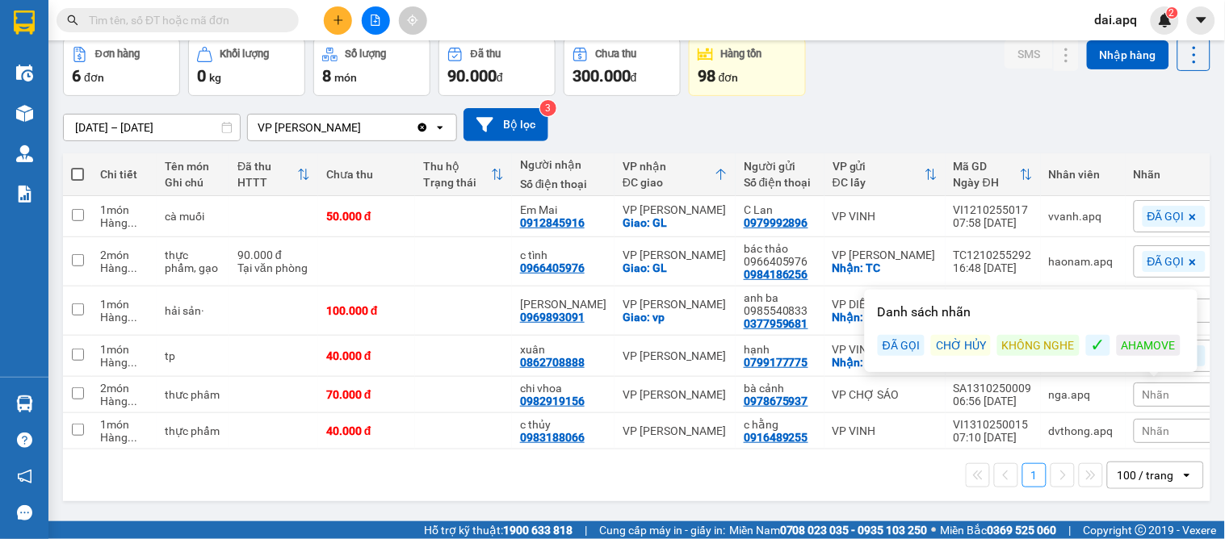
click at [899, 339] on div "ĐÃ GỌI" at bounding box center [901, 345] width 47 height 21
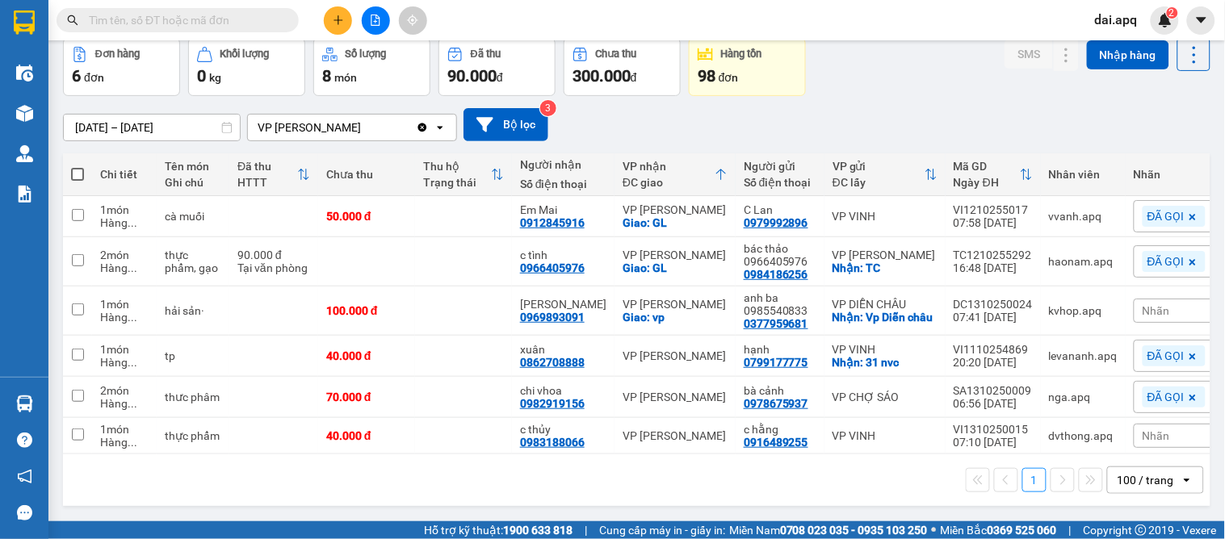
click at [881, 491] on div "1 100 / trang open" at bounding box center [636, 480] width 1134 height 27
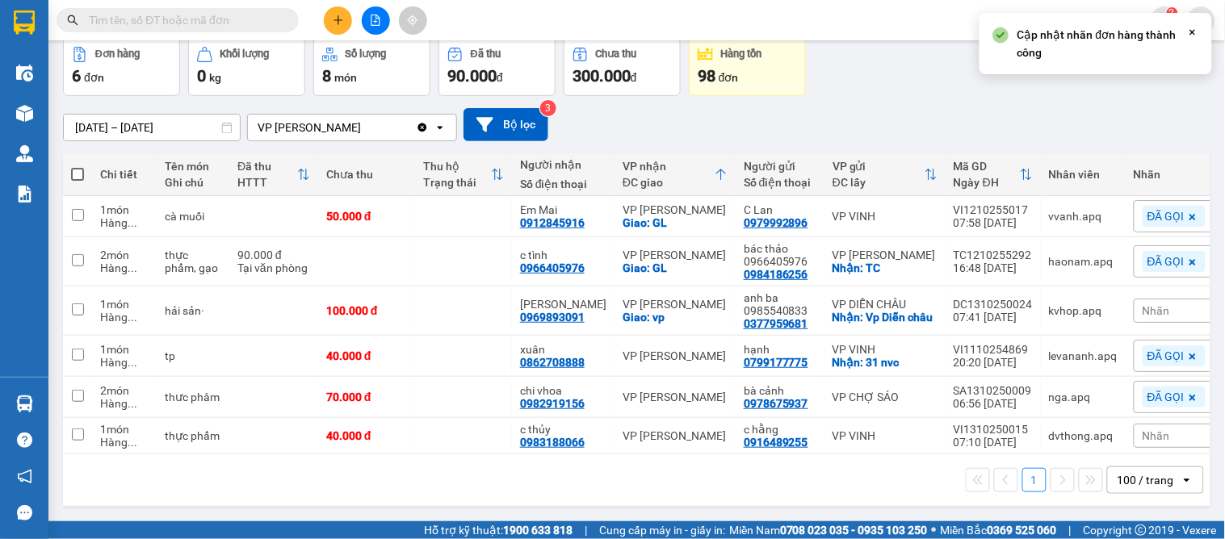
click at [914, 97] on div "[DATE] – [DATE] Press the down arrow key to interact with the calendar and sele…" at bounding box center [636, 124] width 1147 height 57
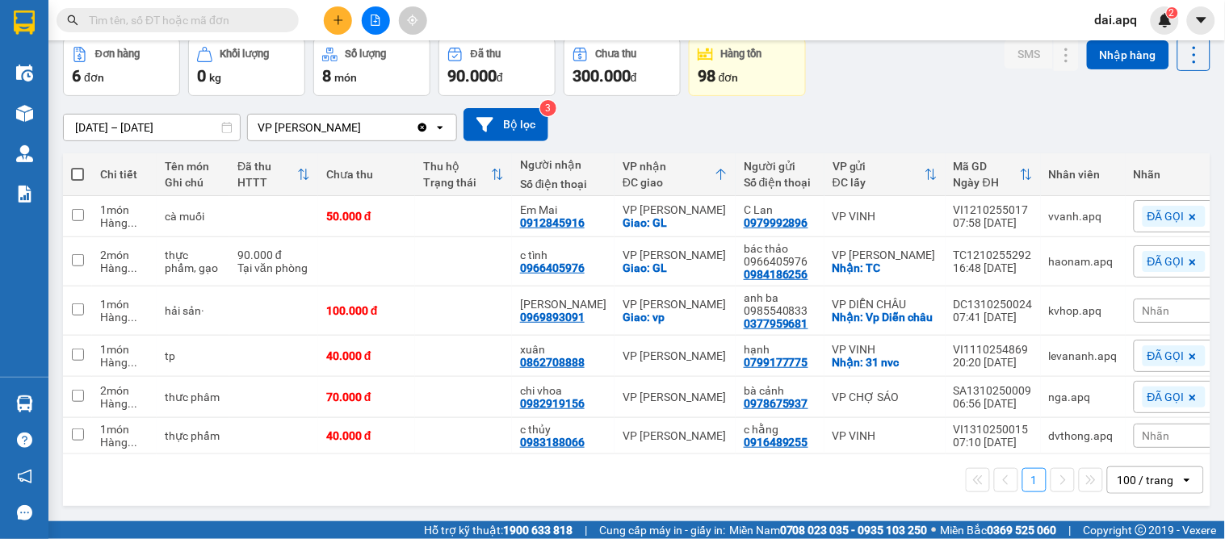
drag, startPoint x: 1151, startPoint y: 312, endPoint x: 1224, endPoint y: 324, distance: 74.3
click at [1151, 312] on div "Nhãn" at bounding box center [1174, 311] width 81 height 24
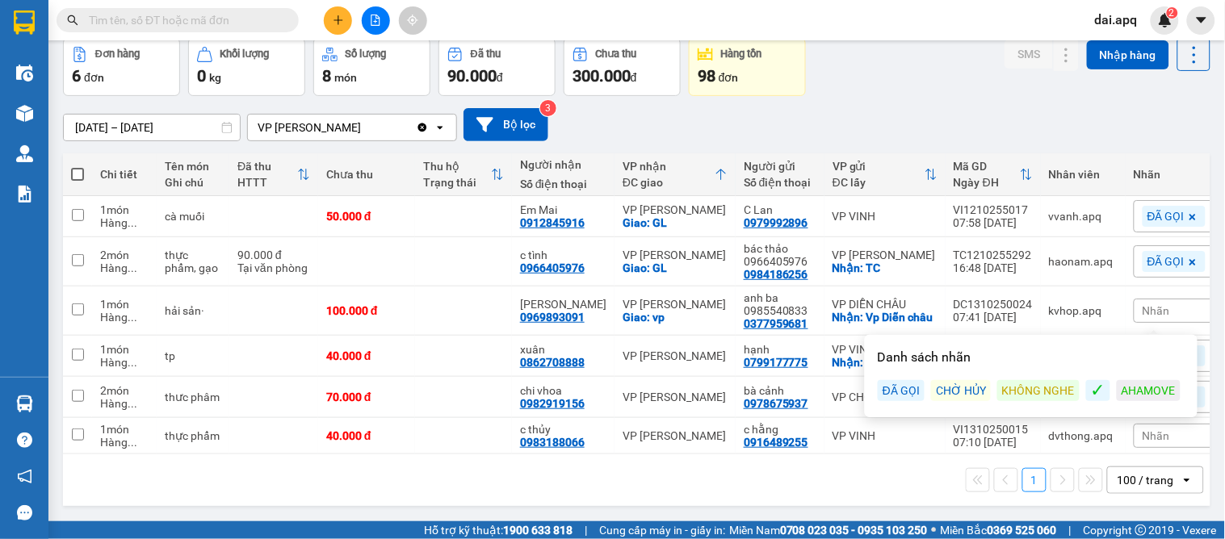
click at [916, 385] on div "ĐÃ GỌI" at bounding box center [901, 390] width 47 height 21
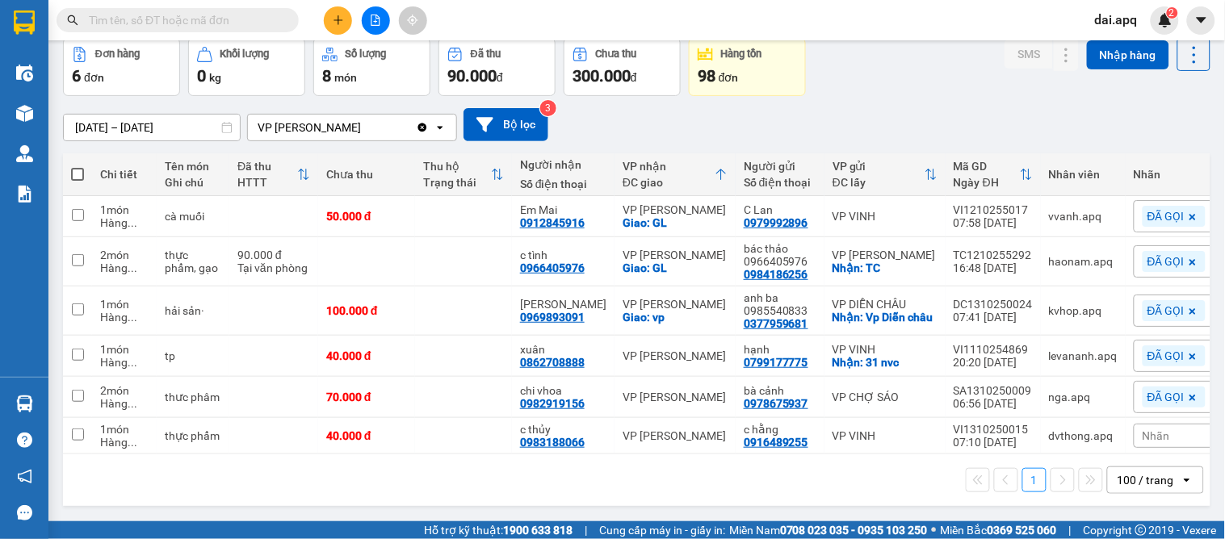
drag, startPoint x: 892, startPoint y: 478, endPoint x: 900, endPoint y: 479, distance: 8.1
click at [898, 479] on div "1 100 / trang open" at bounding box center [636, 480] width 1134 height 27
click at [866, 116] on div "[DATE] – [DATE] Press the down arrow key to interact with the calendar and sele…" at bounding box center [636, 124] width 1147 height 33
click at [1144, 438] on span "Nhãn" at bounding box center [1155, 436] width 27 height 13
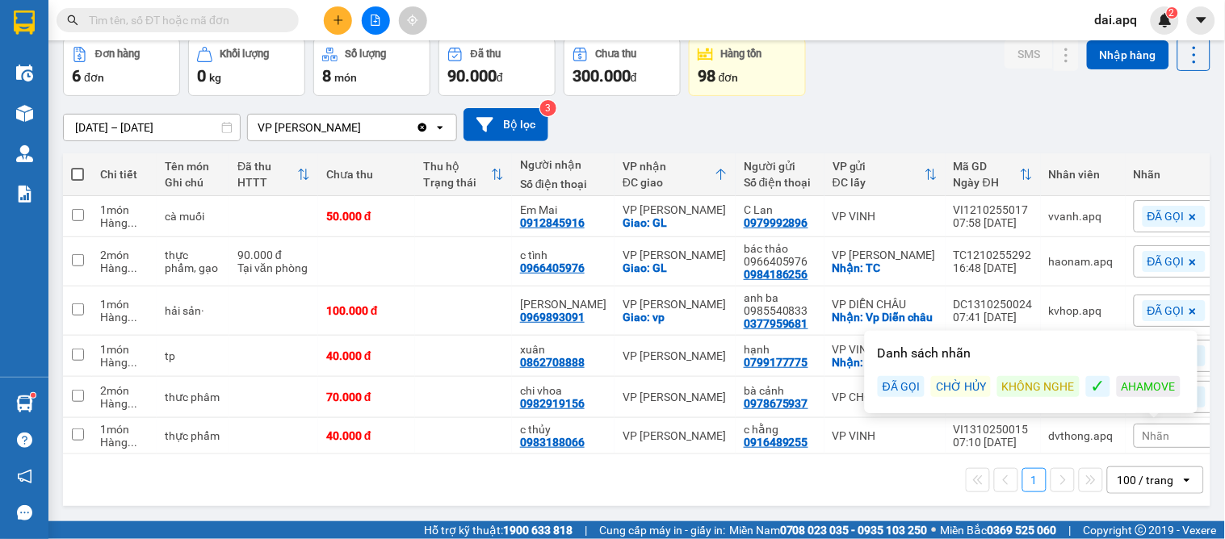
drag, startPoint x: 907, startPoint y: 382, endPoint x: 903, endPoint y: 459, distance: 76.8
click at [907, 383] on div "ĐÃ GỌI" at bounding box center [901, 386] width 47 height 21
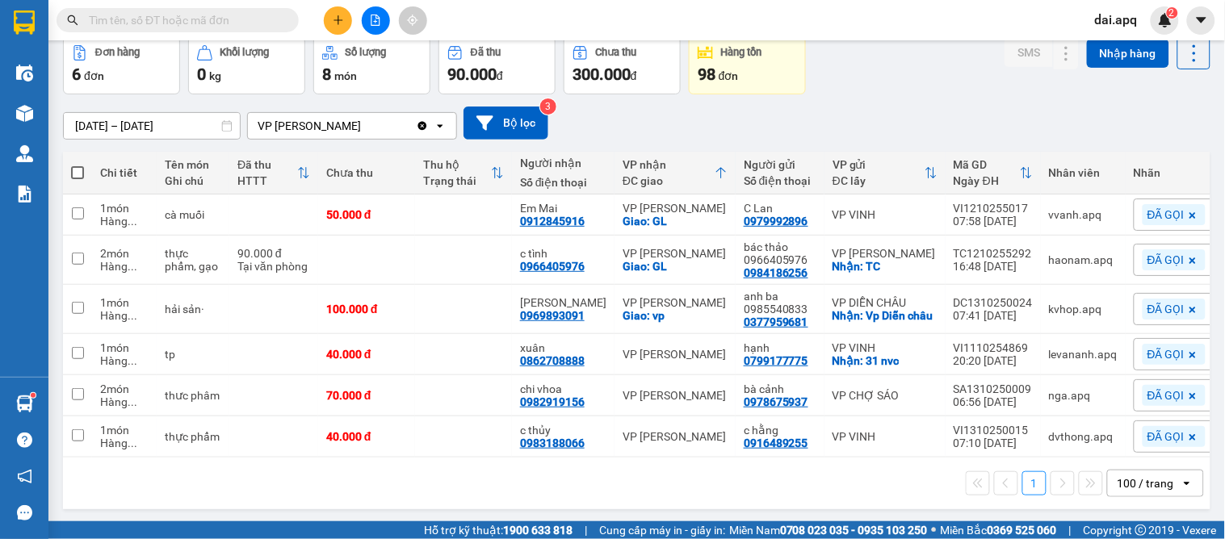
click at [883, 488] on div "1 100 / trang open" at bounding box center [636, 483] width 1134 height 27
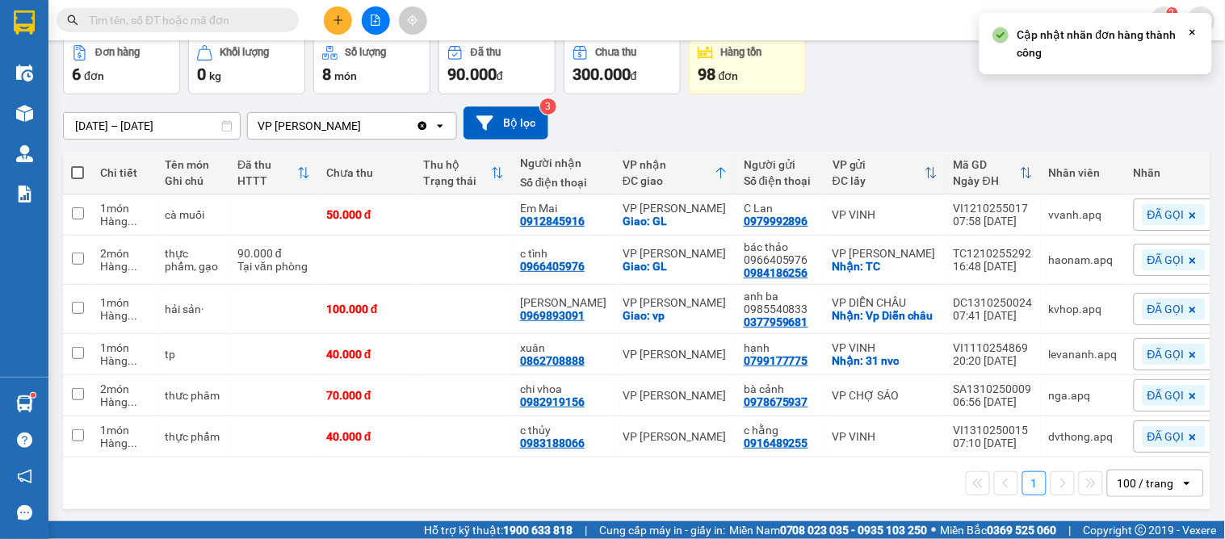
click at [899, 97] on div "[DATE] – [DATE] Press the down arrow key to interact with the calendar and sele…" at bounding box center [636, 122] width 1147 height 57
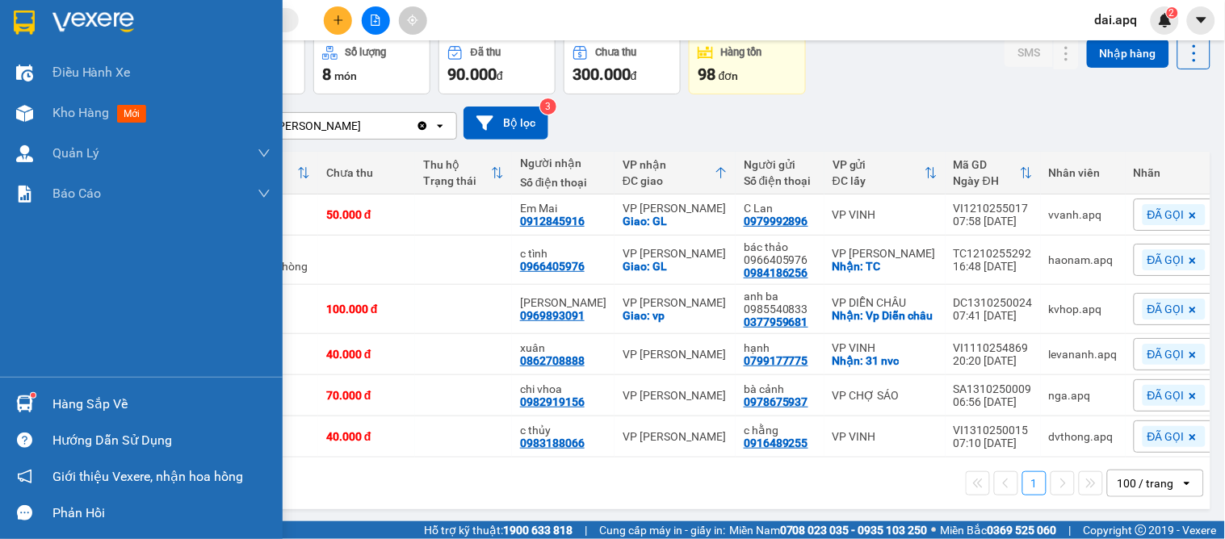
click at [103, 396] on div "Hàng sắp về" at bounding box center [161, 404] width 218 height 24
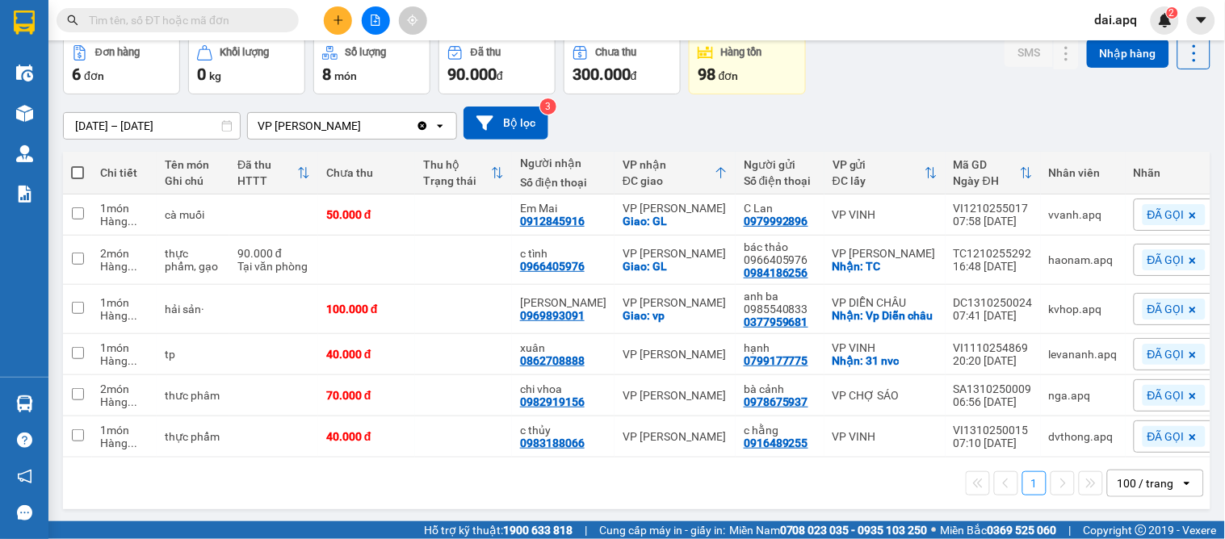
click at [844, 109] on section "Kết quả tìm kiếm ( 2 ) Bộ lọc Gửi 3 ngày gần nhất Mã ĐH Trạng thái Món hàng Thu…" at bounding box center [612, 269] width 1225 height 539
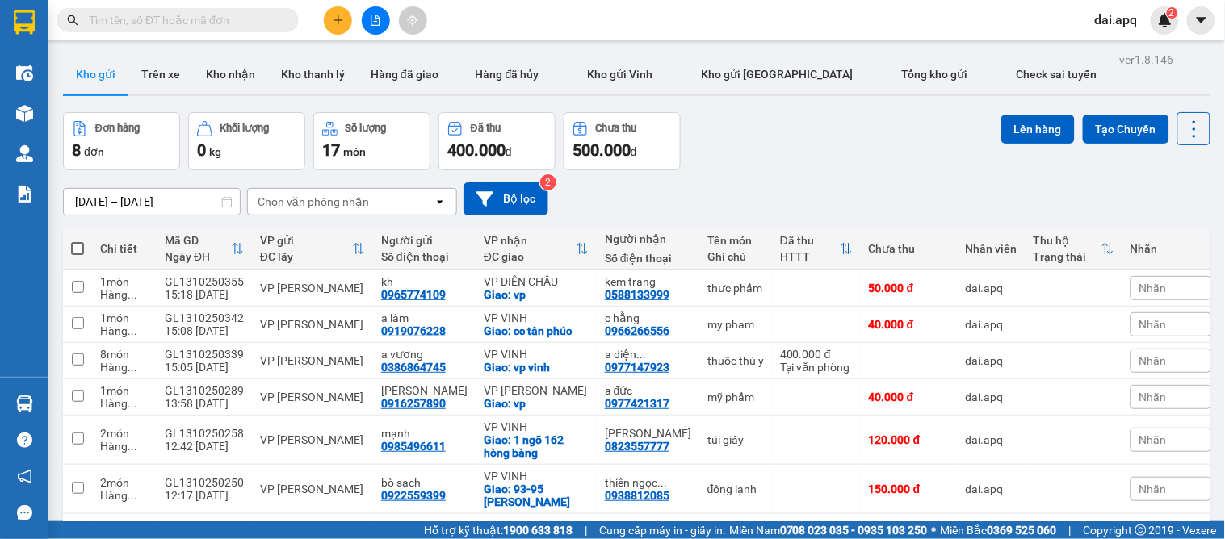
paste input "0985278518"
type input "0985278518"
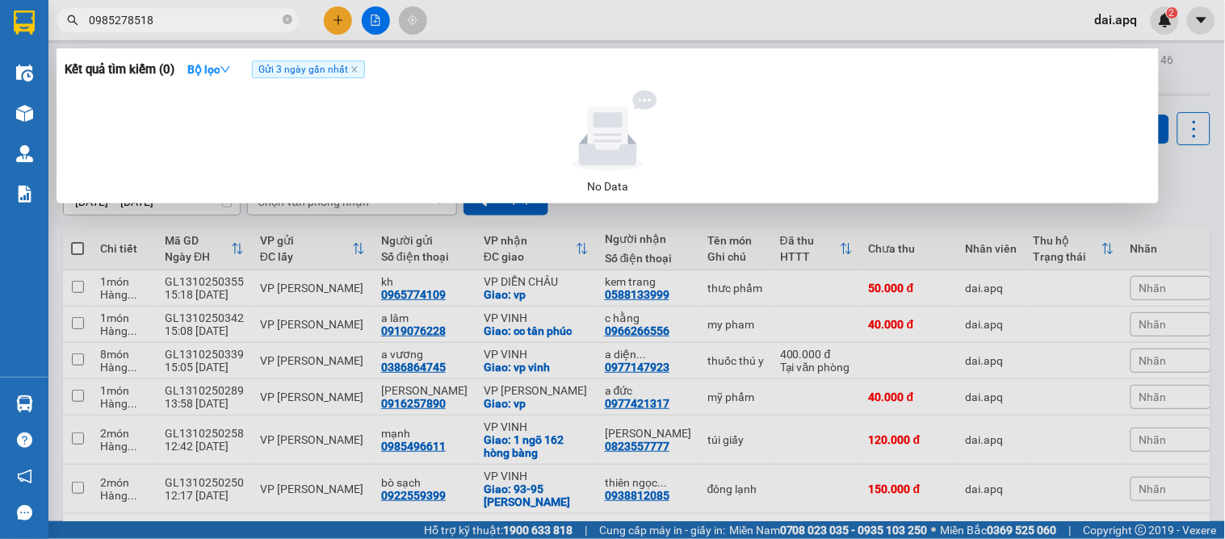
click at [205, 18] on input "0985278518" at bounding box center [184, 20] width 191 height 18
click at [286, 18] on icon "close-circle" at bounding box center [288, 20] width 10 height 10
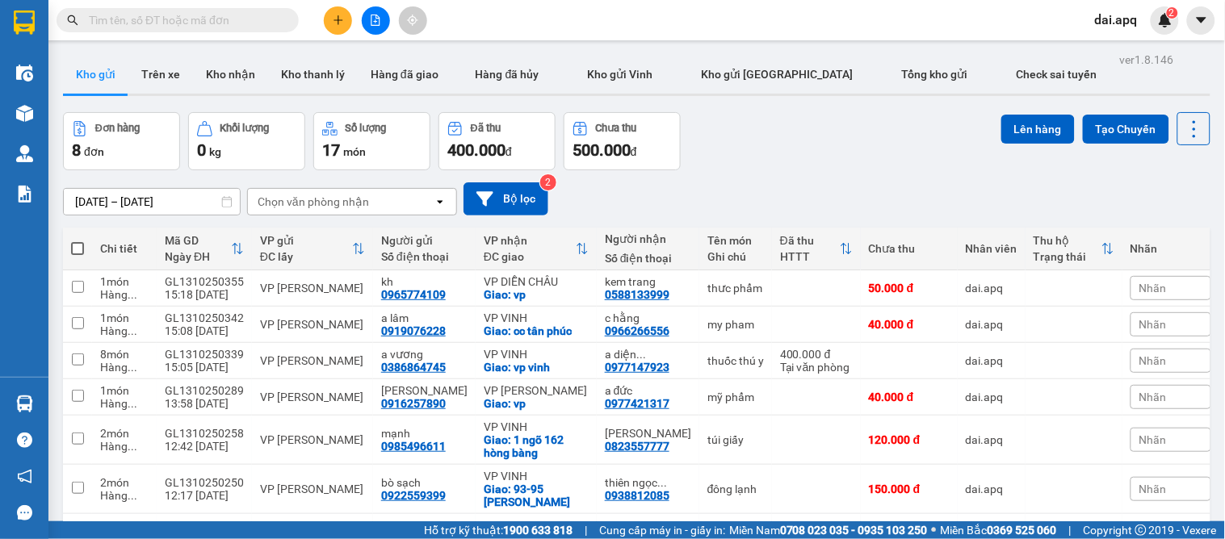
paste input "0972908877"
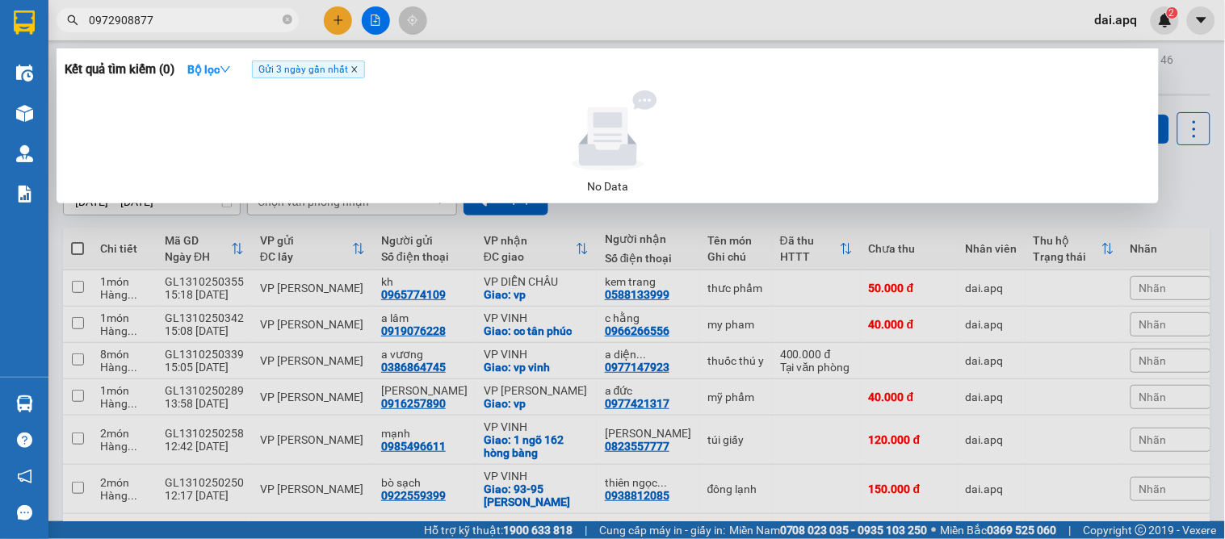
type input "0972908877"
click at [354, 68] on icon "close" at bounding box center [354, 69] width 8 height 8
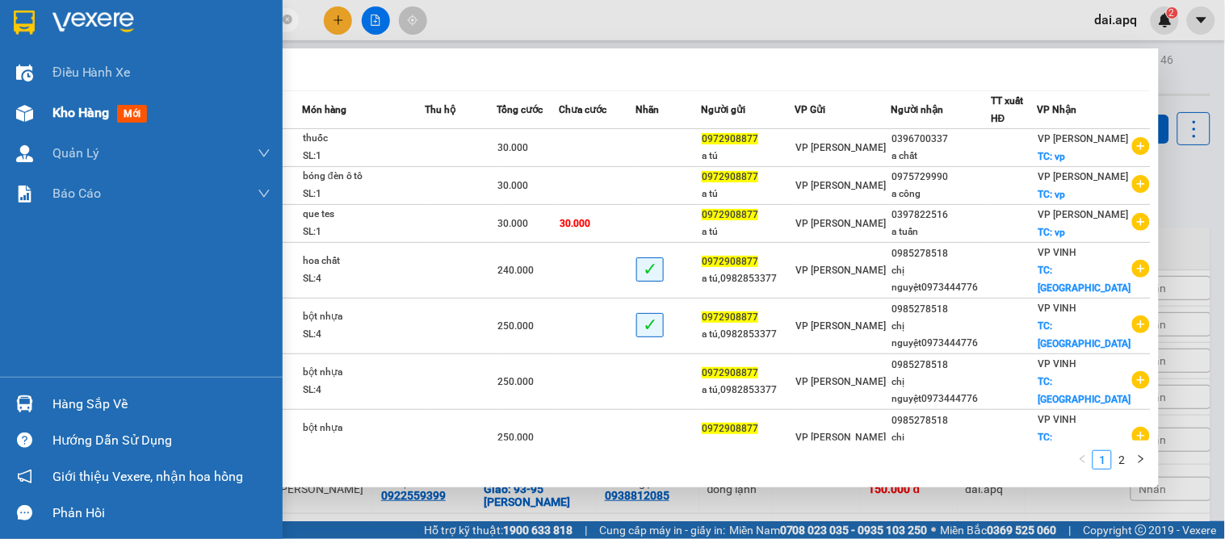
click at [82, 108] on span "Kho hàng" at bounding box center [80, 112] width 57 height 15
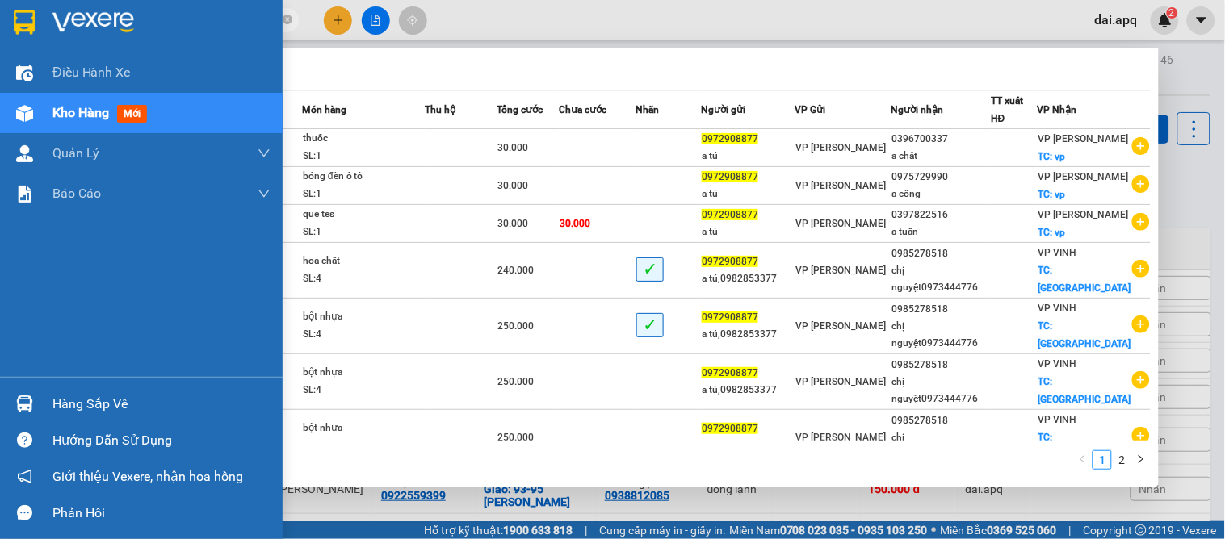
click at [82, 108] on span "Kho hàng" at bounding box center [80, 112] width 57 height 15
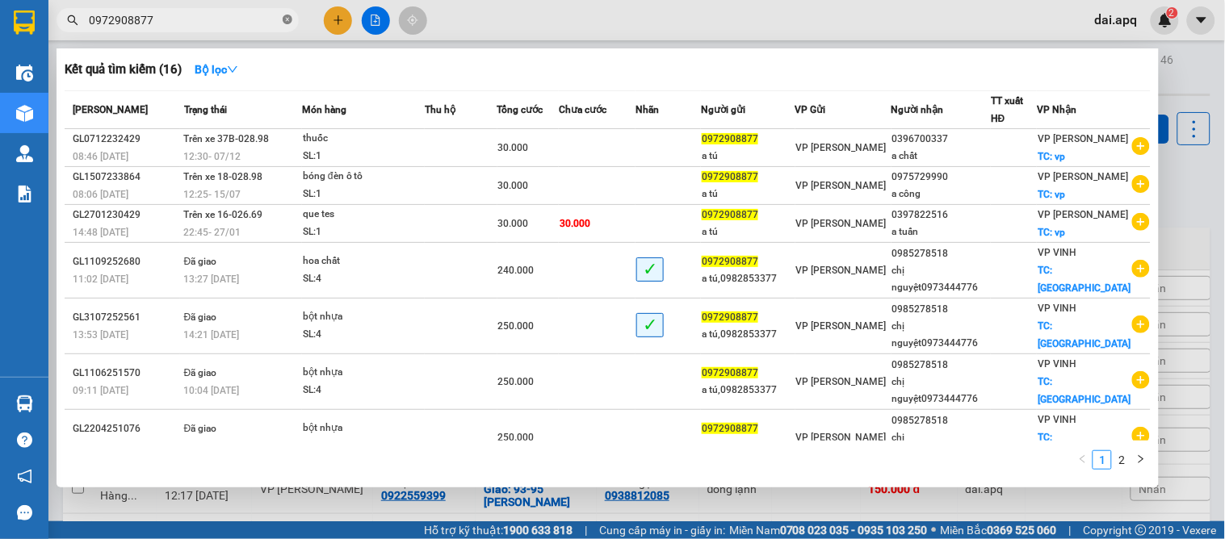
click at [287, 19] on icon "close-circle" at bounding box center [288, 20] width 10 height 10
